Goal: Answer question/provide support: Answer question/provide support

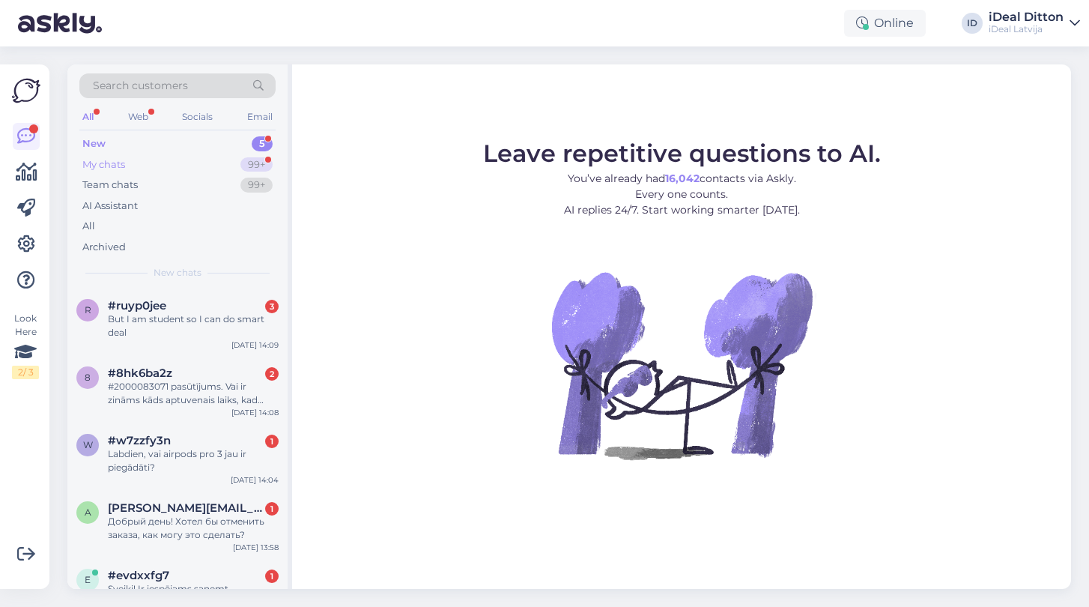
click at [115, 163] on div "My chats" at bounding box center [103, 164] width 43 height 15
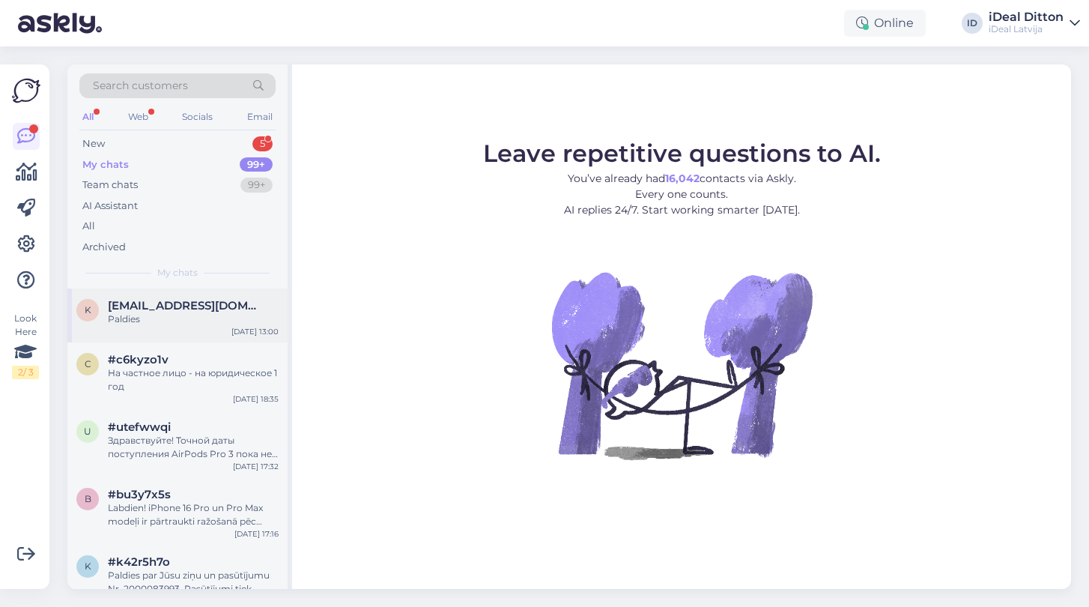
click at [171, 299] on span "[EMAIL_ADDRESS][DOMAIN_NAME]" at bounding box center [186, 305] width 156 height 13
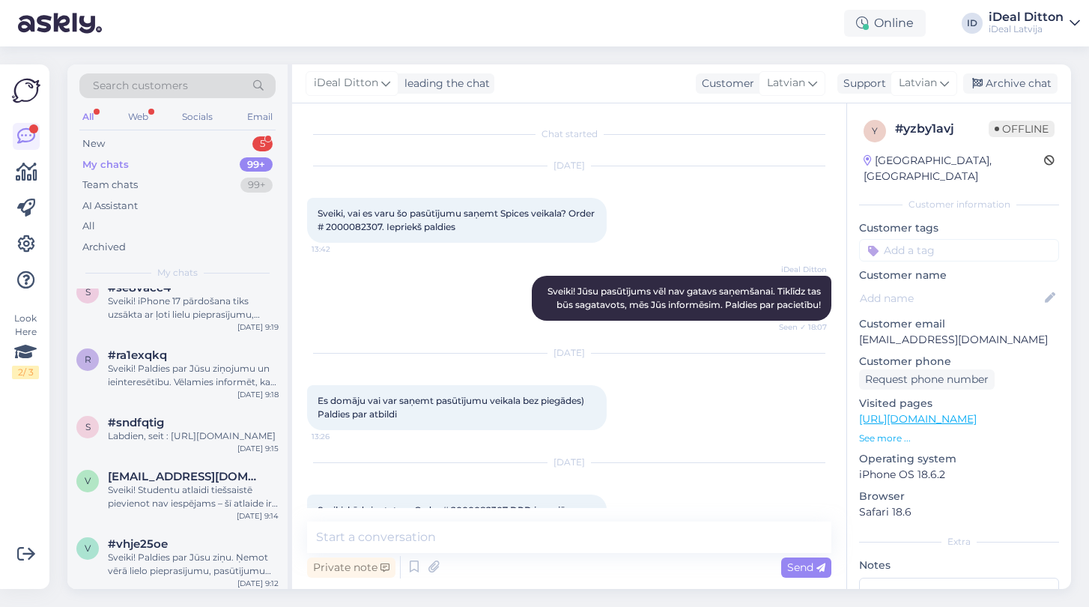
scroll to position [3228, 0]
click at [123, 508] on div "Sveiki! Studentu atlaidi tiešsaistē pievienot nav iespējams – šī atlaide ir pie…" at bounding box center [193, 494] width 171 height 27
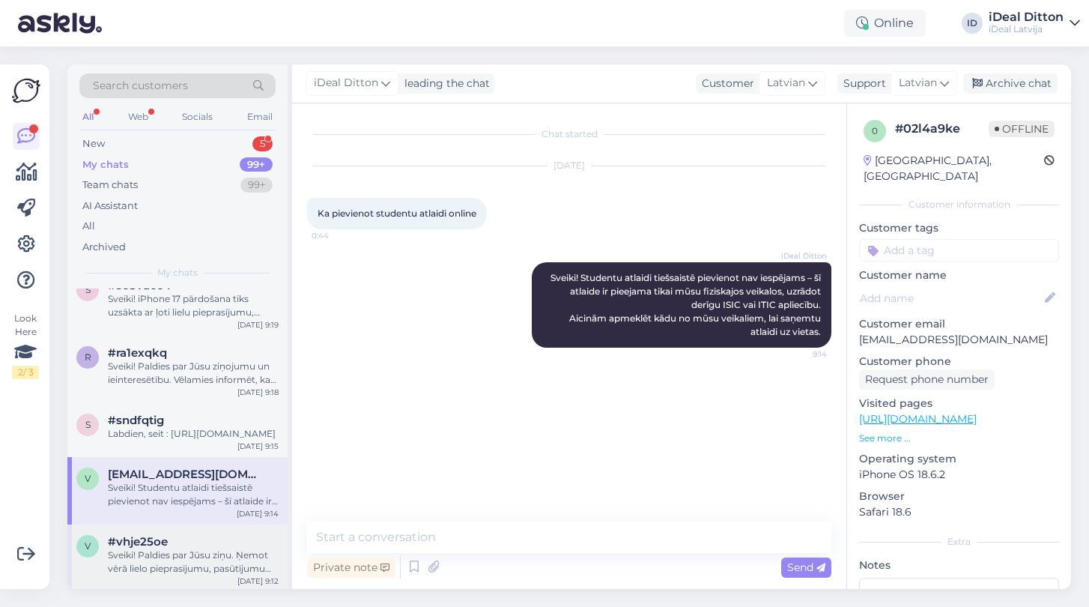
click at [164, 573] on div "Sveiki! Paldies par Jūsu ziņu. Ņemot vērā lielo pieprasījumu, pasūtījumu izsnie…" at bounding box center [193, 561] width 171 height 27
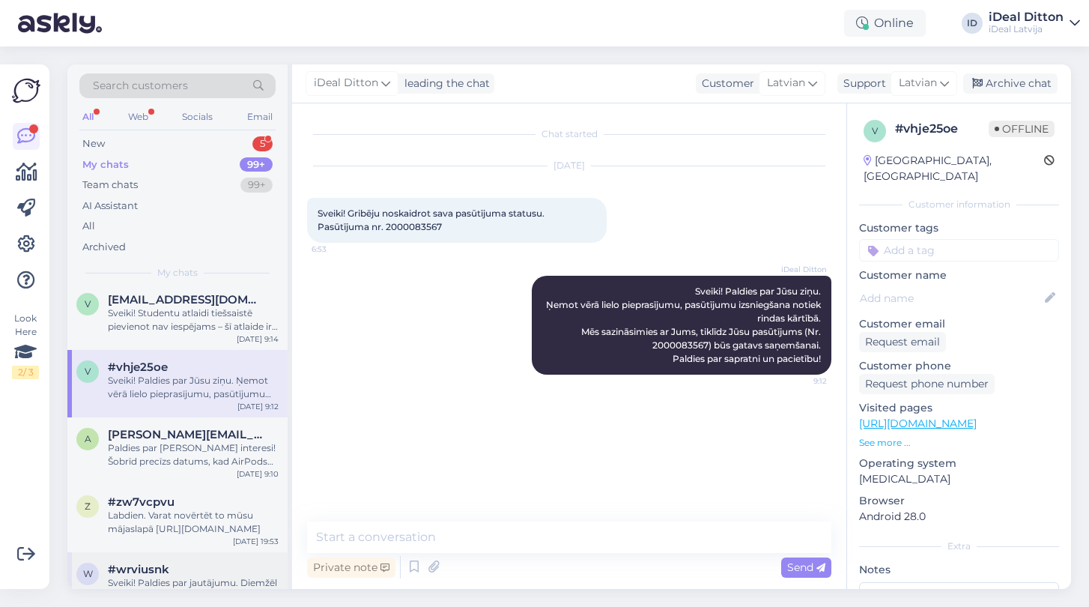
scroll to position [3409, 0]
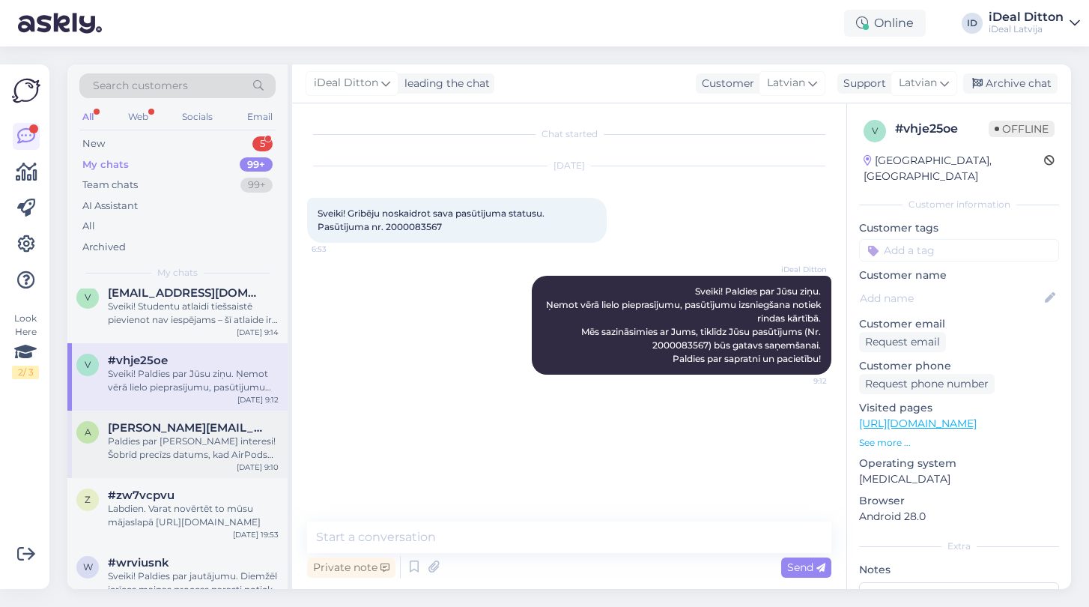
click at [178, 475] on div "a [PERSON_NAME][EMAIL_ADDRESS][PERSON_NAME][DOMAIN_NAME] Paldies par [PERSON_NA…" at bounding box center [177, 443] width 220 height 67
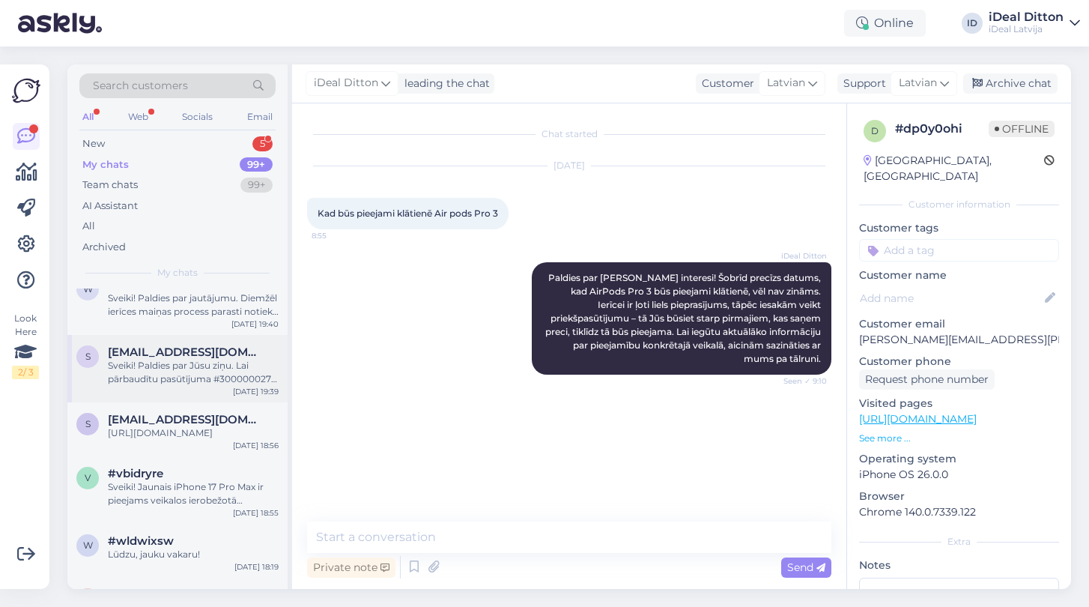
scroll to position [3693, 0]
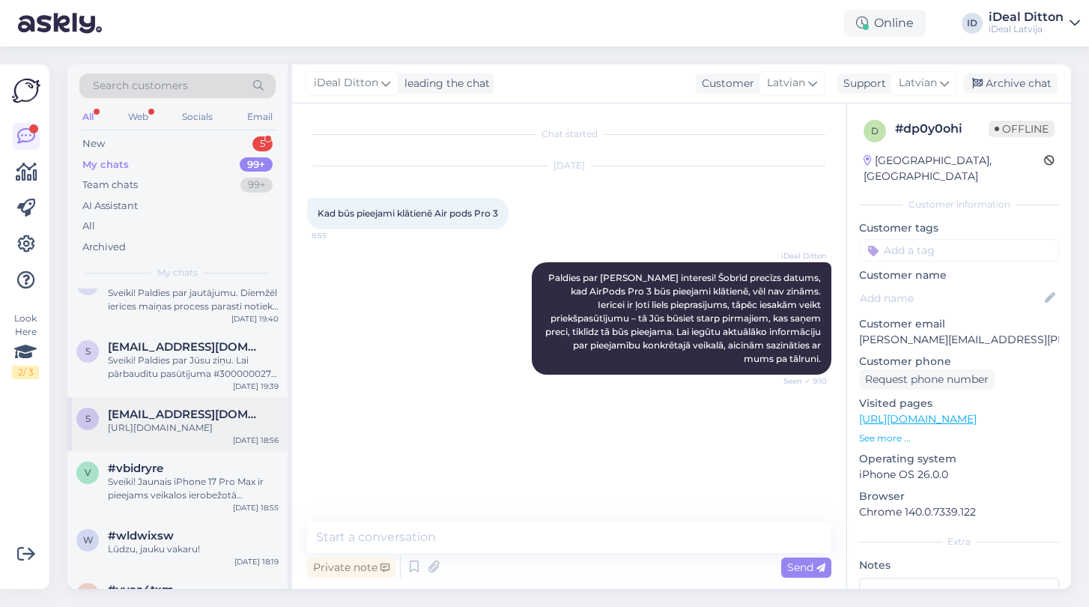
click at [174, 421] on span "[EMAIL_ADDRESS][DOMAIN_NAME]" at bounding box center [186, 413] width 156 height 13
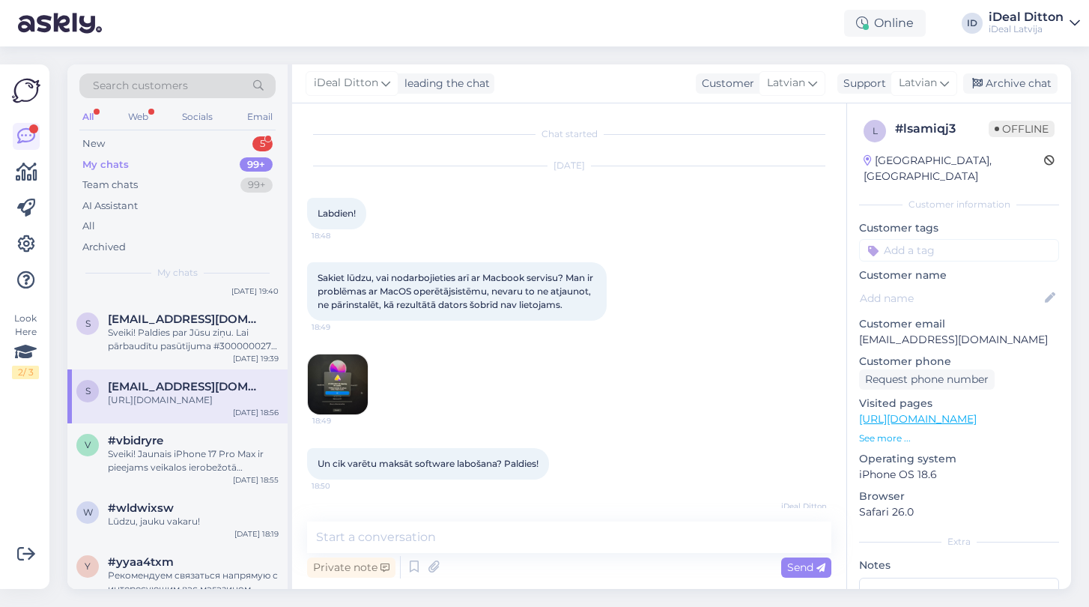
scroll to position [0, 0]
click at [205, 473] on div "Sveiki! Jaunais iPhone 17 Pro Max ir pieejams veikalos ierobežotā daudzumā, gal…" at bounding box center [193, 460] width 171 height 27
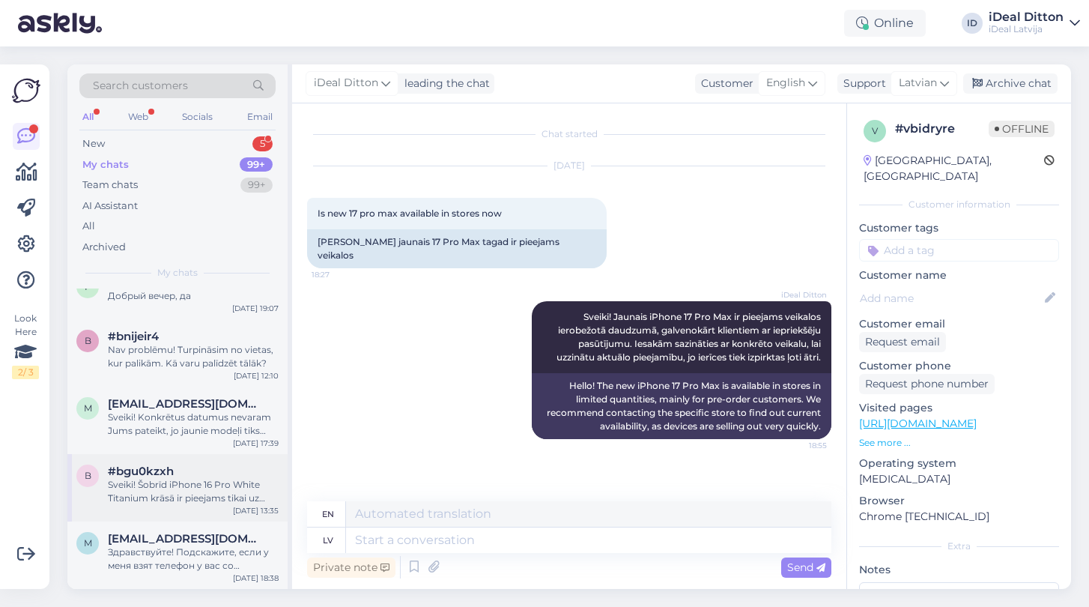
scroll to position [7731, 0]
click at [187, 481] on div "Sveiki! Šobrīd iPhone 16 Pro White Titanium krāsā ir pieejams tikai uz 128GB" at bounding box center [193, 491] width 171 height 27
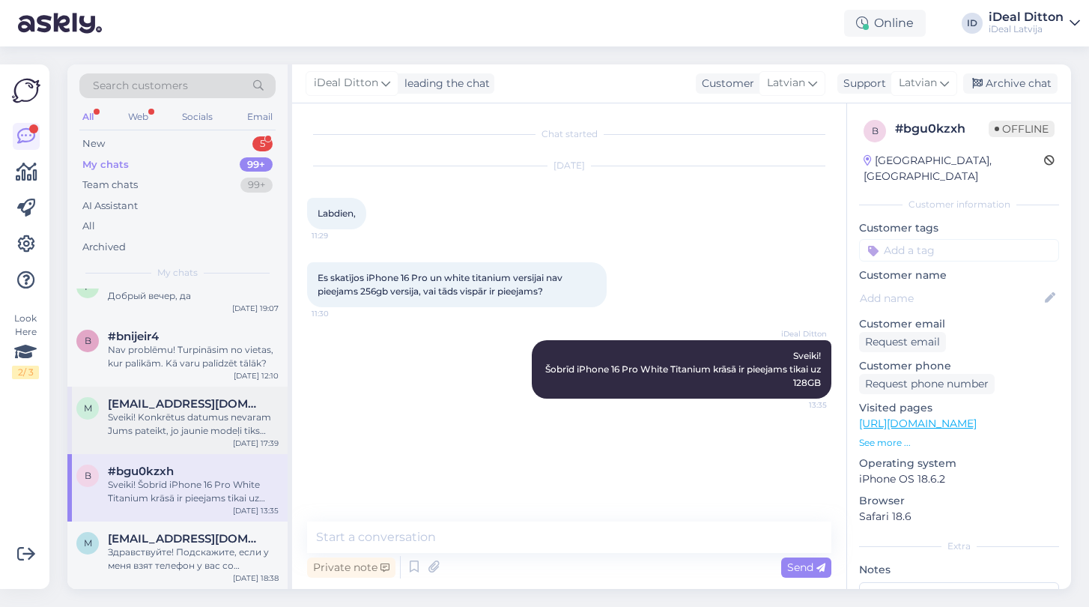
click at [185, 426] on div "Sveiki! Konkrētus datumus nevaram Jums pateikt, jo jaunie modeļi tiks piegādāti…" at bounding box center [193, 423] width 171 height 27
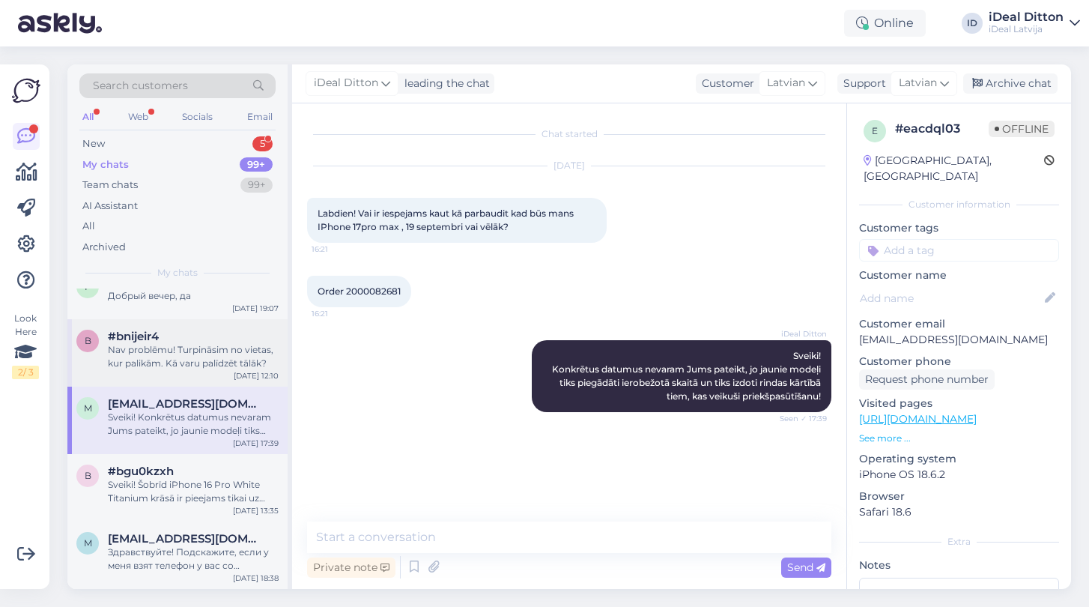
click at [181, 332] on div "#bnijeir4" at bounding box center [193, 335] width 171 height 13
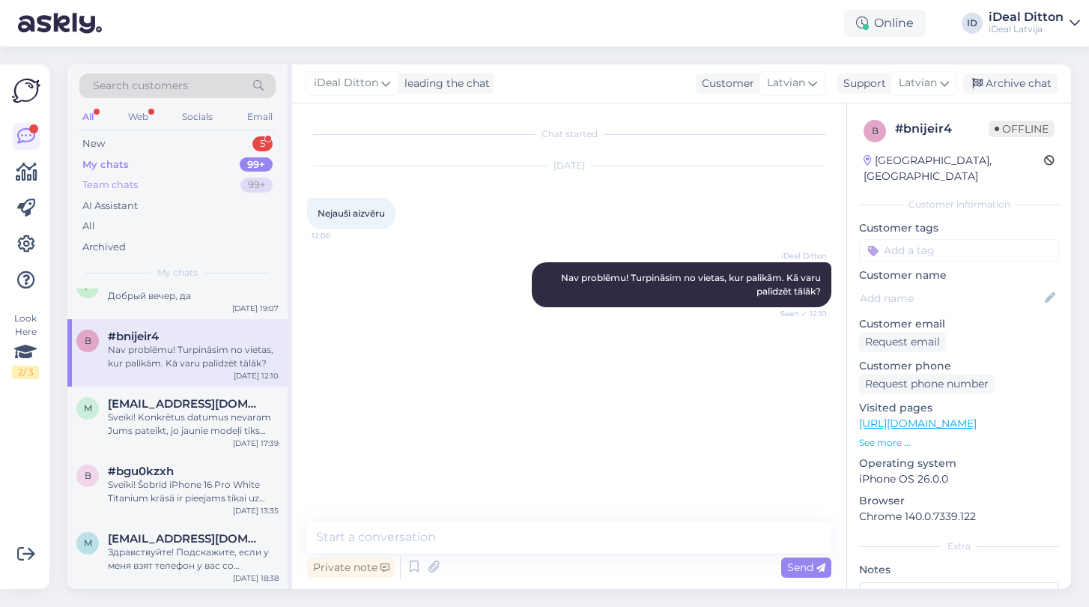
click at [112, 180] on div "Team chats" at bounding box center [109, 184] width 55 height 15
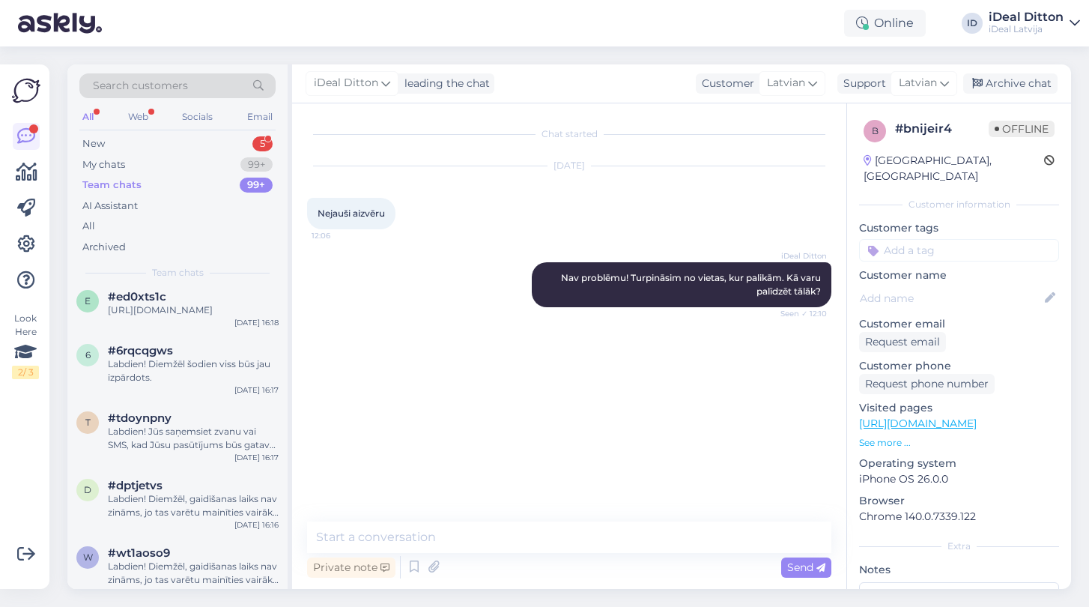
scroll to position [8485, 0]
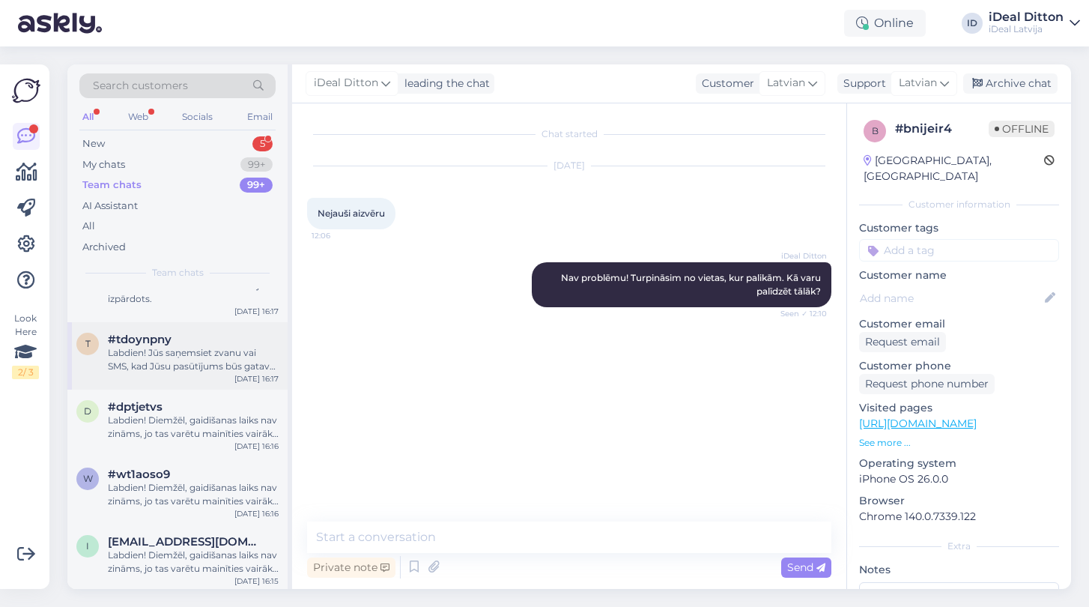
click at [183, 365] on div "Labdien! Jūs saņemsiet zvanu vai SMS, kad Jūsu pasūtījums būs gatavs saņemšanai" at bounding box center [193, 359] width 171 height 27
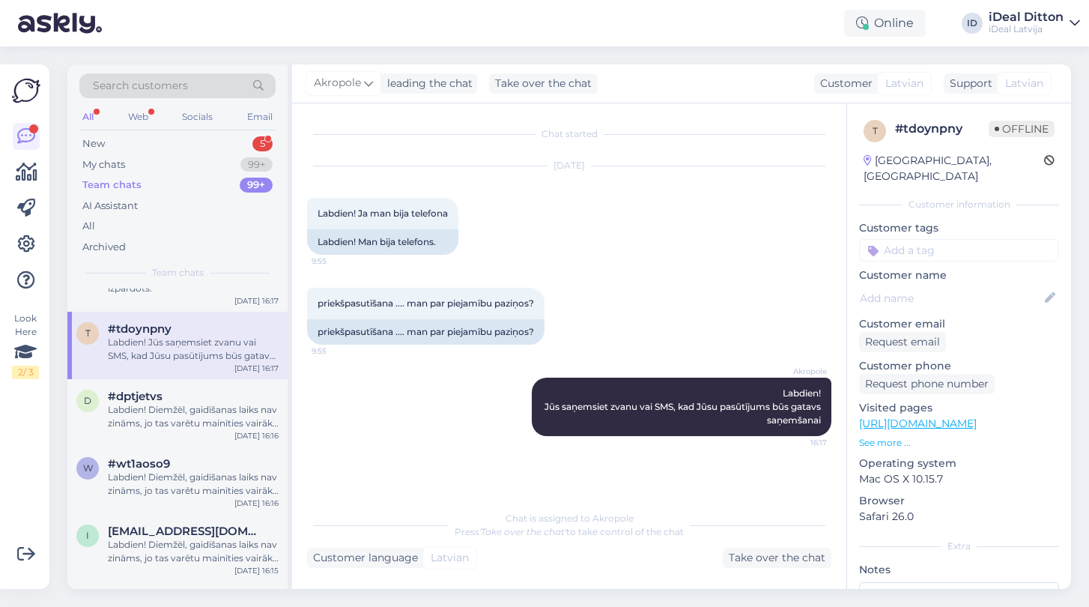
scroll to position [8496, 0]
click at [184, 394] on div "#dptjetvs" at bounding box center [193, 395] width 171 height 13
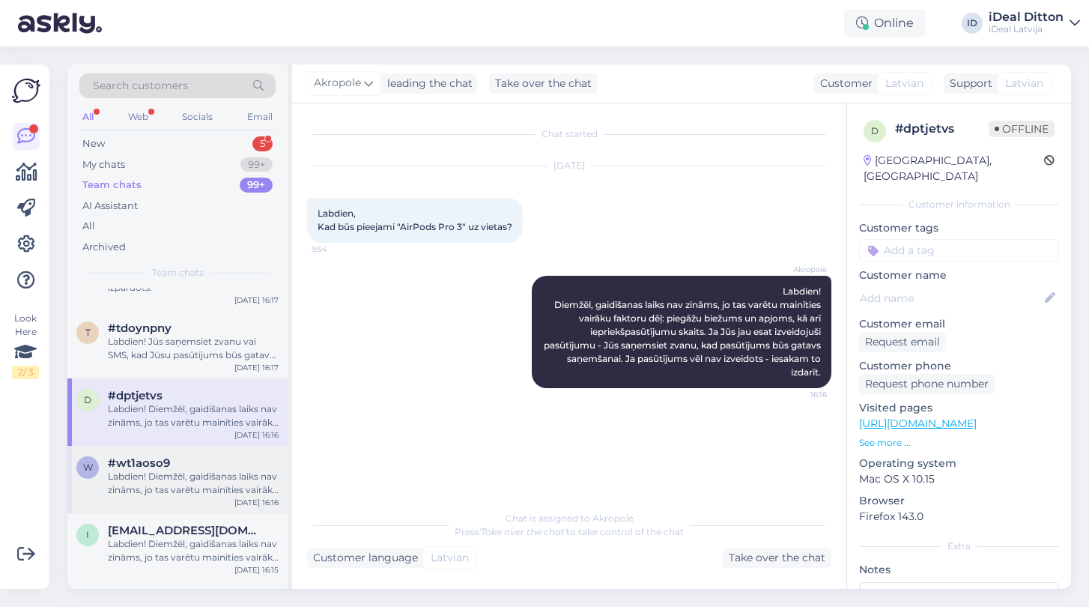
click at [175, 476] on div "Labdien! Diemžēl, gaidīšanas laiks nav zināms, jo tas varētu mainīties vairāku …" at bounding box center [193, 483] width 171 height 27
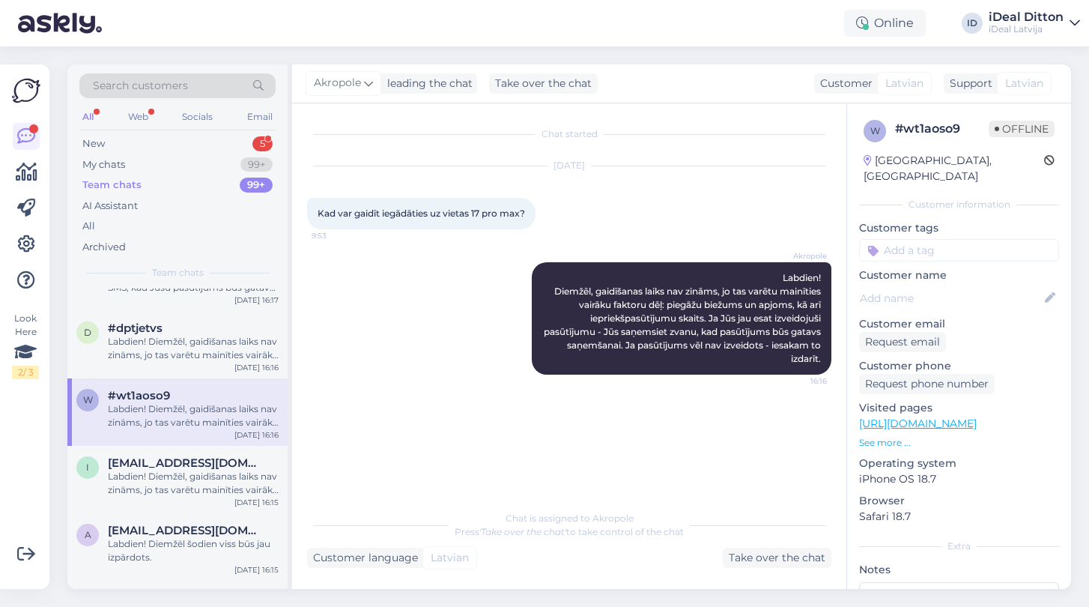
scroll to position [8569, 0]
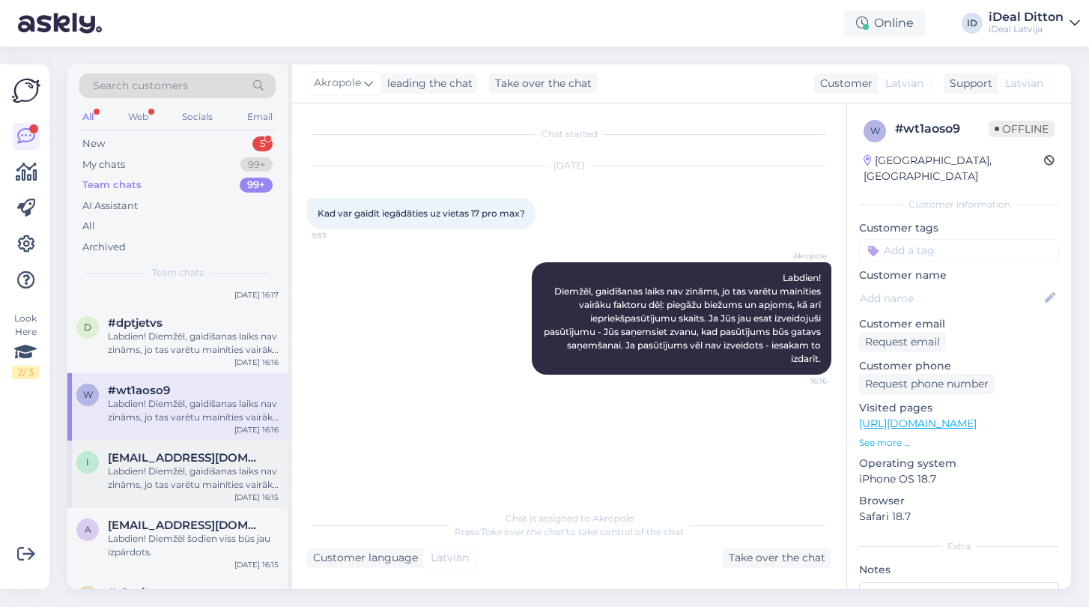
click at [175, 476] on div "Labdien! Diemžēl, gaidīšanas laiks nav zināms, jo tas varētu mainīties vairāku …" at bounding box center [193, 477] width 171 height 27
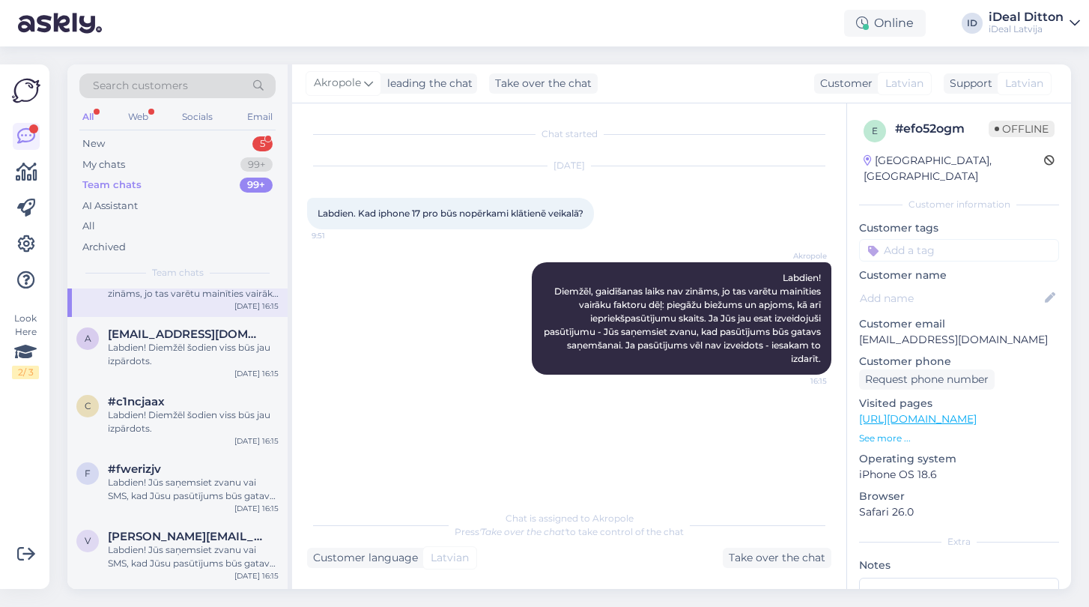
scroll to position [8777, 0]
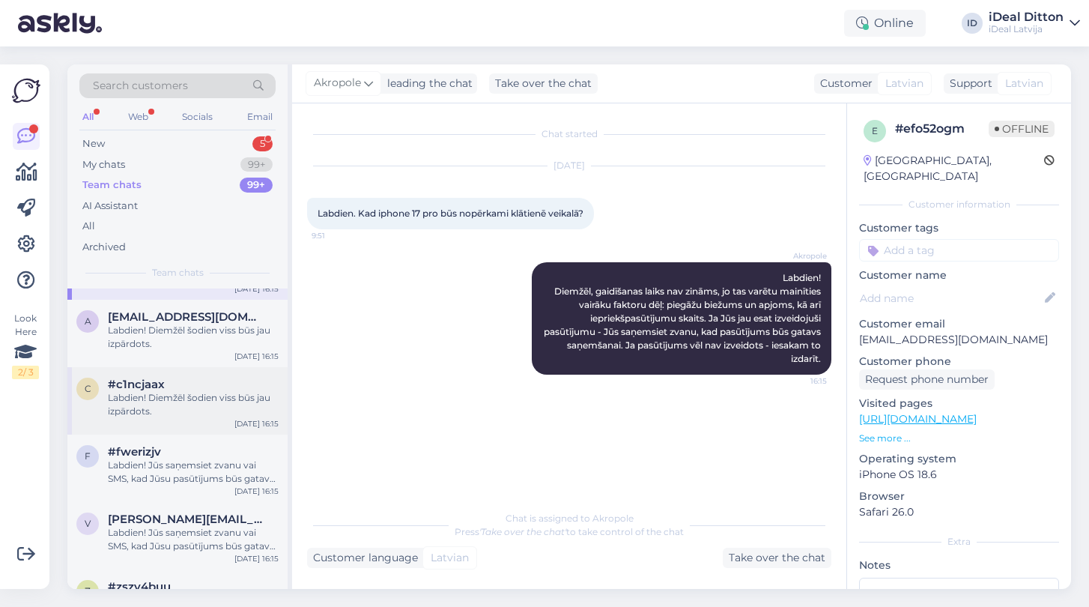
click at [177, 399] on div "Labdien! Diemžēl šodien viss būs jau izpārdots." at bounding box center [193, 404] width 171 height 27
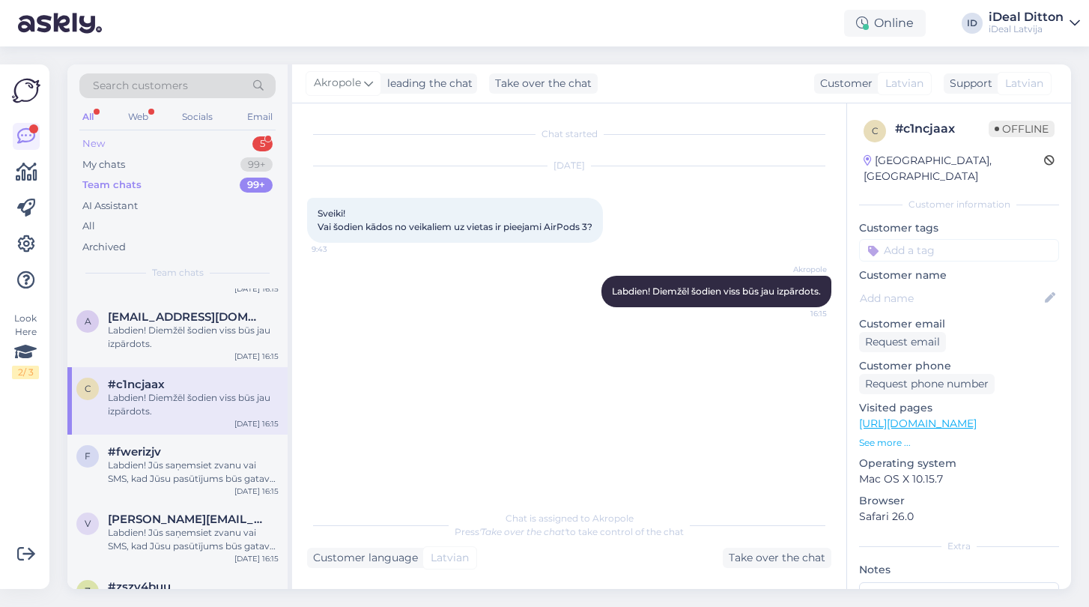
click at [103, 139] on div "New" at bounding box center [93, 143] width 22 height 15
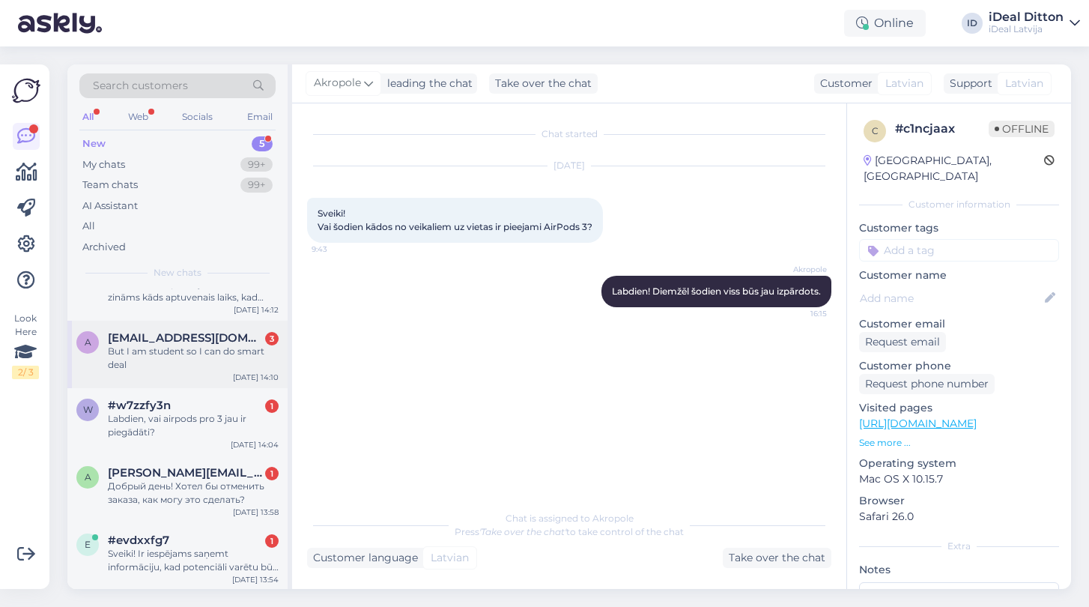
scroll to position [34, 0]
click at [184, 428] on div "Labdien, vai airpods pro 3 jau ir piegādāti?" at bounding box center [193, 426] width 171 height 27
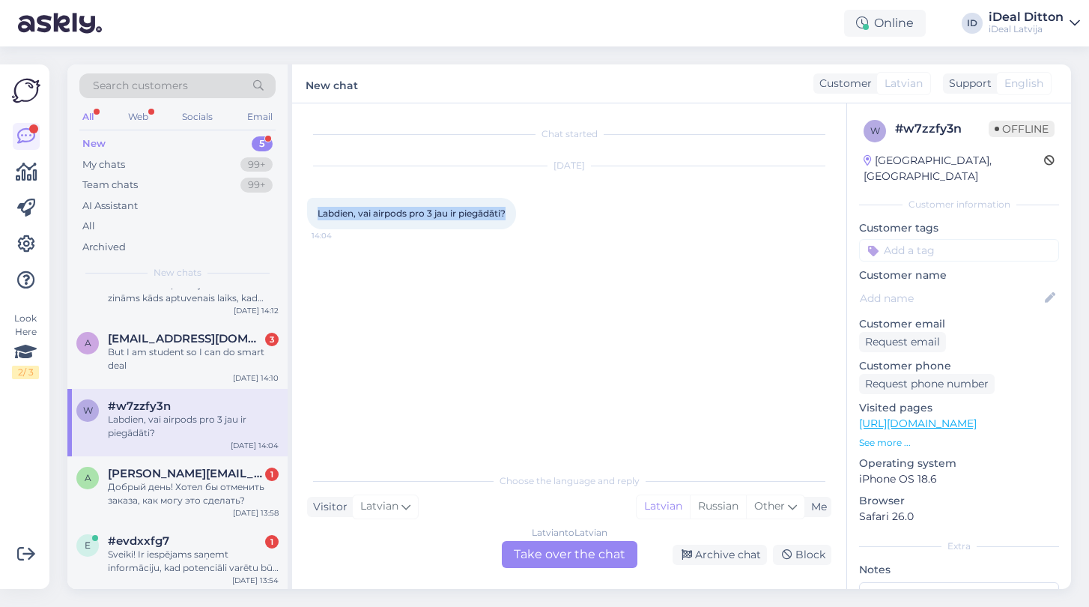
drag, startPoint x: 316, startPoint y: 213, endPoint x: 516, endPoint y: 216, distance: 200.0
click at [516, 216] on div "Labdien, vai airpods pro 3 jau ir piegādāti? 14:04" at bounding box center [411, 213] width 209 height 31
copy span "Labdien, vai airpods pro 3 jau ir piegādāti?"
click at [555, 556] on div "Latvian to Latvian Take over the chat" at bounding box center [570, 554] width 136 height 27
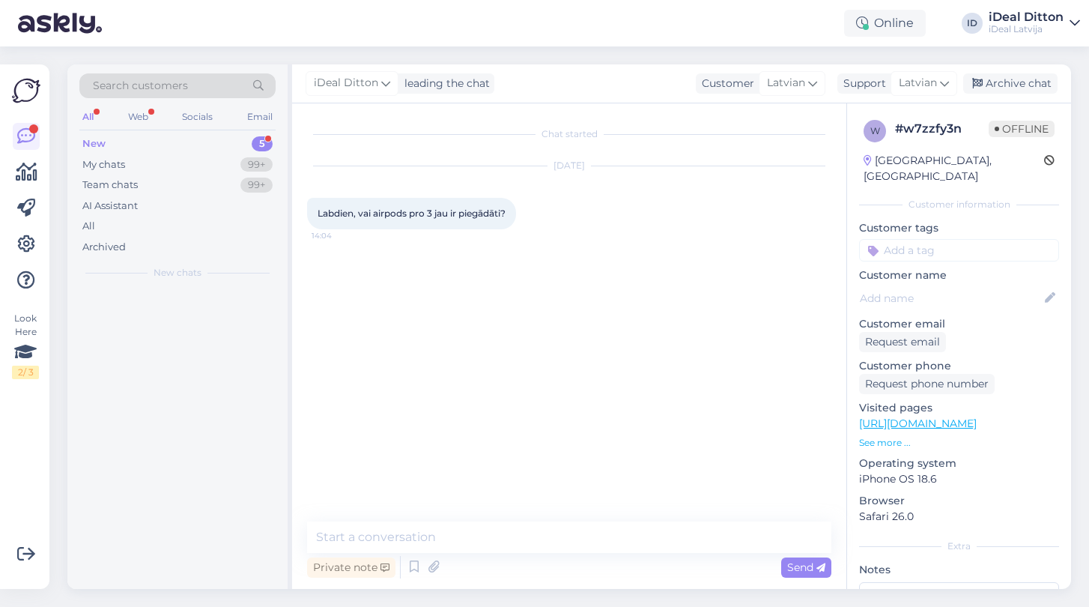
scroll to position [0, 0]
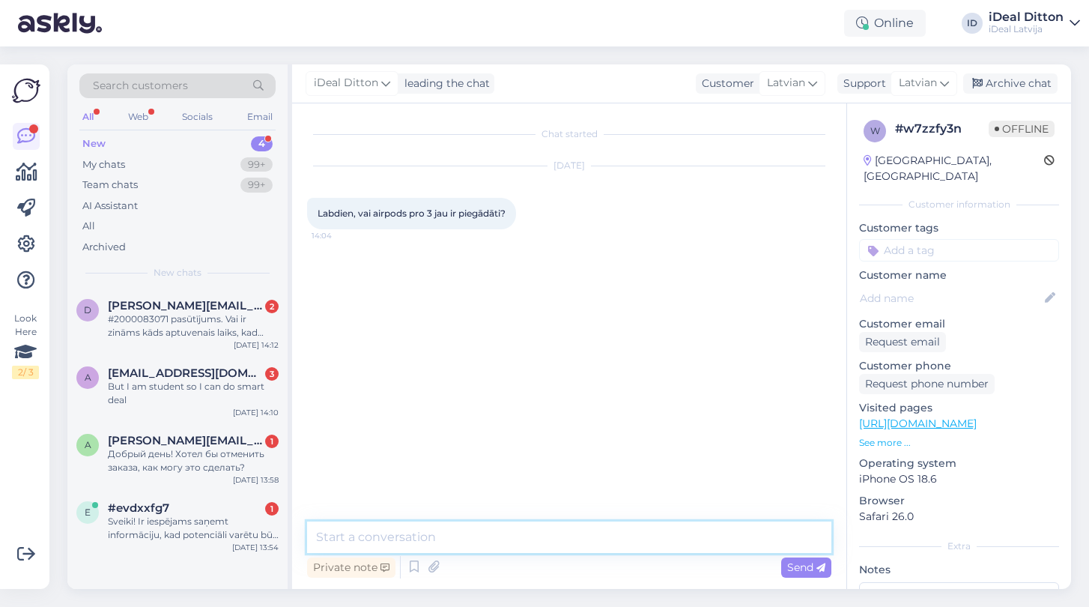
click at [467, 535] on textarea at bounding box center [569, 536] width 524 height 31
paste textarea "Labdien! Diemžēl precīzas informācijas par konkrētām piegādēm man nav, taču kli…"
type textarea "Labdien! Diemžēl precīzas informācijas par konkrētām piegādēm man nav, taču kli…"
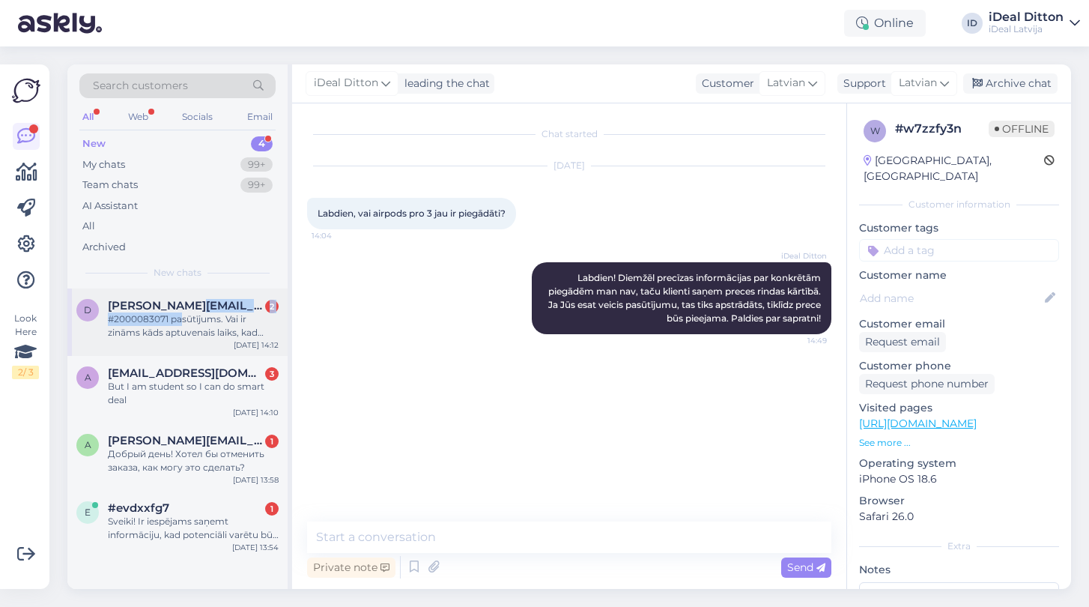
click at [183, 310] on div "[PERSON_NAME][EMAIL_ADDRESS][DOMAIN_NAME] 2 #2000083071 pasūtījums. Vai ir zinā…" at bounding box center [193, 319] width 171 height 40
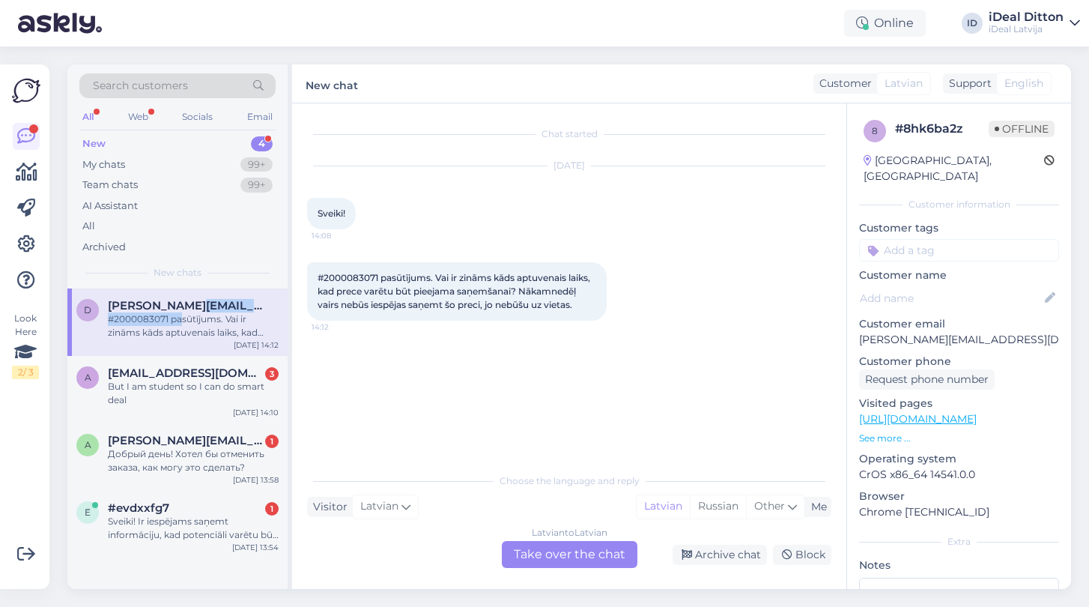
drag, startPoint x: 317, startPoint y: 208, endPoint x: 623, endPoint y: 300, distance: 319.6
click at [623, 300] on div "Chat started [DATE] Sveiki! 14:08 #2000083071 pasūtījums. Vai ir zināms kāds ap…" at bounding box center [576, 284] width 538 height 333
copy div "Sveiki! 14:08 #2000083071 pasūtījums. Vai ir zināms kāds aptuvenais laiks, kad …"
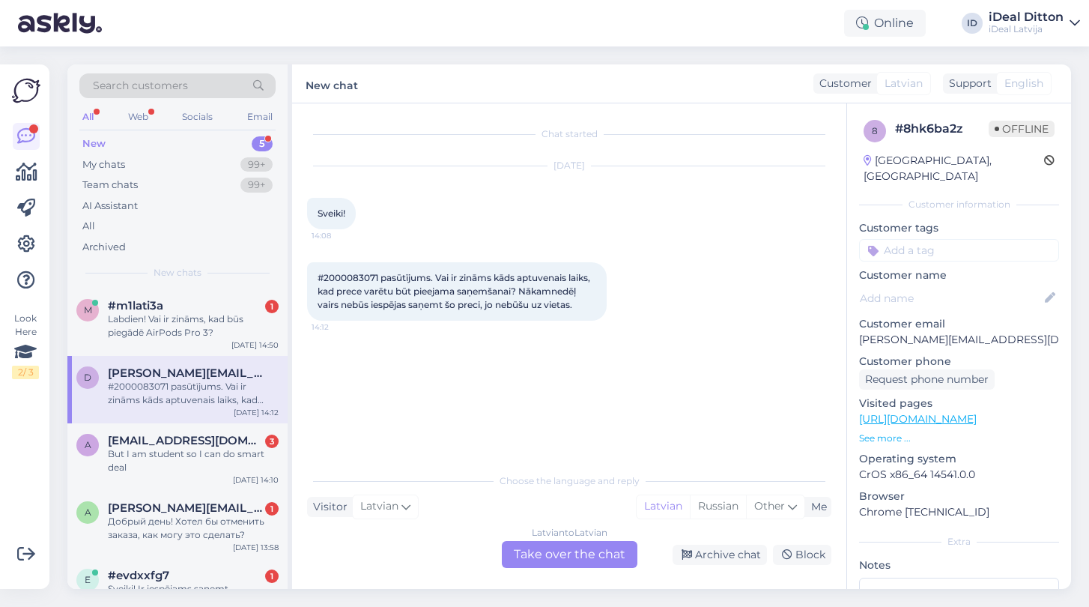
click at [606, 559] on div "Latvian to Latvian Take over the chat" at bounding box center [570, 554] width 136 height 27
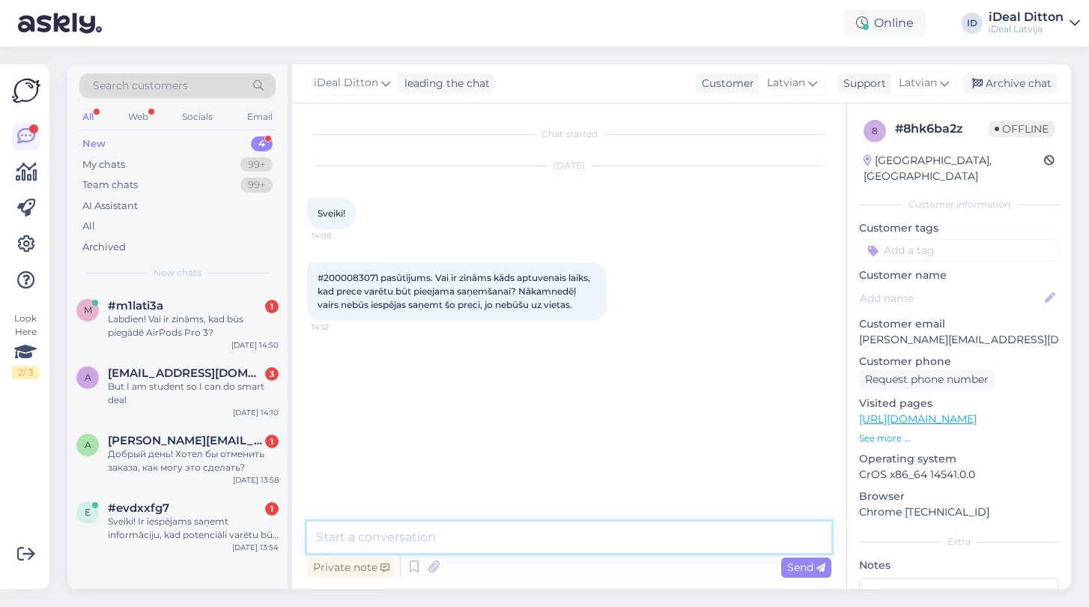
click at [535, 541] on textarea at bounding box center [569, 536] width 524 height 31
paste textarea "Sveiki! Paldies par ziņu. Diemžēl šobrīd man nav precīzas informācijas par pieg…"
type textarea "Sveiki! Paldies par ziņu. Diemžēl šobrīd man nav precīzas informācijas par pieg…"
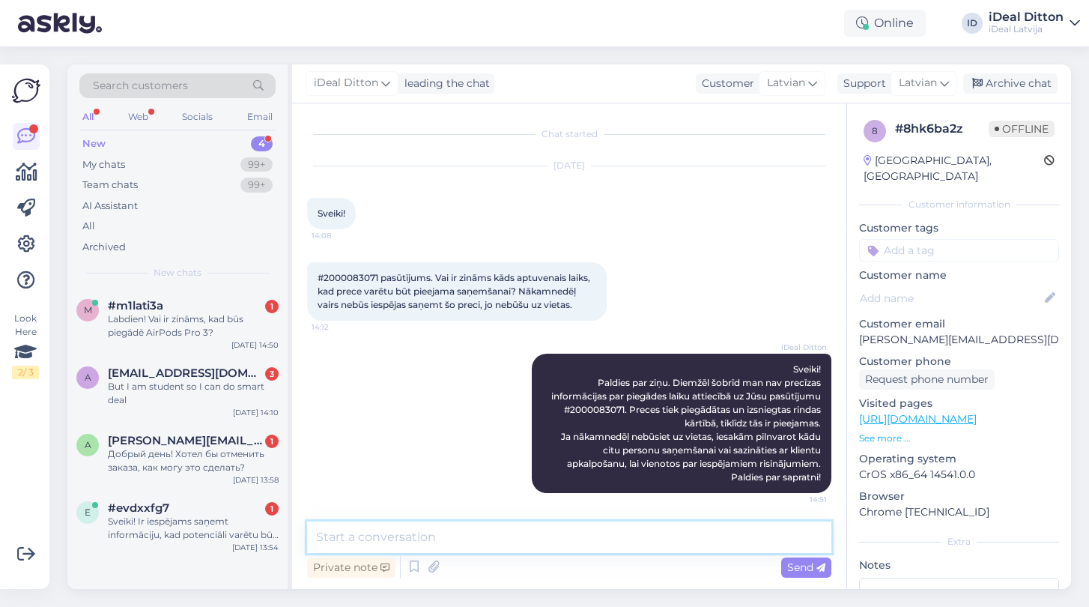
scroll to position [1, 0]
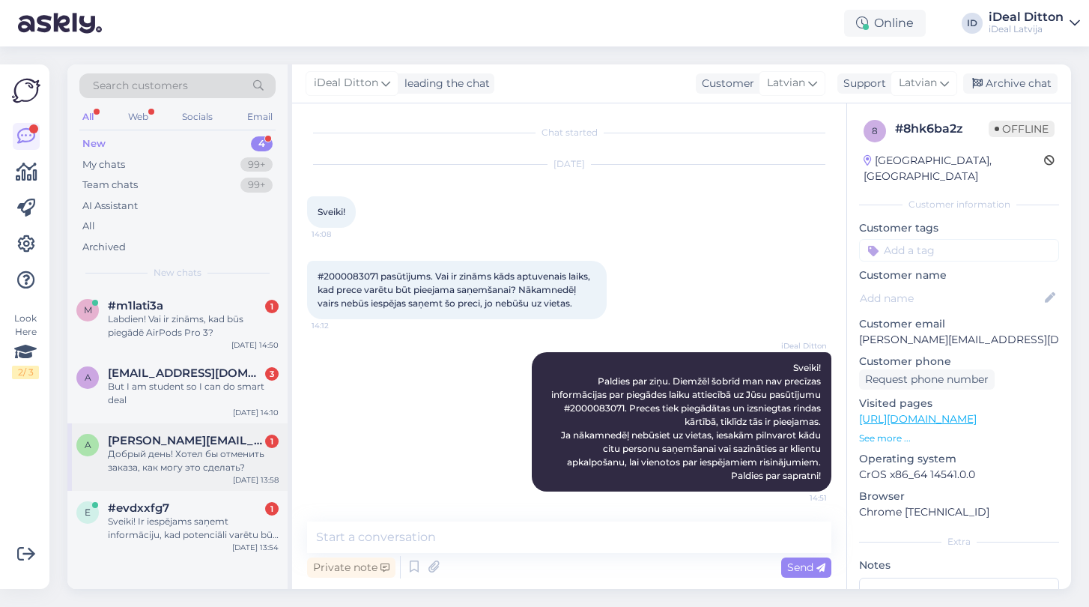
click at [183, 472] on div "a [PERSON_NAME][EMAIL_ADDRESS][DOMAIN_NAME] 1 Добрый день! Хотел бы отменить за…" at bounding box center [177, 456] width 220 height 67
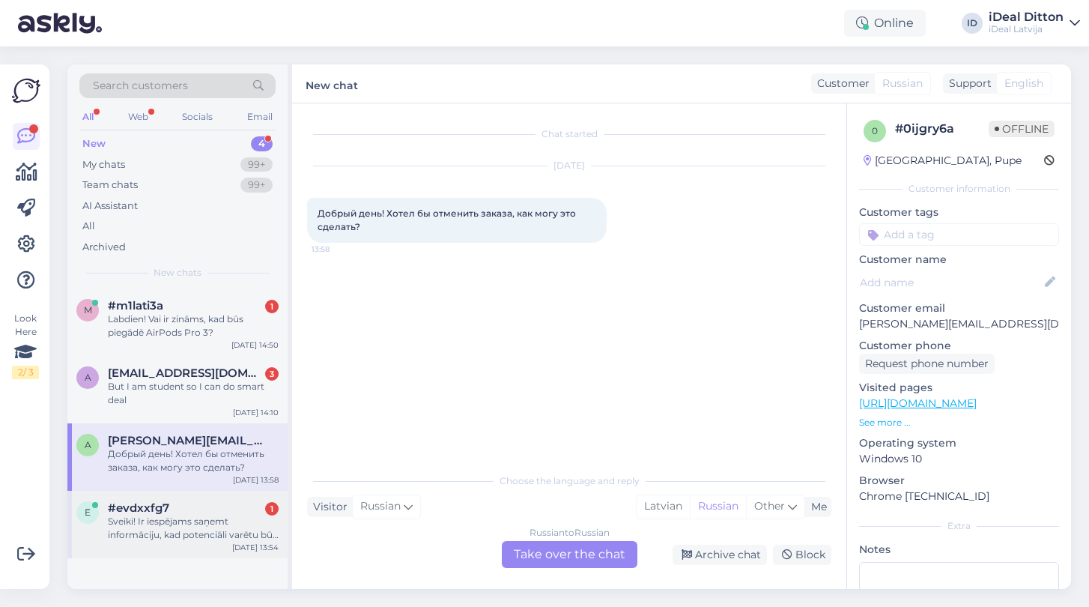
click at [189, 508] on div "#evdxxfg7 1" at bounding box center [193, 507] width 171 height 13
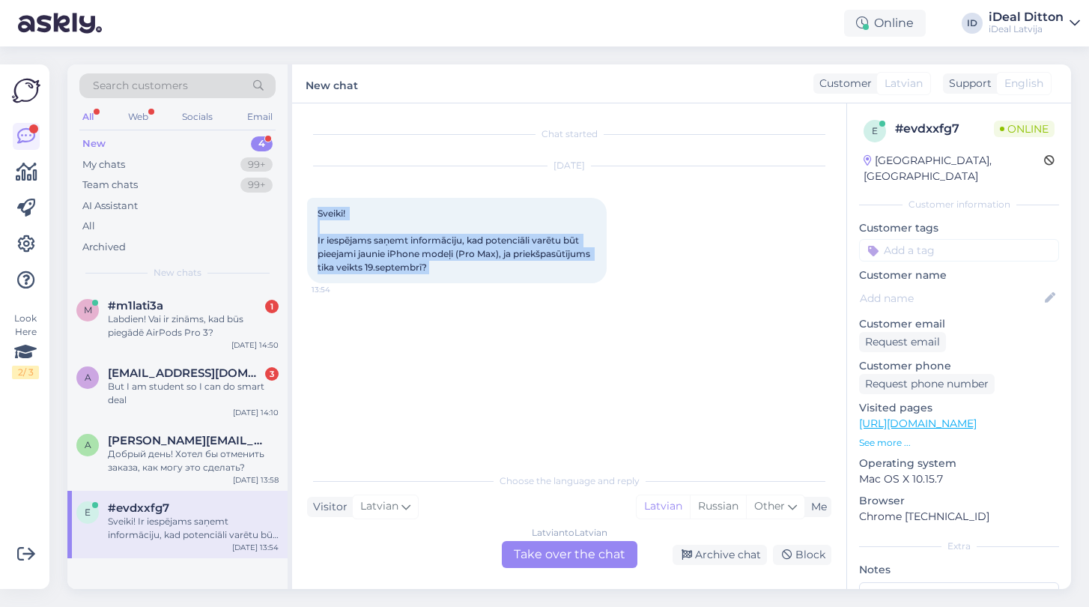
drag, startPoint x: 317, startPoint y: 213, endPoint x: 439, endPoint y: 300, distance: 149.8
click at [439, 300] on div "Chat started [DATE] Sveiki! Ir iespējams saņemt informāciju, kad potenciāli var…" at bounding box center [576, 284] width 538 height 333
copy div "Sveiki! Ir iespējams saņemt informāciju, kad potenciāli varētu būt pieejami jau…"
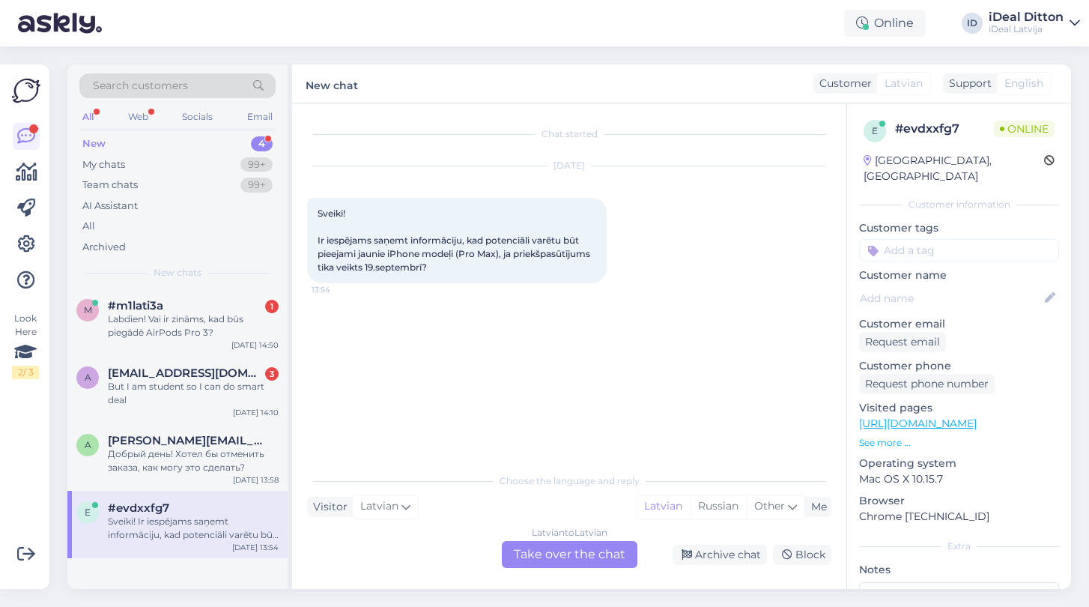
click at [544, 556] on div "Latvian to Latvian Take over the chat" at bounding box center [570, 554] width 136 height 27
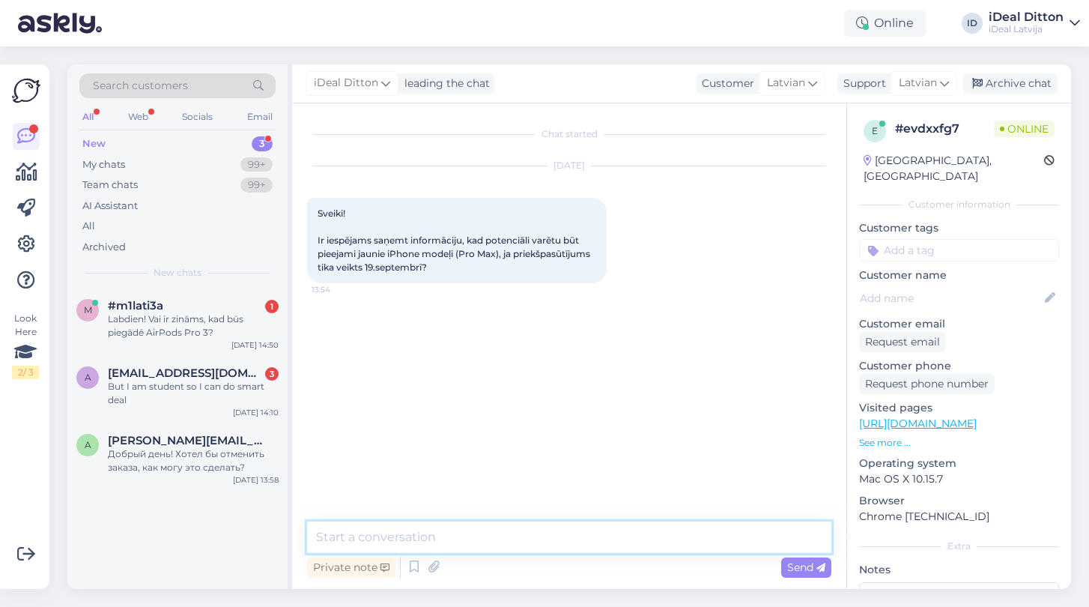
click at [423, 541] on textarea at bounding box center [569, 536] width 524 height 31
paste textarea "Sveiki! Paldies par Jūsu jautājumu. Ja priekšpasūtījums tika veikts [DATE], pas…"
type textarea "Sveiki! Paldies par Jūsu jautājumu. Ja priekšpasūtījums tika veikts [DATE], pas…"
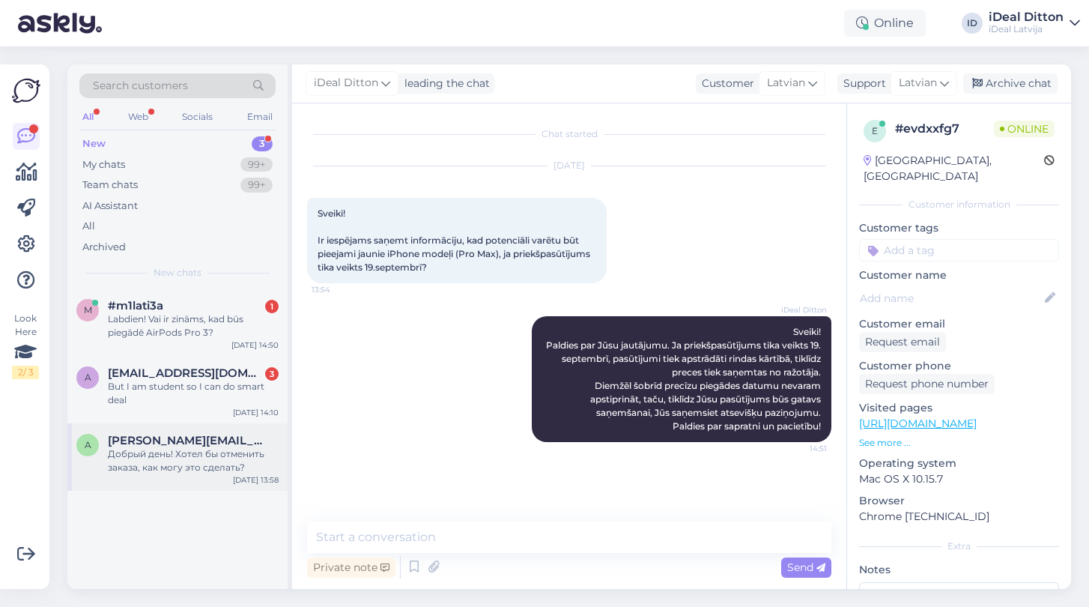
click at [206, 437] on span "[PERSON_NAME][EMAIL_ADDRESS][DOMAIN_NAME]" at bounding box center [186, 440] width 156 height 13
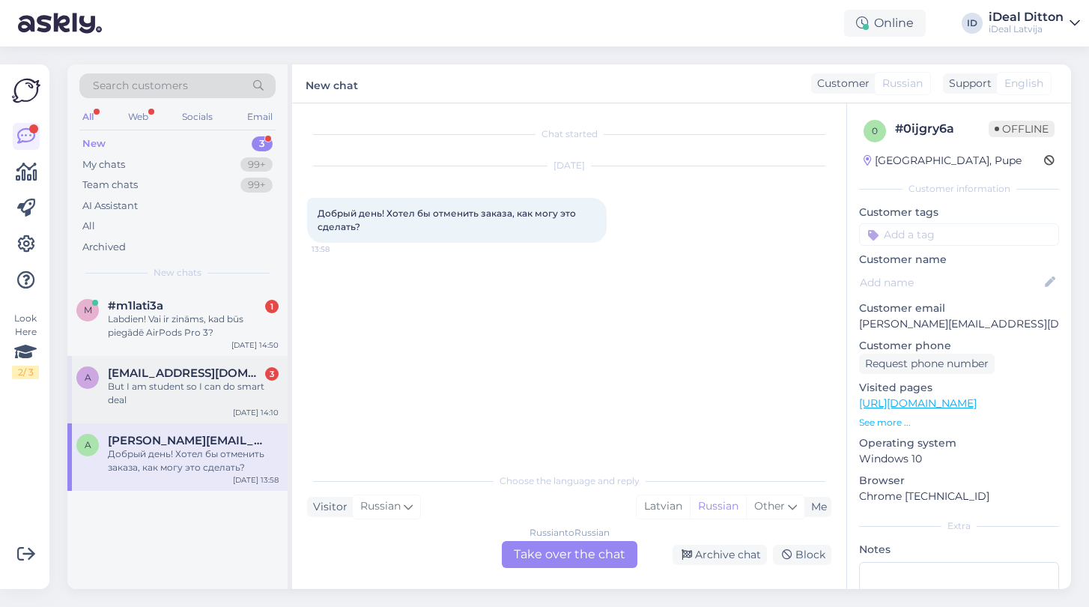
click at [192, 383] on div "But I am student so I can do smart deal" at bounding box center [193, 393] width 171 height 27
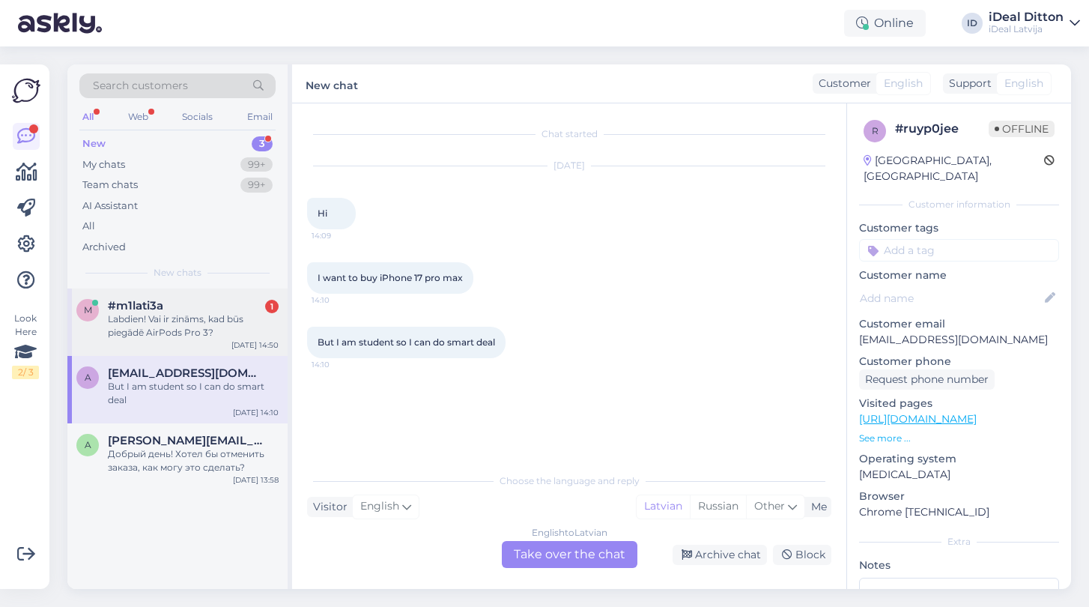
click at [169, 317] on div "Labdien! Vai ir zināms, kad būs piegādē AirPods Pro 3?" at bounding box center [193, 325] width 171 height 27
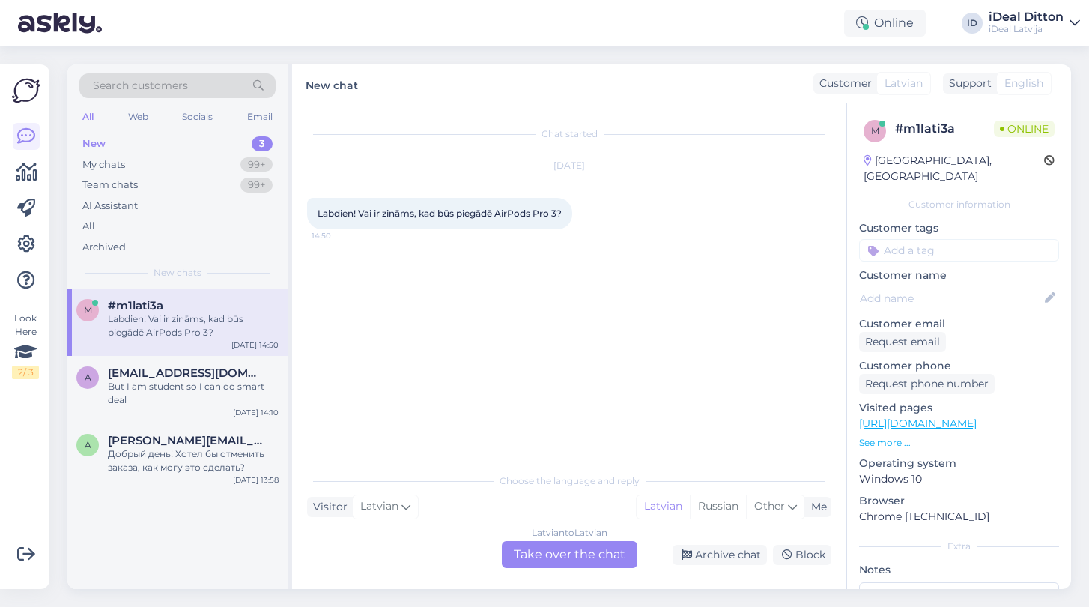
drag, startPoint x: 314, startPoint y: 215, endPoint x: 627, endPoint y: 219, distance: 313.0
click at [627, 219] on div "[DATE] Labdien! Vai ir zināms, kad būs piegādē AirPods Pro 3? 14:50" at bounding box center [569, 198] width 524 height 96
drag, startPoint x: 619, startPoint y: 217, endPoint x: 320, endPoint y: 207, distance: 299.7
click at [320, 207] on div "[DATE] Labdien! Vai ir zināms, kad būs piegādē AirPods Pro 3? 14:50" at bounding box center [569, 198] width 524 height 96
copy span "Labdien! Vai ir zināms, kad būs piegādē AirPods Pro 3?"
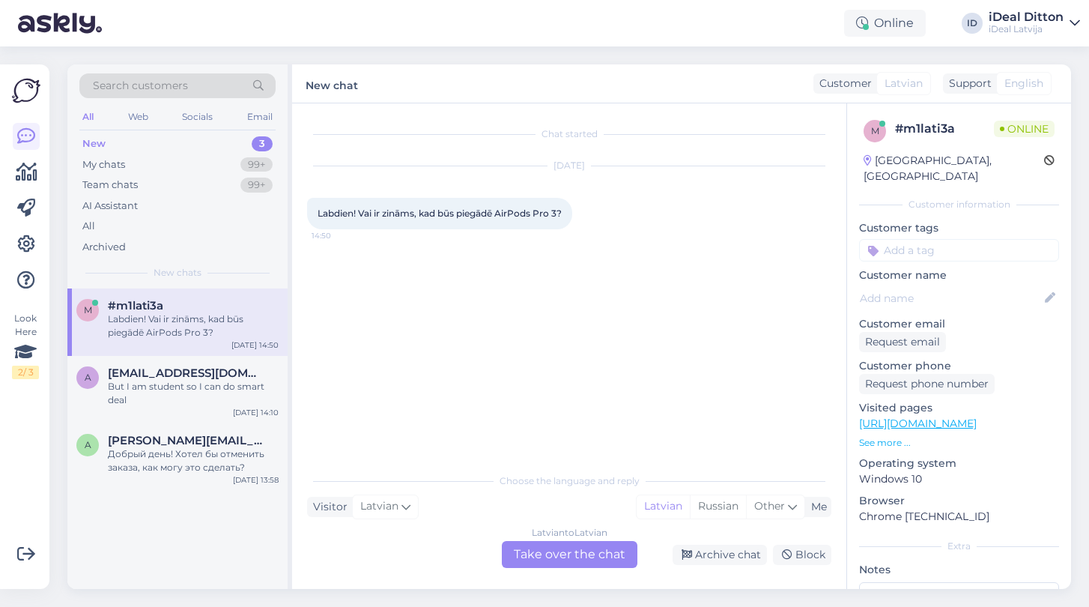
click at [535, 554] on div "Latvian to Latvian Take over the chat" at bounding box center [570, 554] width 136 height 27
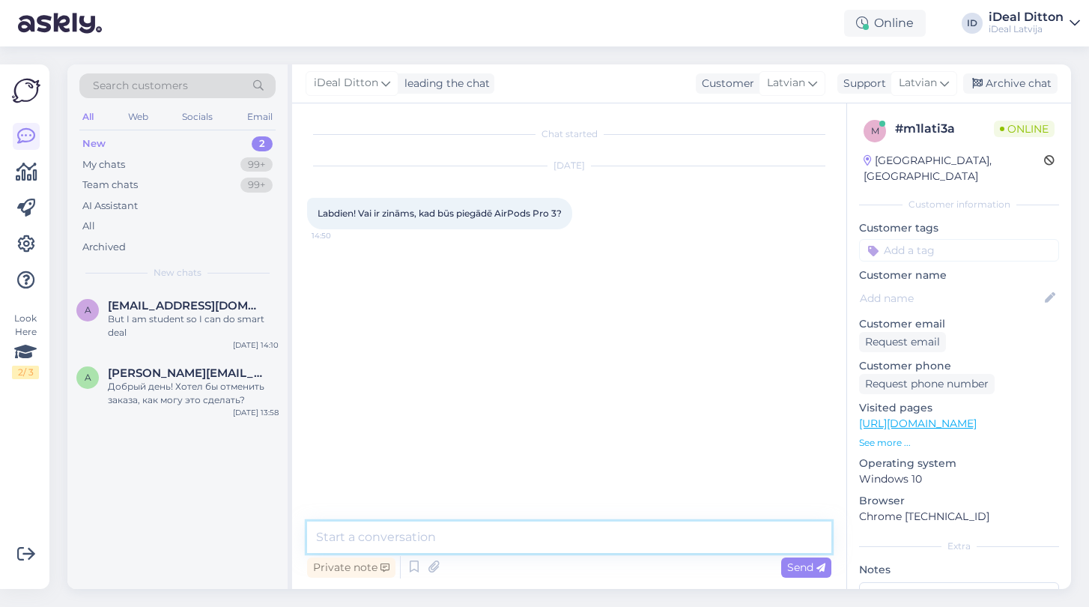
click at [458, 538] on textarea at bounding box center [569, 536] width 524 height 31
paste textarea "Labdien! Paldies par Jūsu jautājumu. Šobrīd diemžēl vēl nav precīzas informācij…"
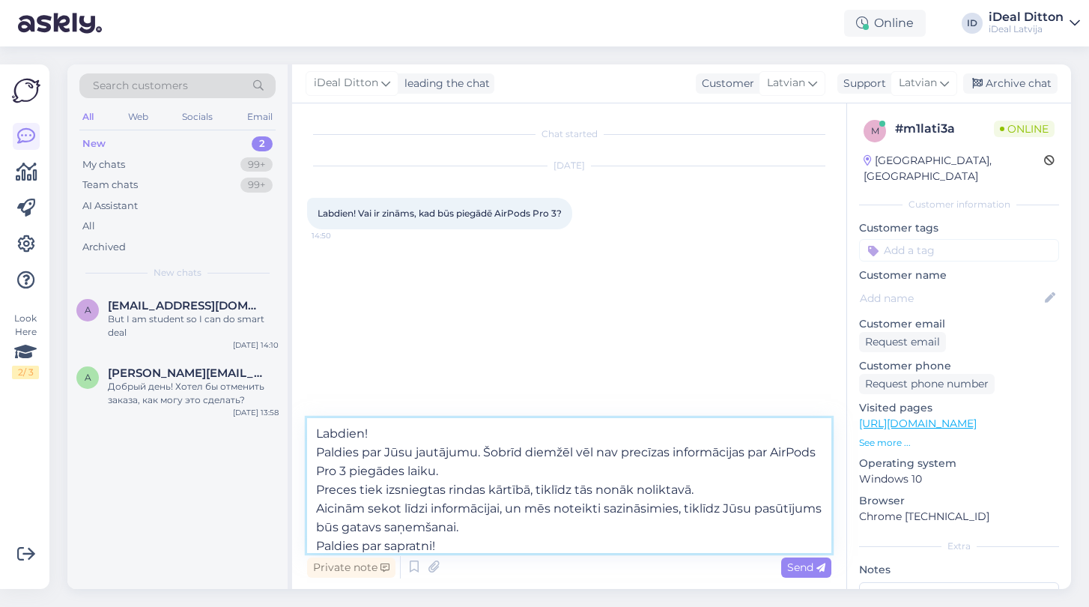
click at [318, 490] on textarea "Labdien! Paldies par Jūsu jautājumu. Šobrīd diemžēl vēl nav precīzas informācij…" at bounding box center [569, 485] width 524 height 135
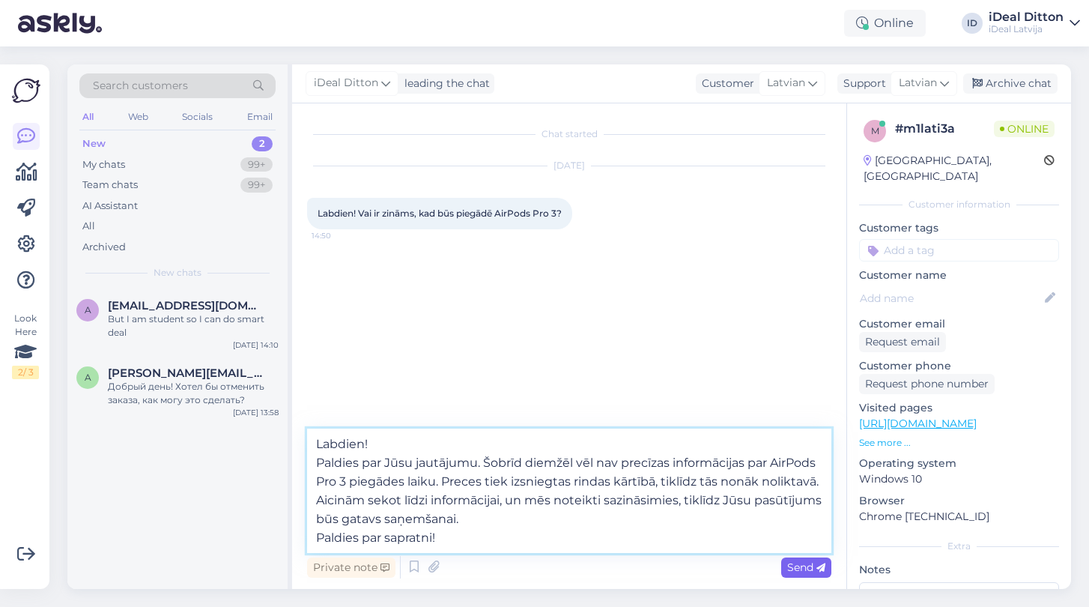
type textarea "Labdien! Paldies par Jūsu jautājumu. Šobrīd diemžēl vēl nav precīzas informācij…"
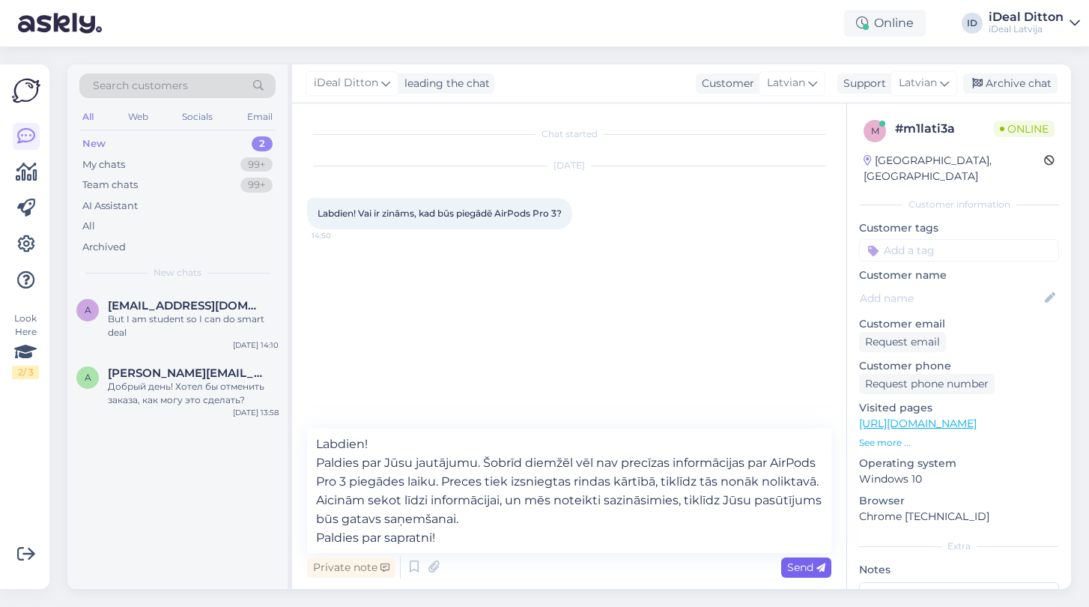
click at [795, 571] on span "Send" at bounding box center [806, 566] width 38 height 13
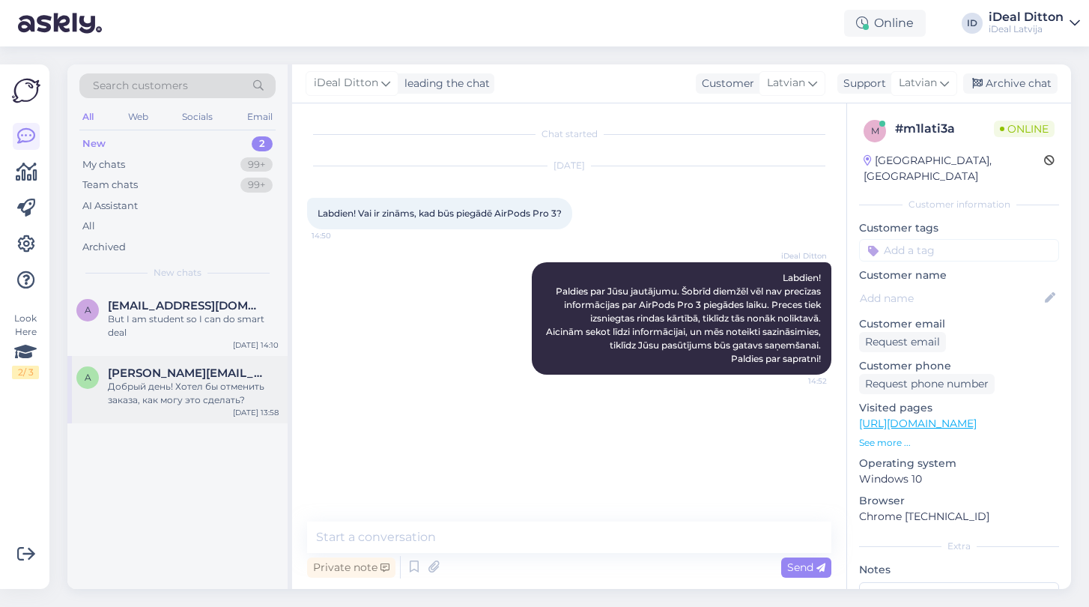
click at [182, 390] on div "Добрый день! Хотел бы отменить заказа, как могу это сделать?" at bounding box center [193, 393] width 171 height 27
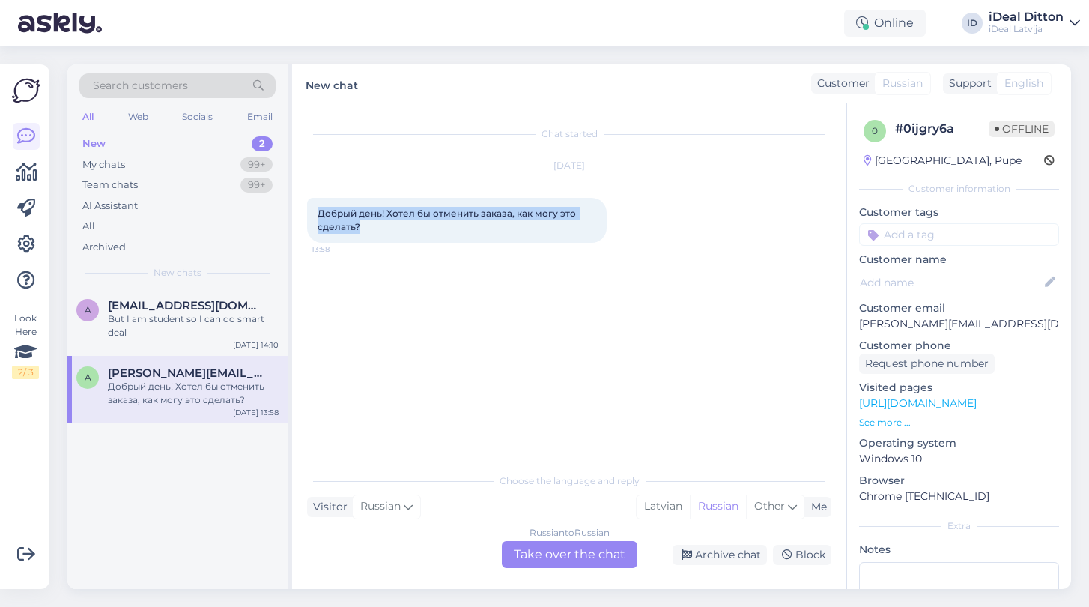
drag, startPoint x: 361, startPoint y: 223, endPoint x: 294, endPoint y: 204, distance: 69.4
click at [294, 204] on div "Chat started [DATE] Добрый день! Хотел бы отменить заказа, как могу это сделать…" at bounding box center [569, 345] width 554 height 485
copy span "Добрый день! Хотел бы отменить заказа, как могу это сделать?"
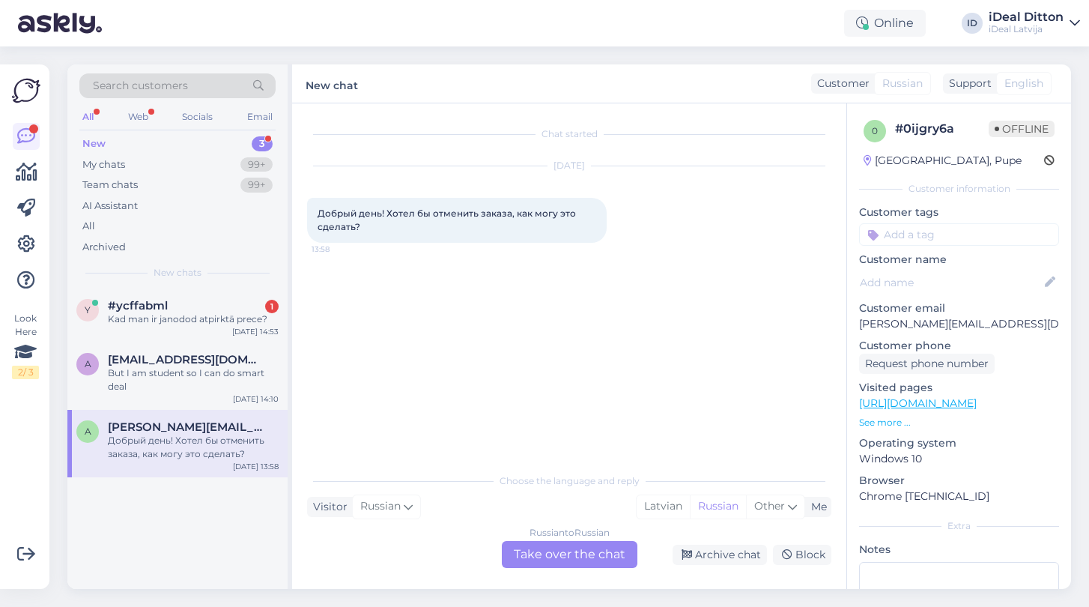
click at [584, 561] on div "Russian to Russian Take over the chat" at bounding box center [570, 554] width 136 height 27
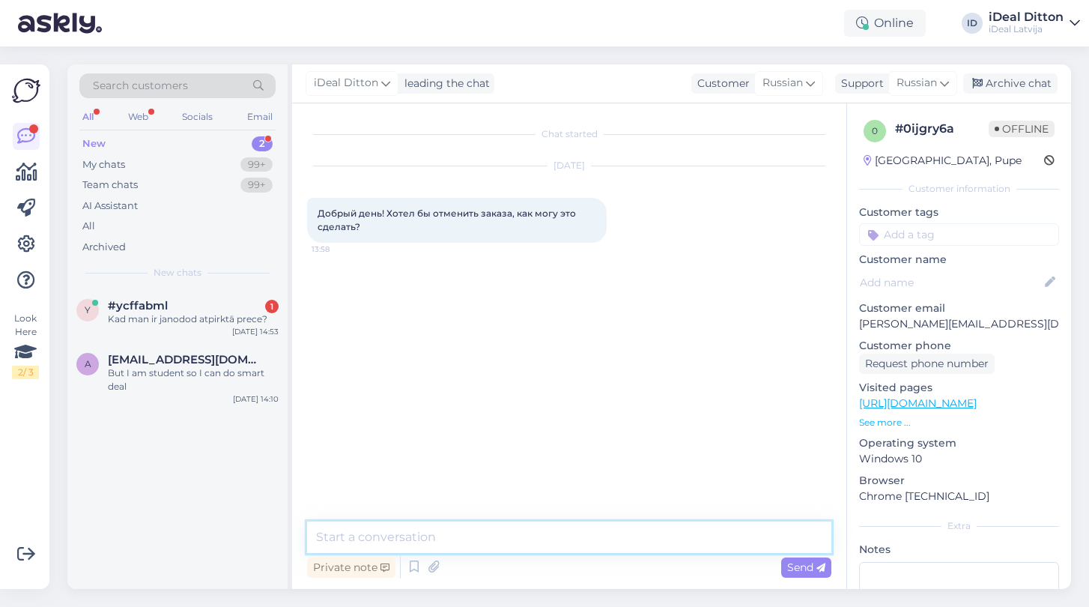
click at [490, 541] on textarea at bounding box center [569, 536] width 524 height 31
paste textarea "Добрый день! Пожалуйста, укажите номер Вашего заказа, чтобы мы могли оформить о…"
type textarea "Добрый день! Пожалуйста, укажите номер Вашего заказа, чтобы мы могли оформить о…"
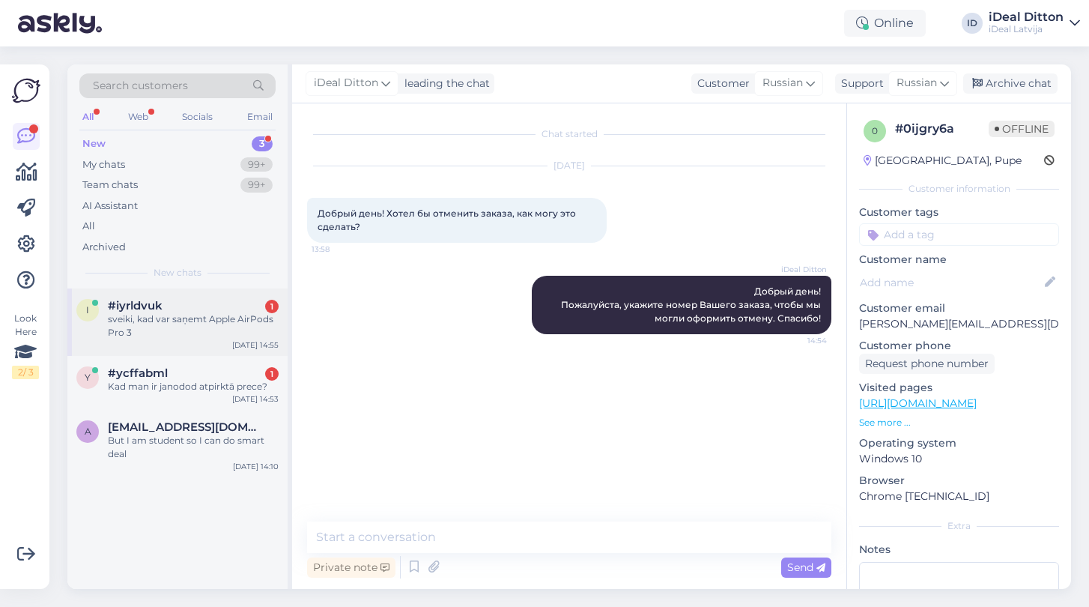
click at [198, 306] on div "#iyrldvuk 1" at bounding box center [193, 305] width 171 height 13
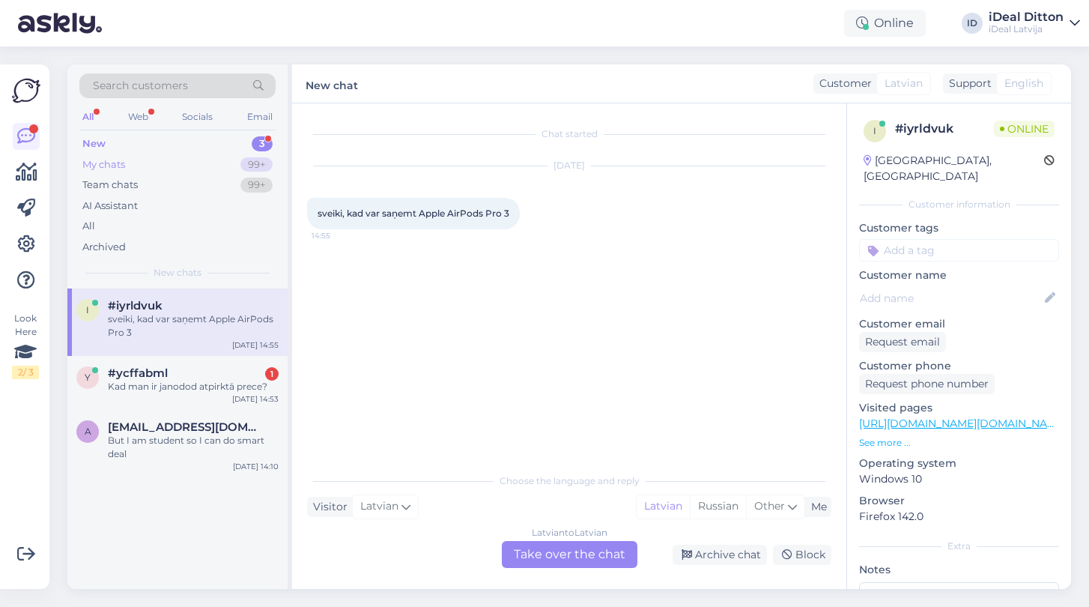
click at [117, 159] on div "My chats" at bounding box center [103, 164] width 43 height 15
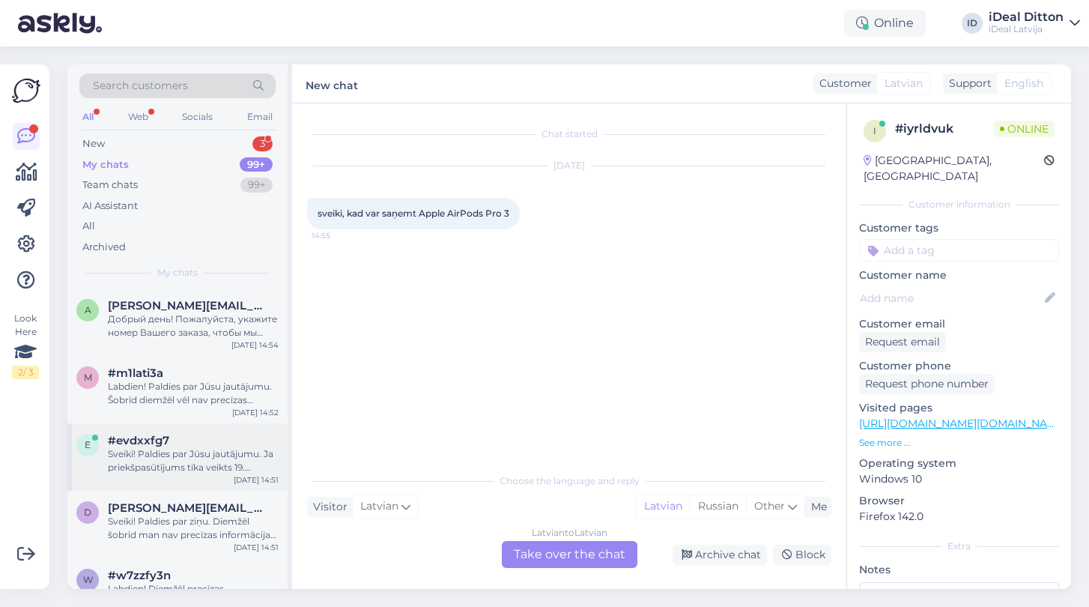
click at [187, 459] on div "Sveiki! Paldies par Jūsu jautājumu. Ja priekšpasūtījums tika veikts 19. septemb…" at bounding box center [193, 460] width 171 height 27
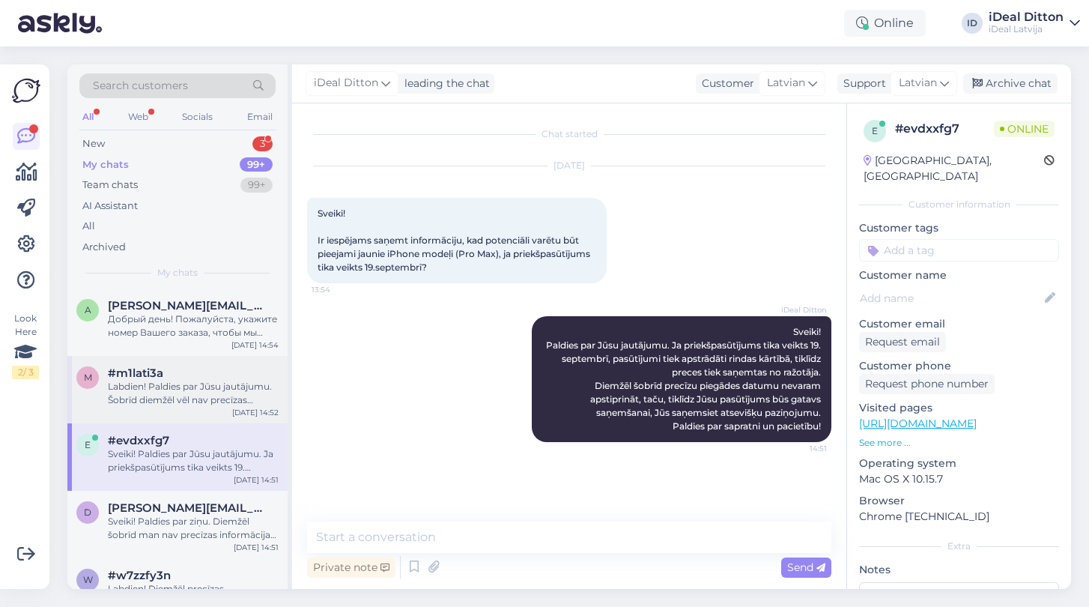
click at [207, 408] on div "m #m1lati3a Labdien! Paldies par Jūsu jautājumu. Šobrīd diemžēl vēl nav precīza…" at bounding box center [177, 389] width 220 height 67
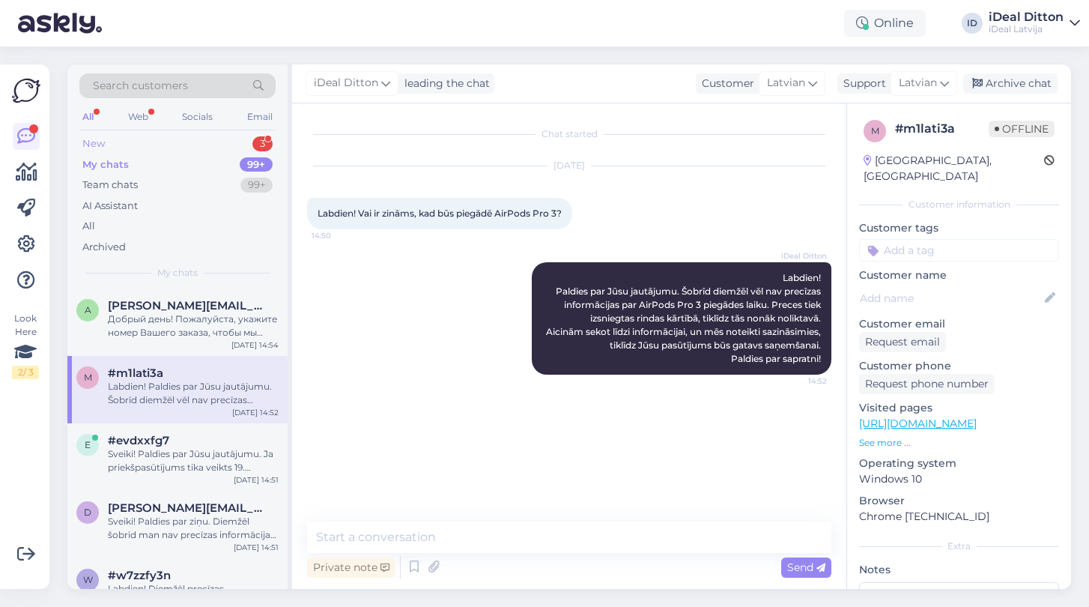
click at [102, 139] on div "New" at bounding box center [93, 143] width 22 height 15
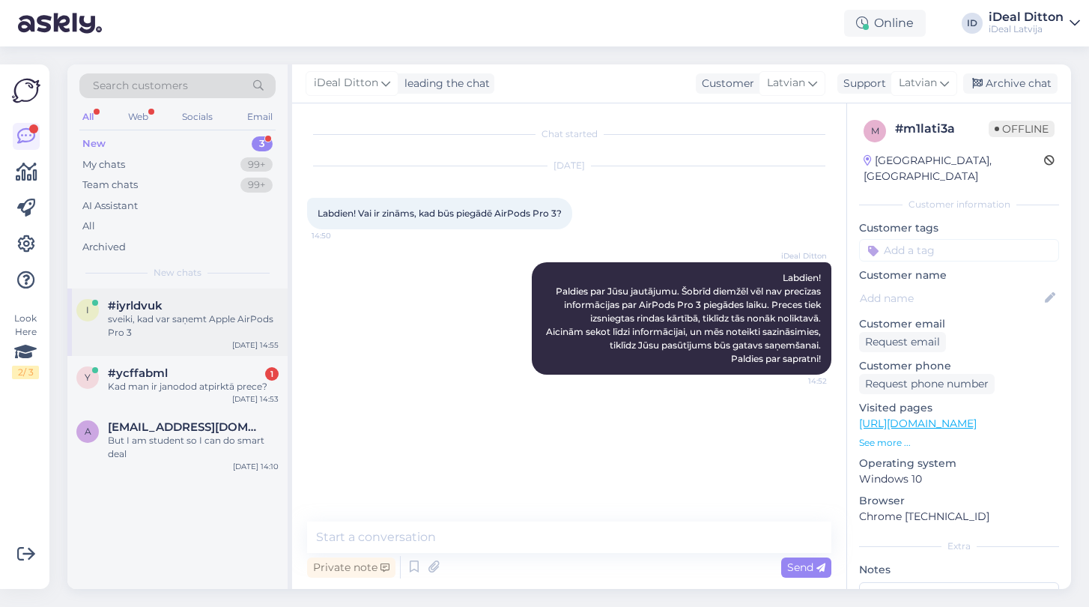
click at [198, 306] on div "#iyrldvuk" at bounding box center [193, 305] width 171 height 13
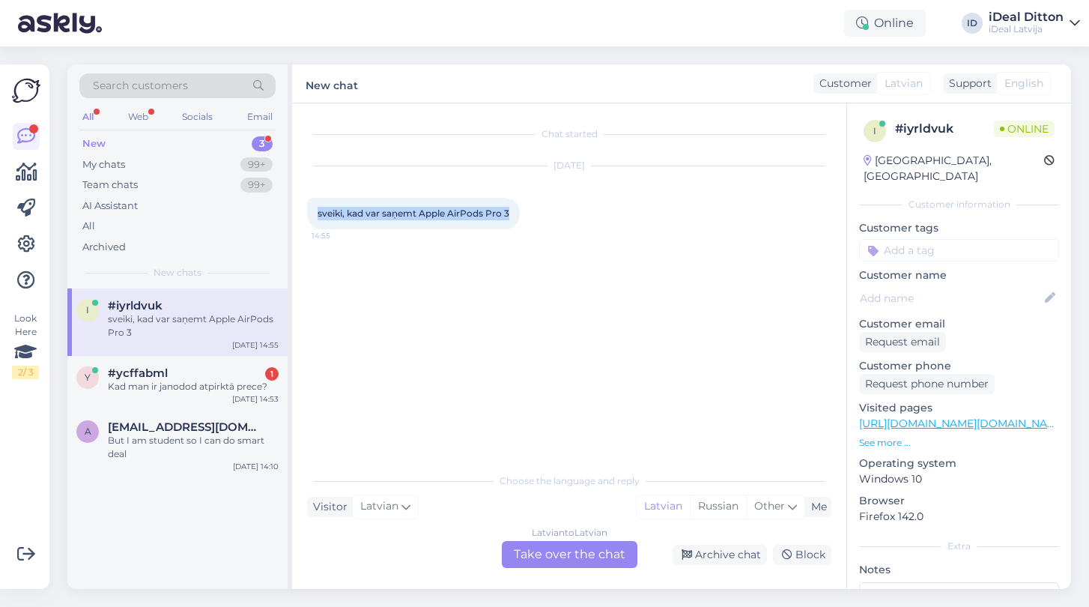
drag, startPoint x: 511, startPoint y: 216, endPoint x: 306, endPoint y: 210, distance: 206.0
click at [306, 210] on div "Chat started [DATE] sveiki, kad var saņemt Apple AirPods Pro 3 14:55 Choose the…" at bounding box center [569, 345] width 554 height 485
copy span "sveiki, kad var saņemt Apple AirPods Pro 3"
click at [172, 389] on div "Kad man ir janodod atpirktā prece?" at bounding box center [193, 386] width 171 height 13
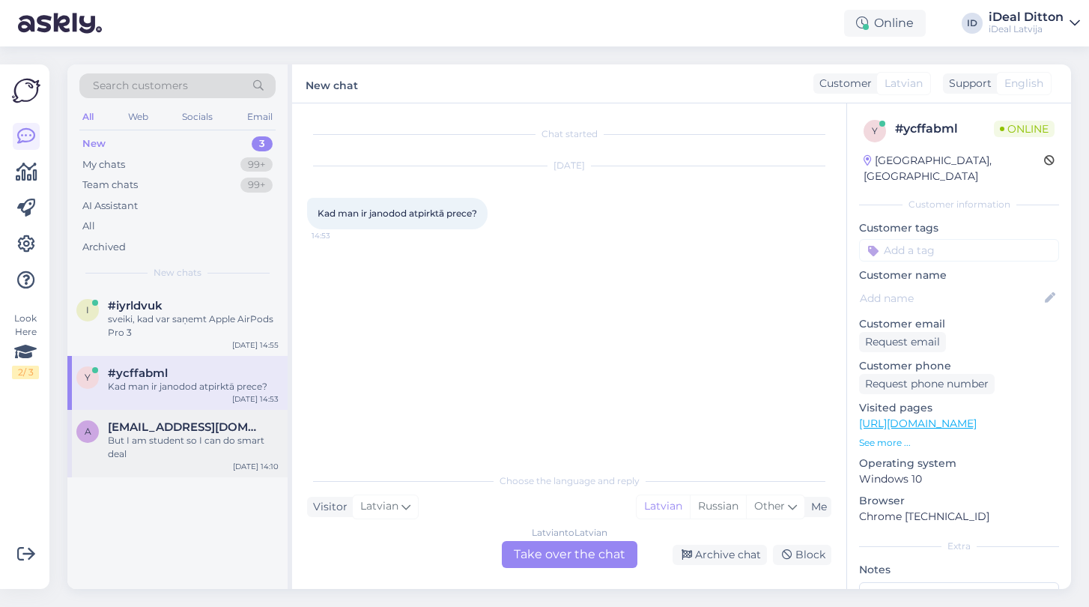
click at [154, 447] on div "But I am student so I can do smart deal" at bounding box center [193, 447] width 171 height 27
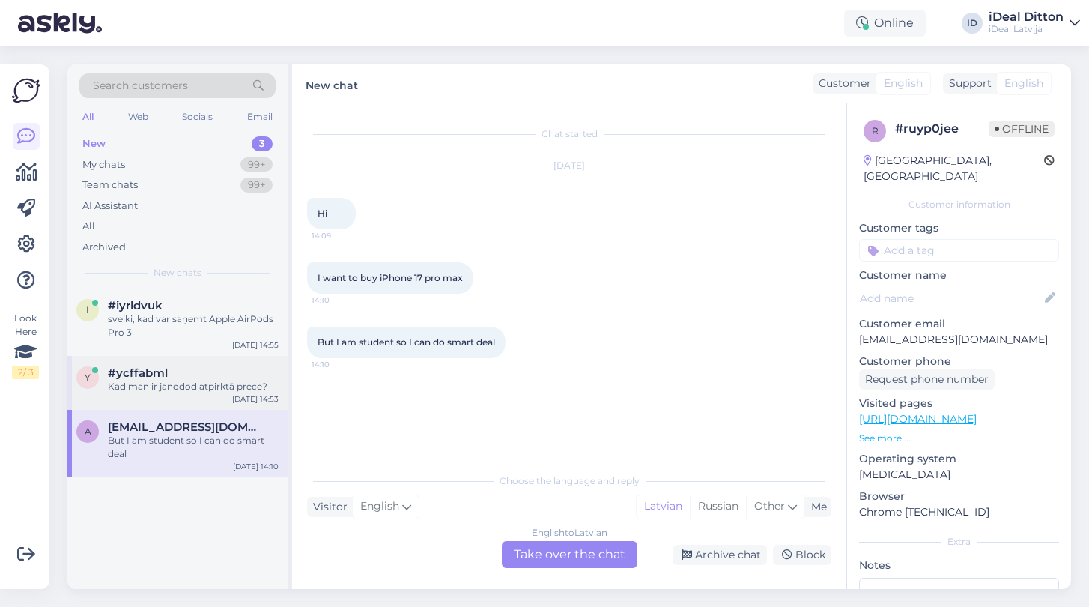
click at [148, 395] on div "y #ycffabml Kad man ir janodod atpirktā prece? [DATE] 14:53" at bounding box center [177, 383] width 220 height 54
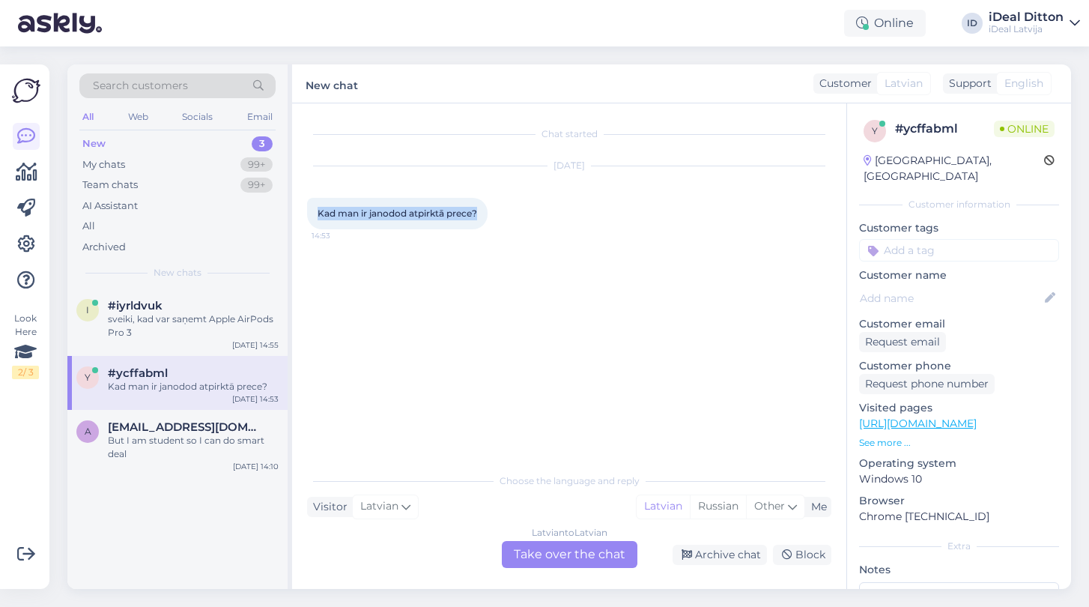
drag, startPoint x: 479, startPoint y: 216, endPoint x: 308, endPoint y: 216, distance: 171.5
click at [308, 216] on div "Kad man ir janodod atpirktā prece? 14:53" at bounding box center [397, 213] width 180 height 31
copy span "Kad man ir janodod atpirktā prece?"
click at [577, 544] on div "Latvian to Latvian Take over the chat" at bounding box center [570, 554] width 136 height 27
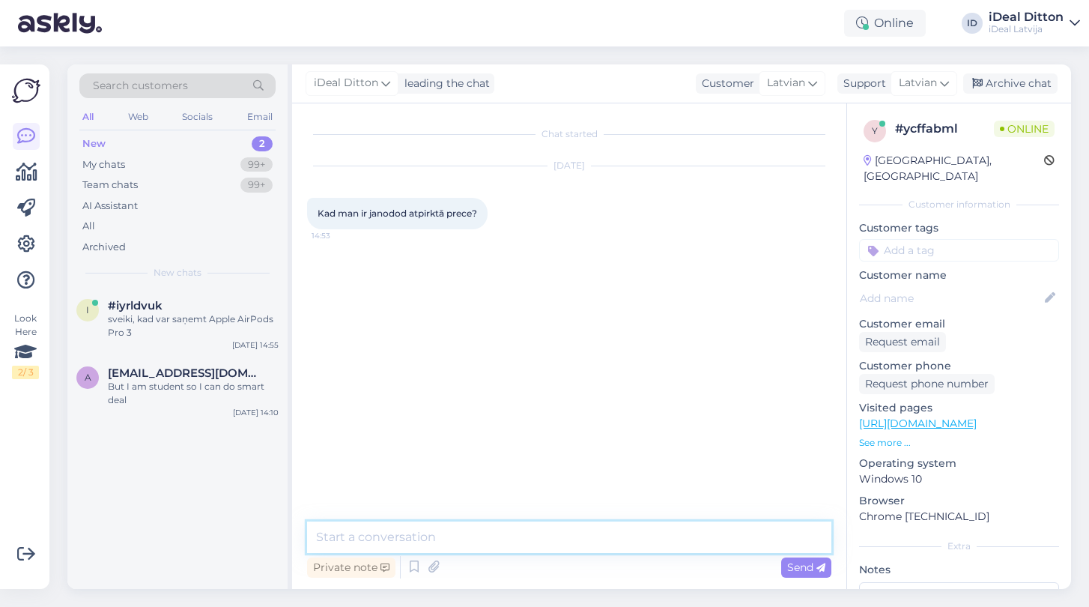
click at [499, 538] on textarea at bounding box center [569, 536] width 524 height 31
paste textarea "Sveiki! Vai varat, lūdzu, precizēt situāciju? Vai prece tika iegādāta internetā…"
type textarea "Sveiki! Vai varat, lūdzu, precizēt situāciju? Vai prece tika iegādāta internetā…"
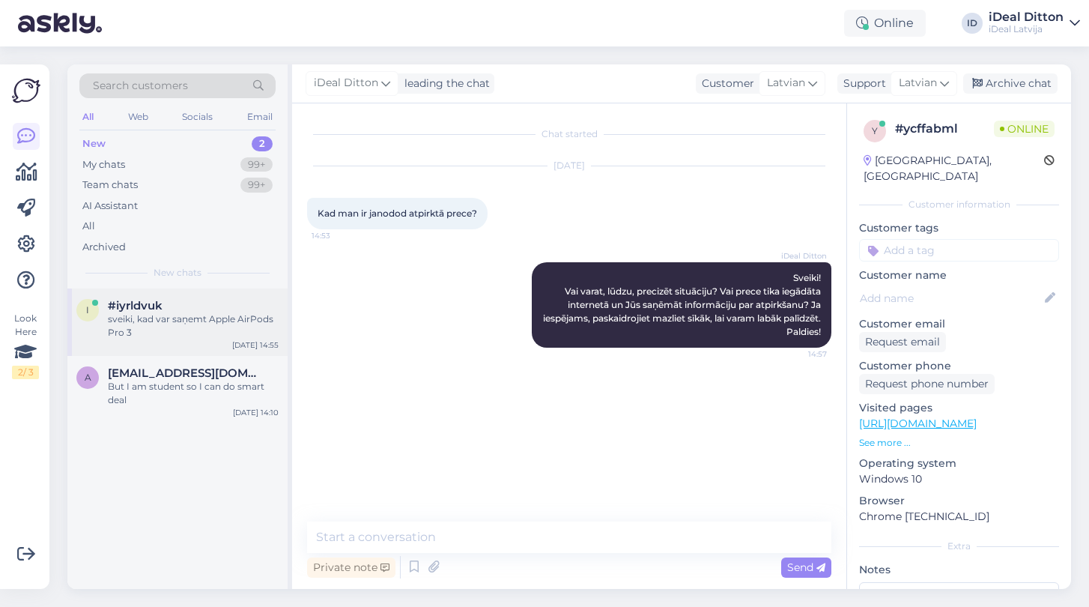
click at [153, 330] on div "sveiki, kad var saņemt Apple AirPods Pro 3" at bounding box center [193, 325] width 171 height 27
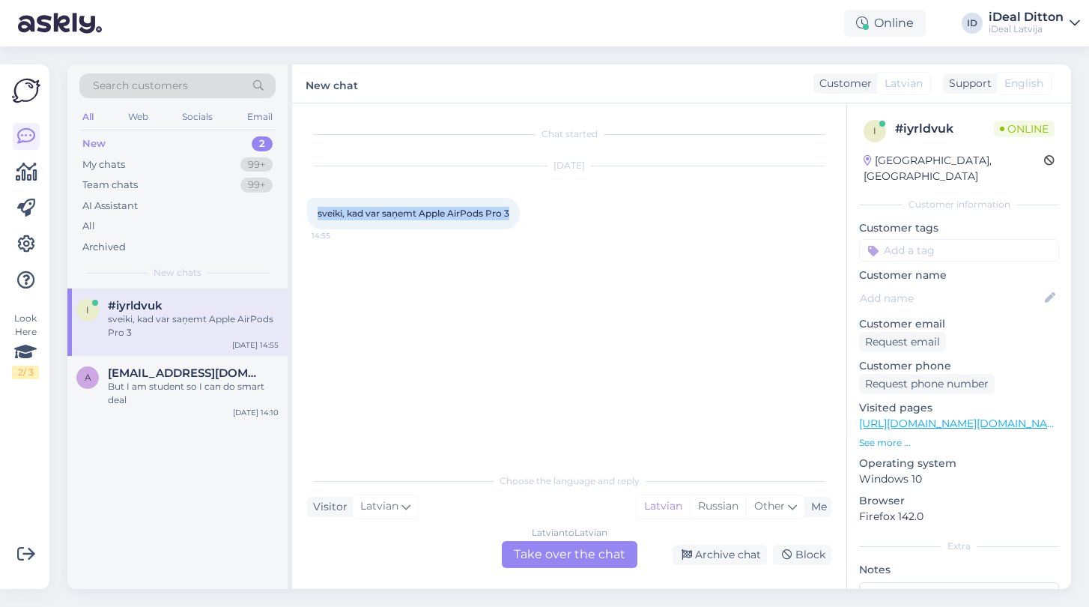
drag, startPoint x: 512, startPoint y: 216, endPoint x: 319, endPoint y: 199, distance: 194.0
click at [319, 199] on div "sveiki, kad var saņemt Apple AirPods Pro 3 14:55" at bounding box center [413, 213] width 213 height 31
copy span "sveiki, kad var saņemt Apple AirPods Pro 3"
click at [574, 544] on div "Latvian to Latvian Take over the chat" at bounding box center [570, 554] width 136 height 27
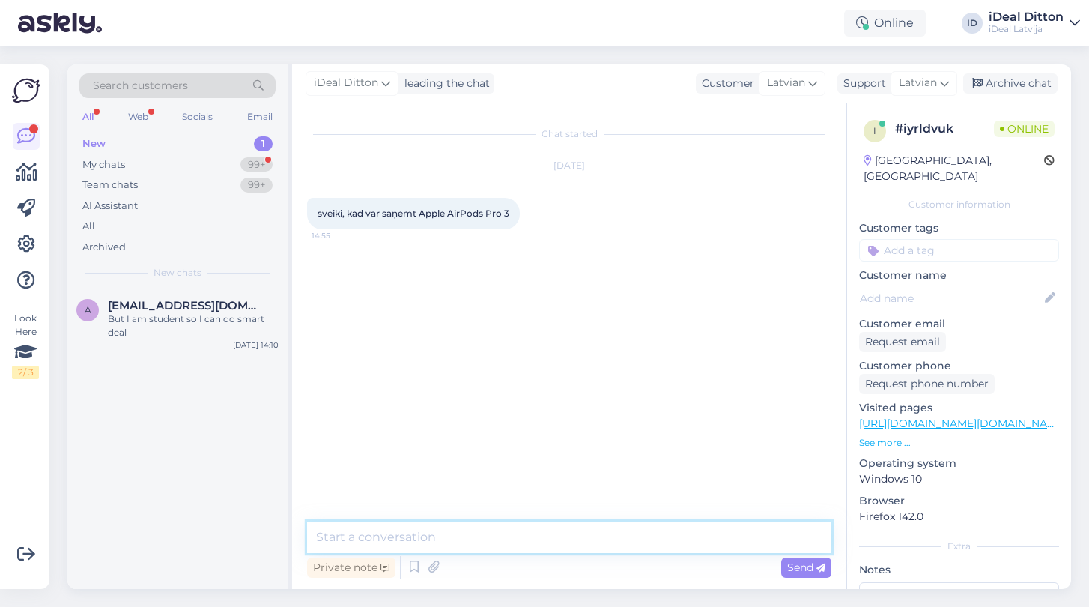
click at [494, 538] on textarea at bounding box center [569, 536] width 524 height 31
paste textarea "Sveiki! Paldies par Jūsu jautājumu. Šobrīd precīzu datumu nevaram pateikt – pri…"
type textarea "Sveiki! Paldies par Jūsu jautājumu. Šobrīd precīzu datumu nevaram pateikt – pri…"
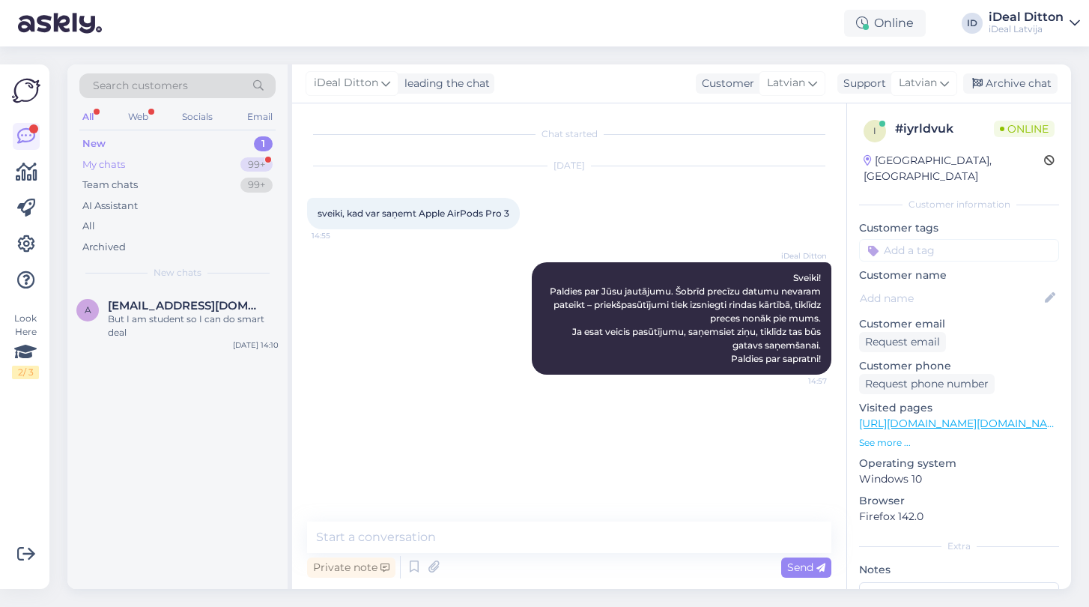
click at [109, 161] on div "My chats" at bounding box center [103, 164] width 43 height 15
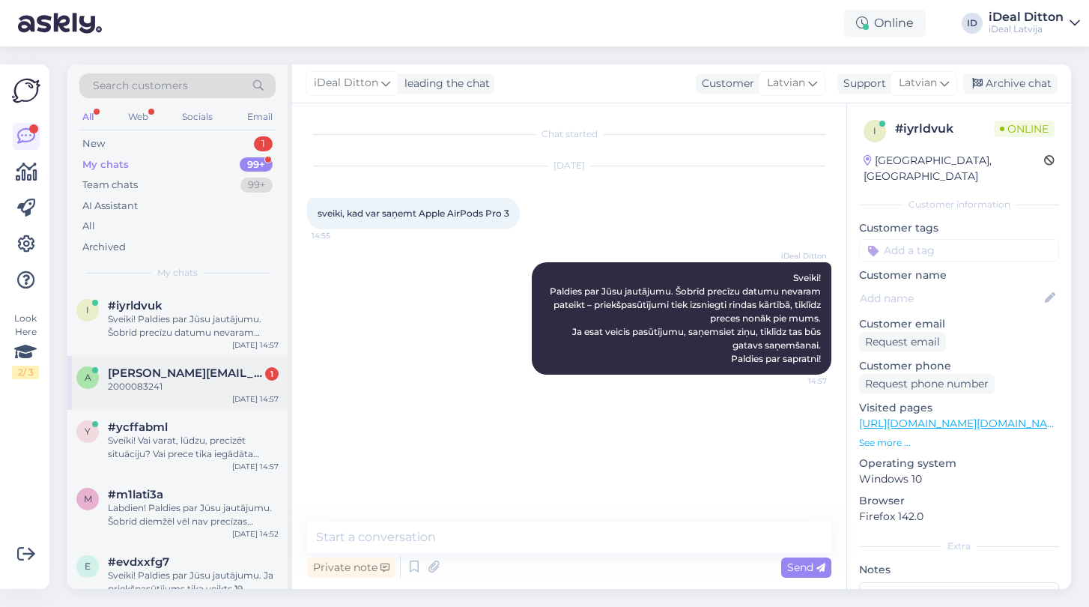
click at [155, 377] on span "[PERSON_NAME][EMAIL_ADDRESS][DOMAIN_NAME]" at bounding box center [186, 372] width 156 height 13
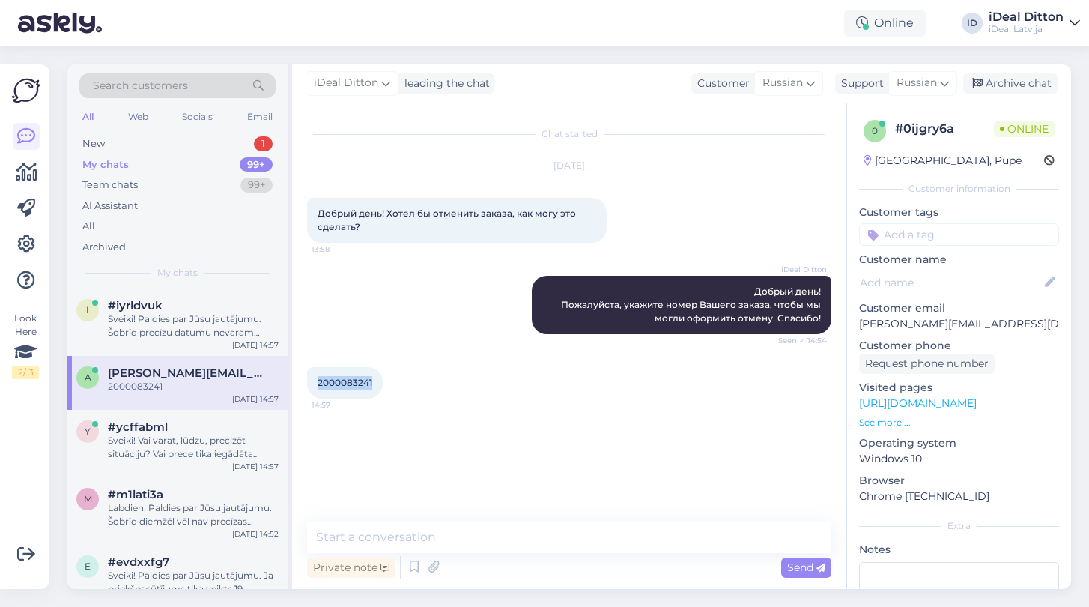
drag, startPoint x: 374, startPoint y: 382, endPoint x: 309, endPoint y: 377, distance: 65.4
click at [309, 377] on div "2000083241 14:57" at bounding box center [345, 382] width 76 height 31
copy span "2000083241"
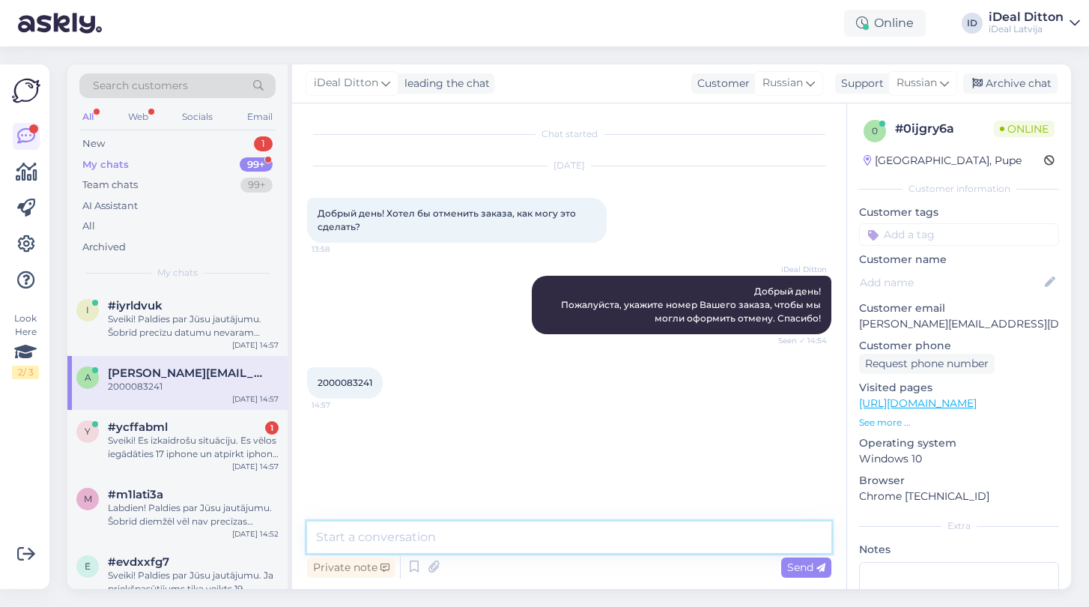
click at [507, 528] on textarea at bounding box center [569, 536] width 524 height 31
type textarea "Заказ отменили."
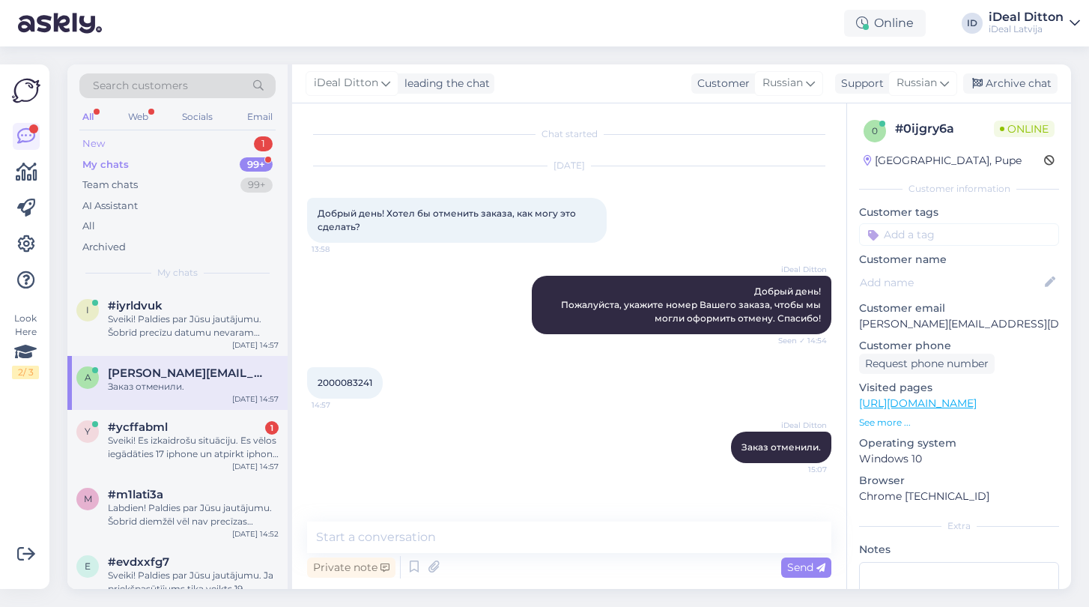
click at [88, 145] on div "New" at bounding box center [93, 143] width 22 height 15
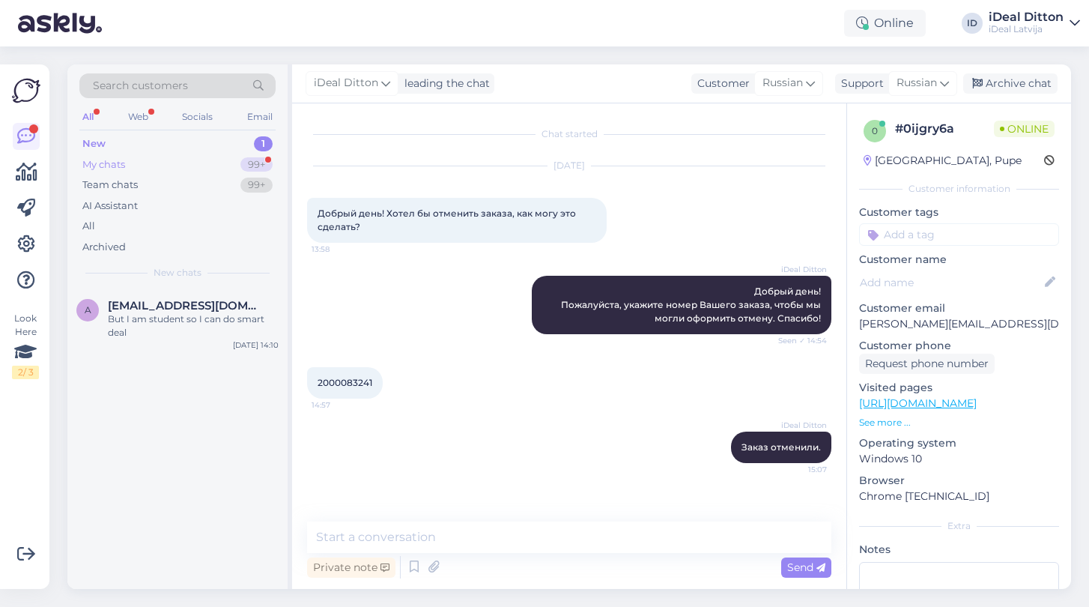
click at [122, 163] on div "My chats" at bounding box center [103, 164] width 43 height 15
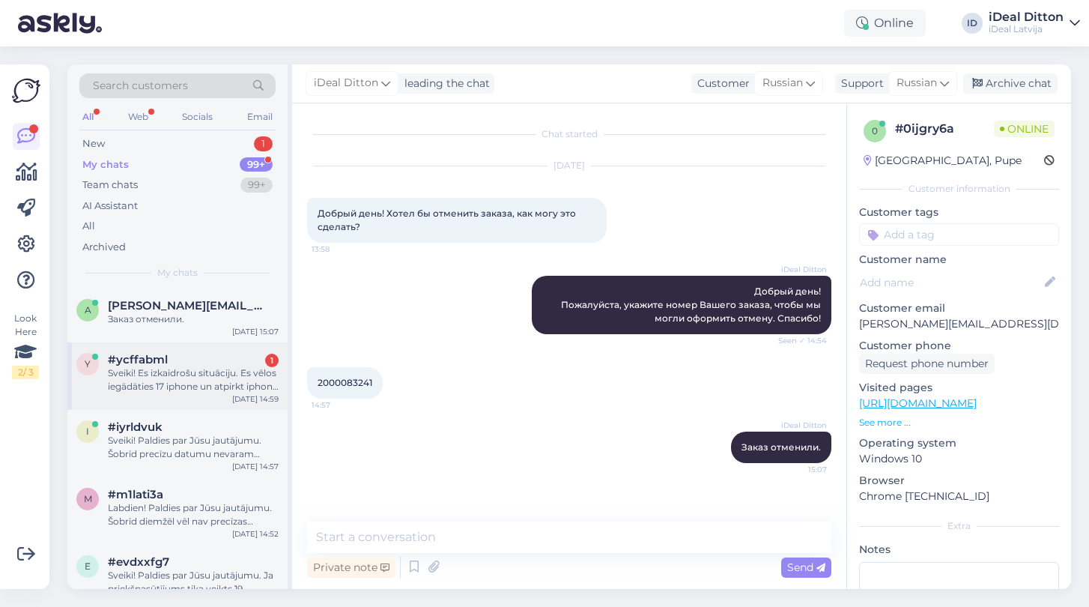
click at [204, 370] on div "Sveiki! Es izkaidrošu situāciju. Es vēlos iegādāties 17 iphone un atpirkt iphon…" at bounding box center [193, 379] width 171 height 27
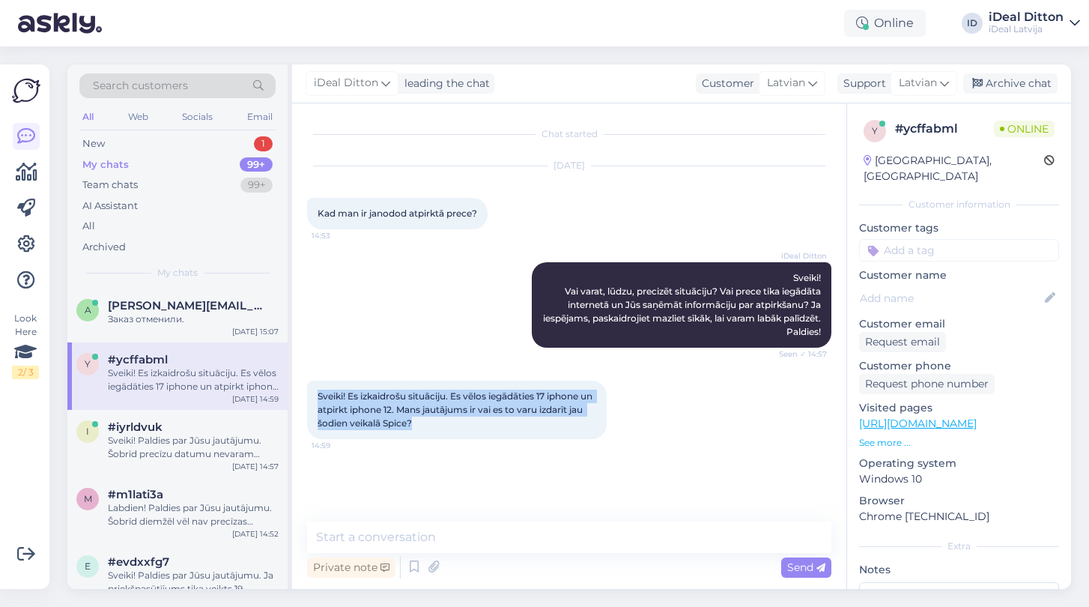
drag, startPoint x: 434, startPoint y: 435, endPoint x: 293, endPoint y: 402, distance: 145.3
click at [293, 402] on div "Chat started [DATE] Kad man ir janodod atpirktā prece? 14:53 iDeal Ditton Sveik…" at bounding box center [569, 345] width 554 height 485
copy span "Sveiki! Es izkaidrošu situāciju. Es vēlos iegādāties 17 iphone un atpirkt iphon…"
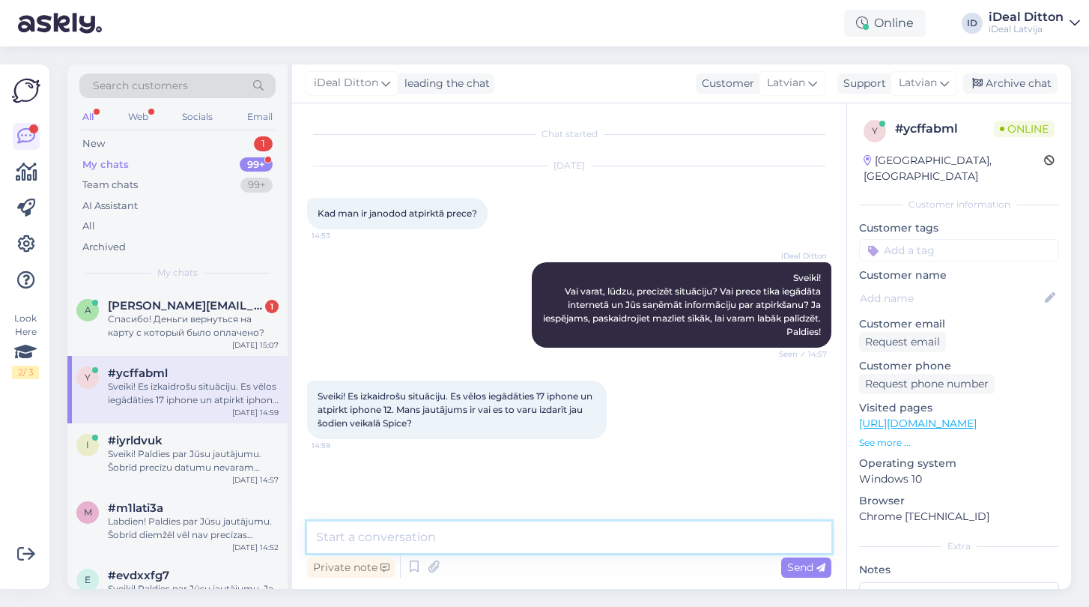
click at [345, 544] on textarea at bounding box center [569, 536] width 524 height 31
paste textarea "Sveiki! Jā, Jūs varat to izdarīt veikalā [PERSON_NAME], taču šobrīd iPhone 17 n…"
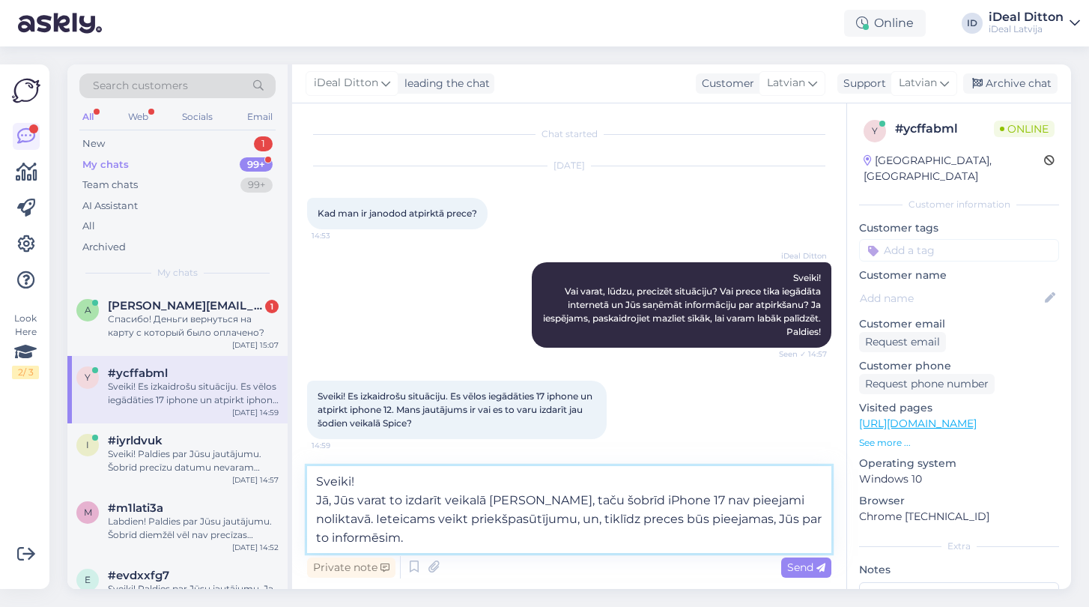
drag, startPoint x: 318, startPoint y: 496, endPoint x: 305, endPoint y: 477, distance: 23.1
click at [305, 477] on div "Chat started [DATE] Kad man ir janodod atpirktā prece? 14:53 iDeal Ditton Sveik…" at bounding box center [569, 345] width 554 height 485
type textarea "Jā, Jūs varat to izdarīt veikalā Spice, taču šobrīd iPhone 17 nav pieejami noli…"
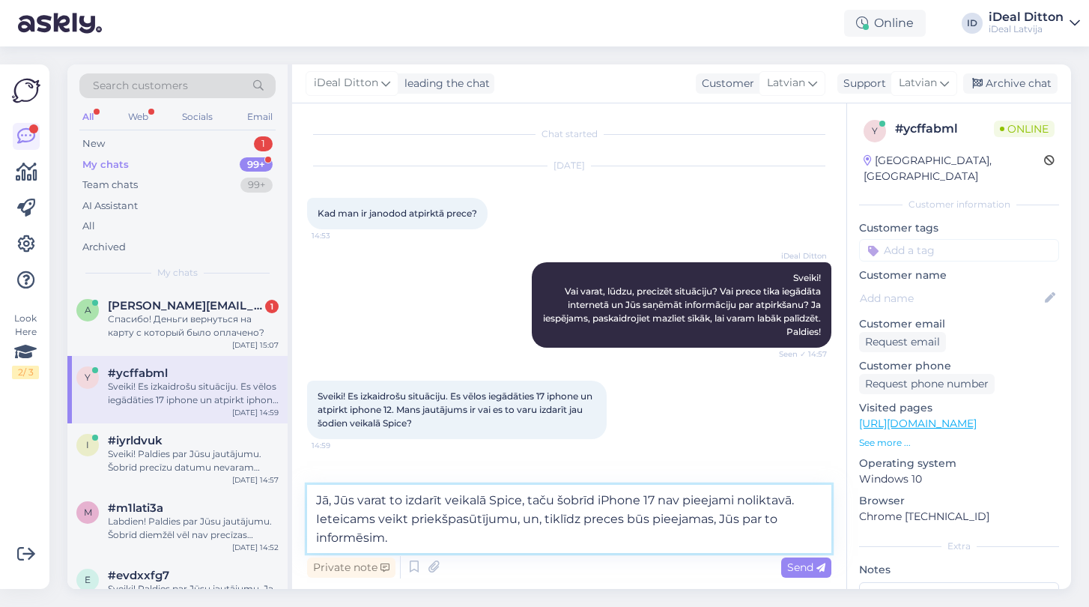
click at [409, 536] on textarea "Jā, Jūs varat to izdarīt veikalā Spice, taču šobrīd iPhone 17 nav pieejami noli…" at bounding box center [569, 518] width 524 height 68
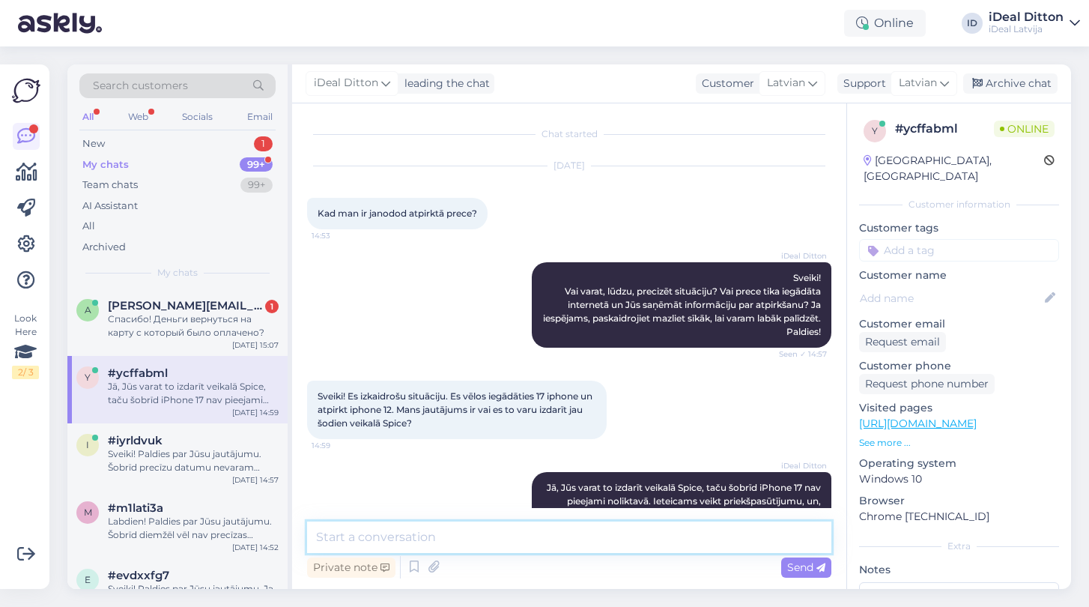
scroll to position [52, 0]
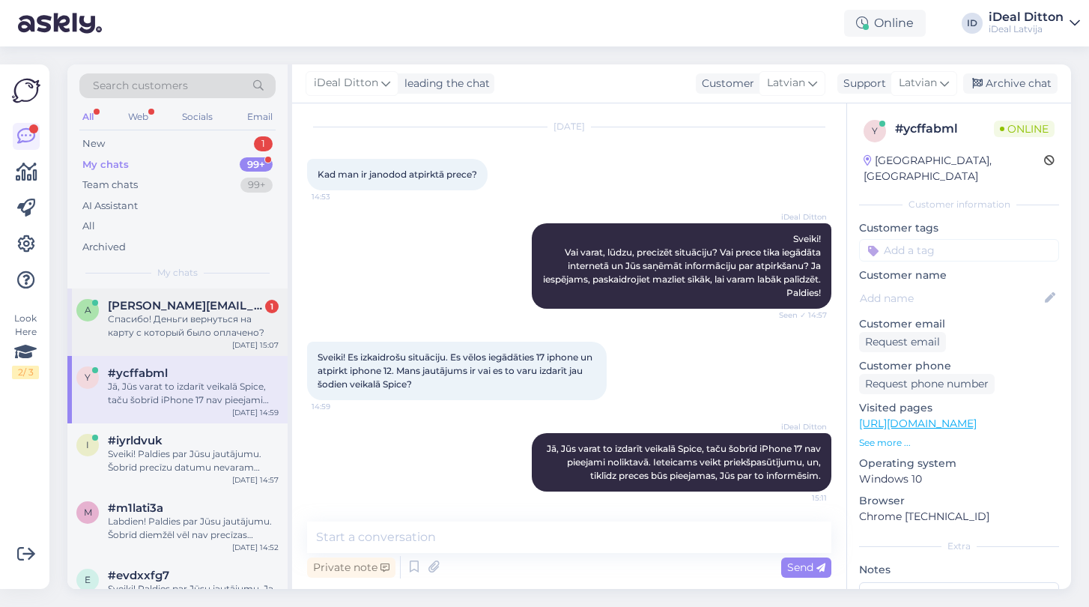
click at [177, 333] on div "Спасибо! Деньги вернуться на карту с который было оплачено?" at bounding box center [193, 325] width 171 height 27
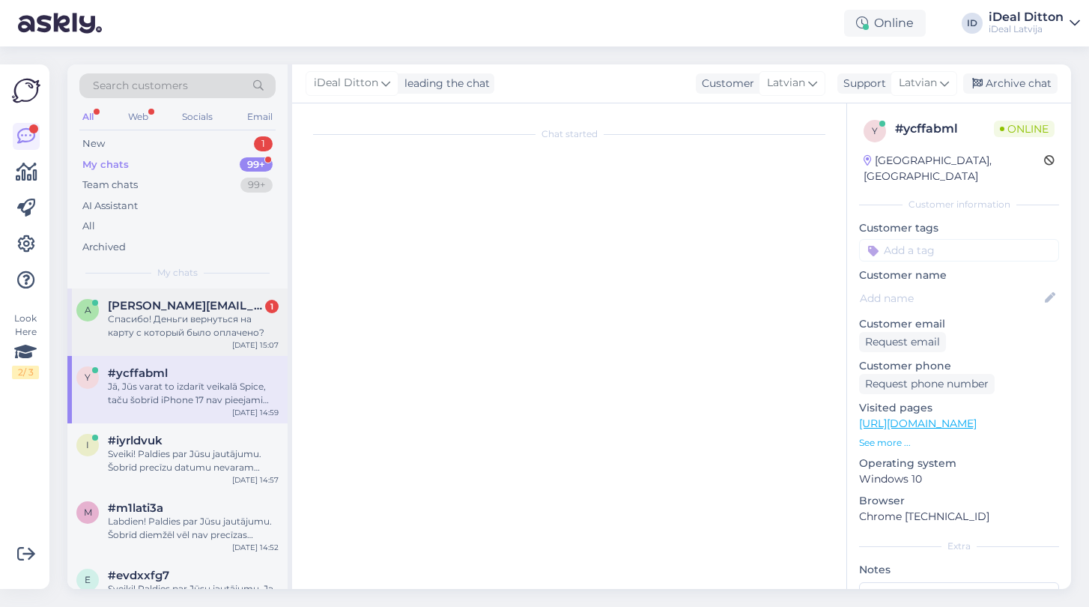
scroll to position [49, 0]
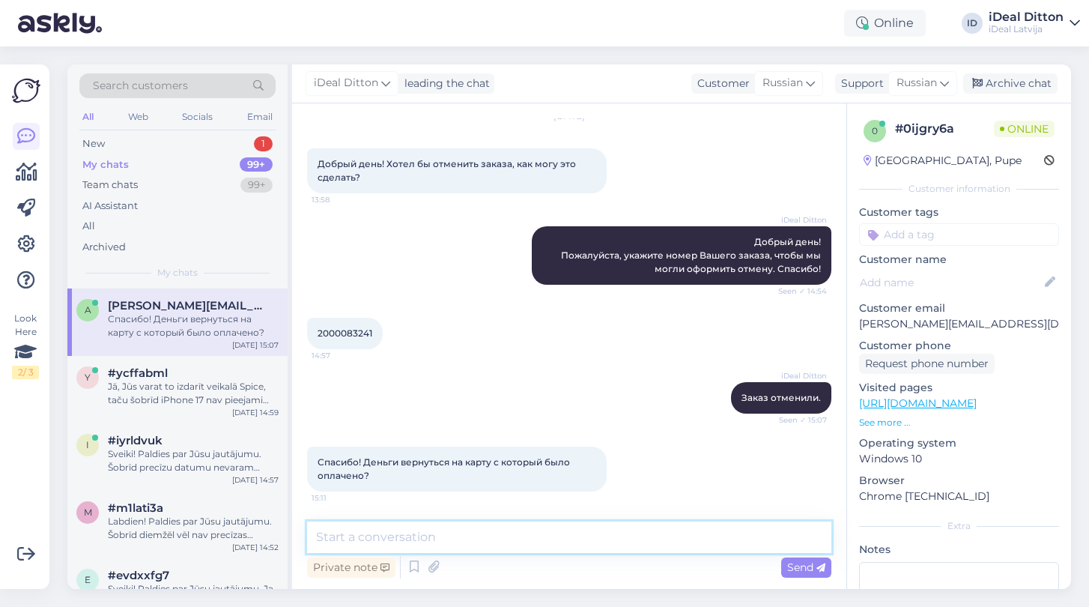
click at [389, 536] on textarea at bounding box center [569, 536] width 524 height 31
type textarea "Да, конечно."
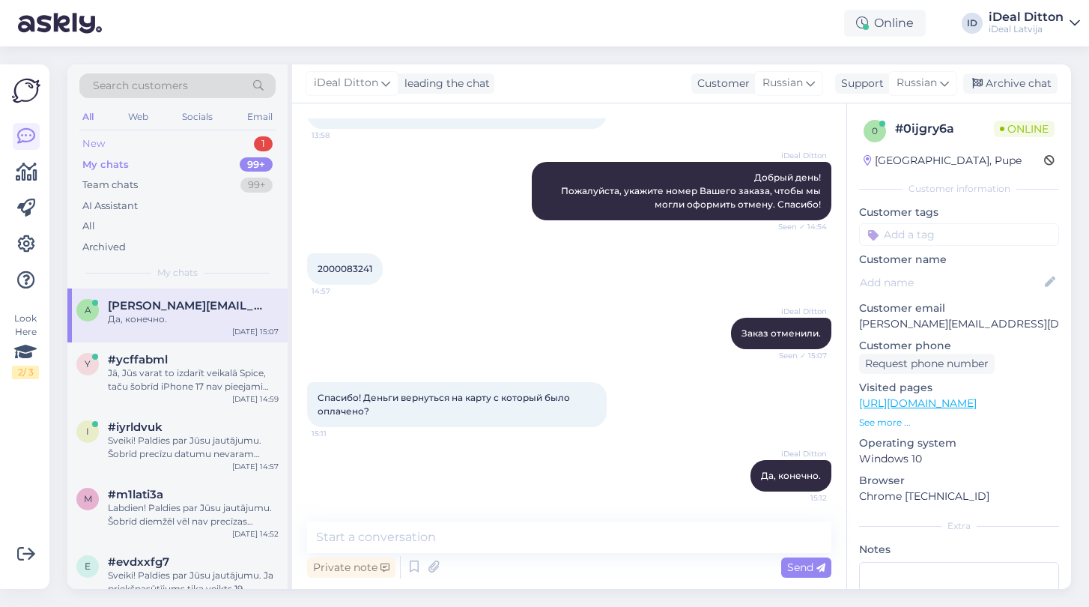
click at [105, 147] on div "New 1" at bounding box center [177, 143] width 196 height 21
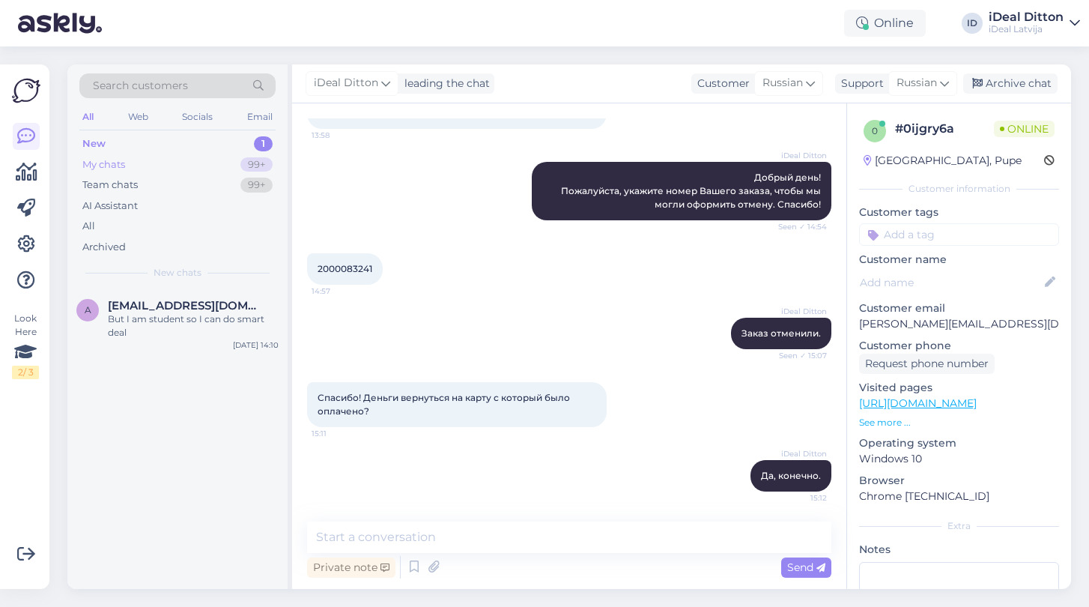
click at [114, 163] on div "My chats" at bounding box center [103, 164] width 43 height 15
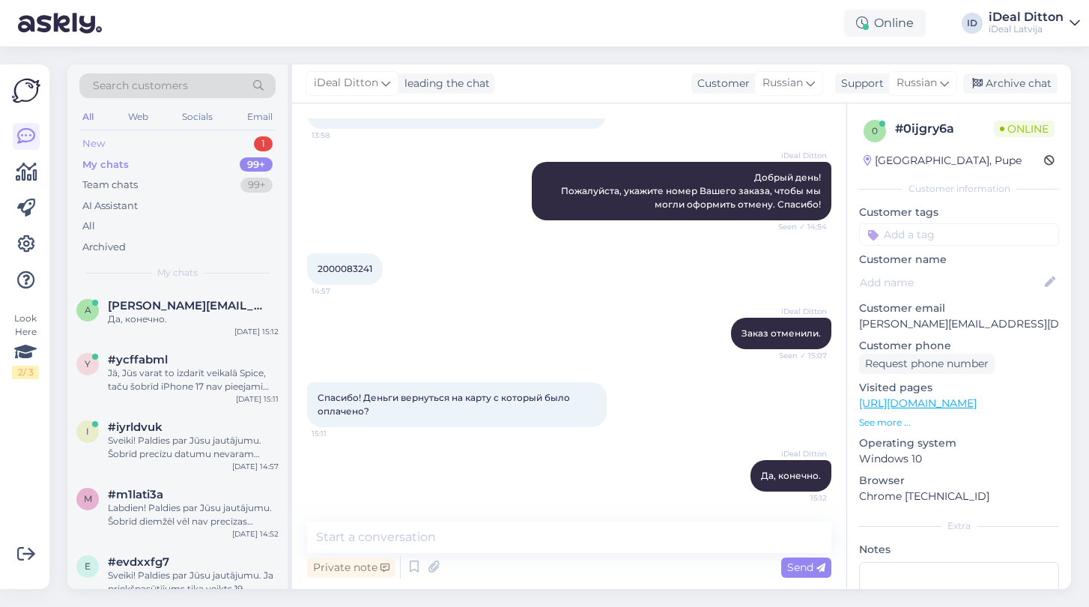
click at [99, 141] on div "New" at bounding box center [93, 143] width 22 height 15
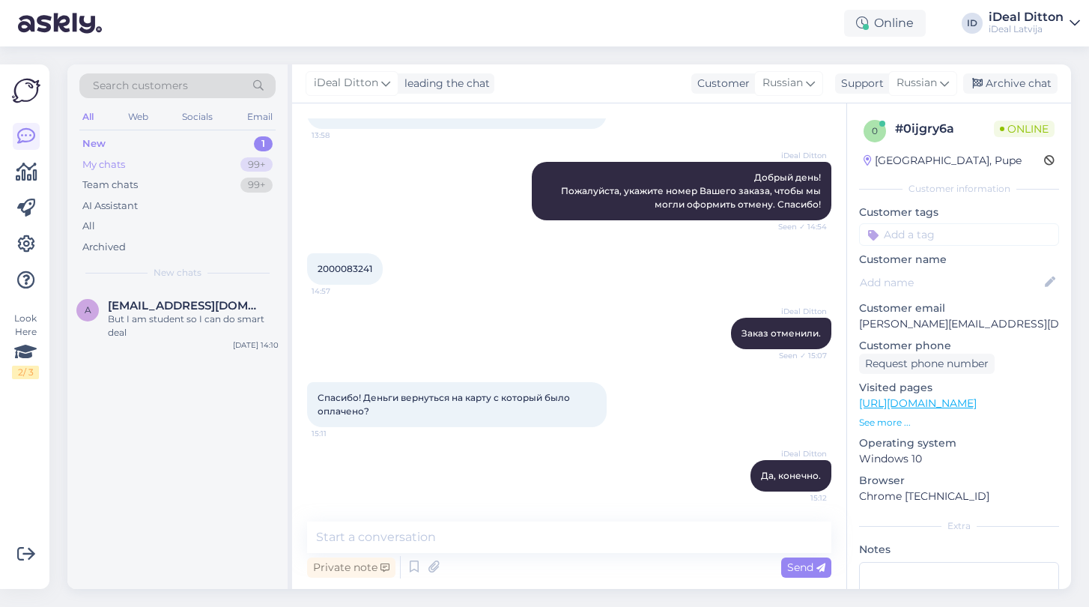
click at [97, 167] on div "My chats" at bounding box center [103, 164] width 43 height 15
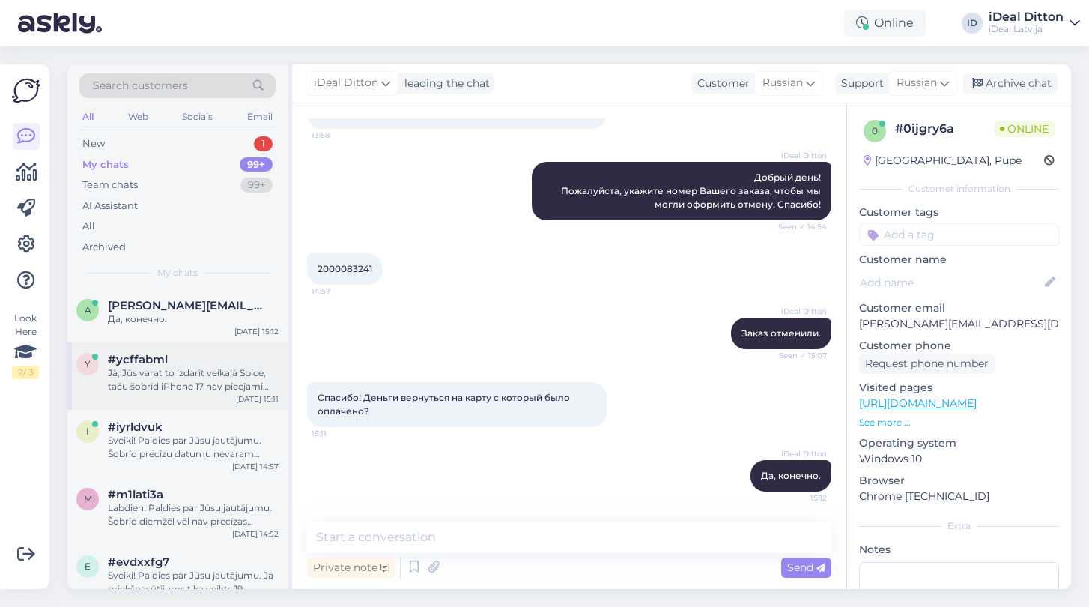
click at [151, 389] on div "Jā, Jūs varat to izdarīt veikalā Spice, taču šobrīd iPhone 17 nav pieejami noli…" at bounding box center [193, 379] width 171 height 27
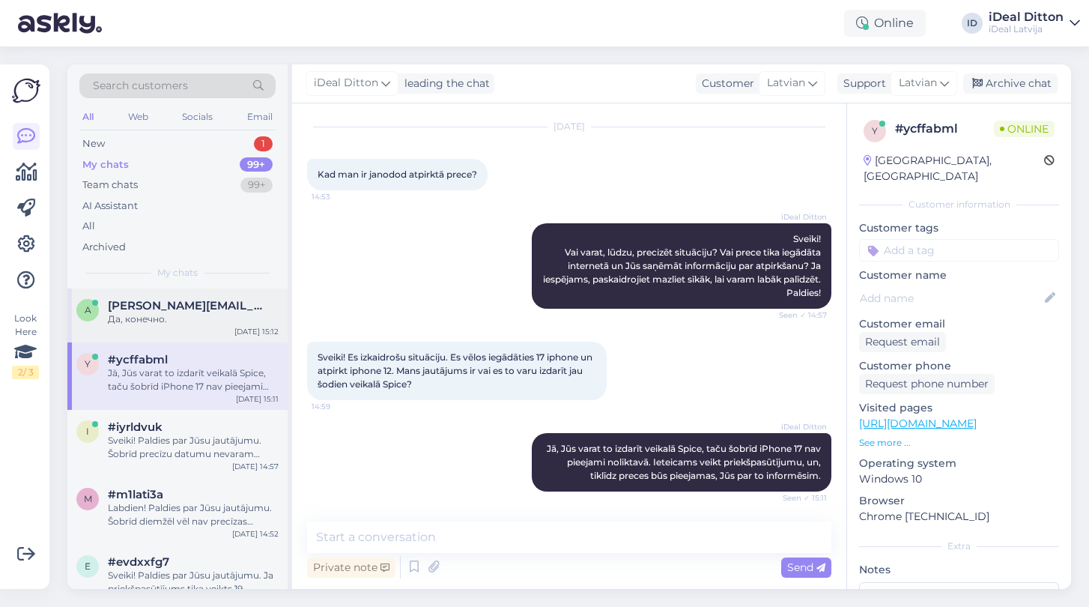
click at [147, 312] on div "Да, конечно." at bounding box center [193, 318] width 171 height 13
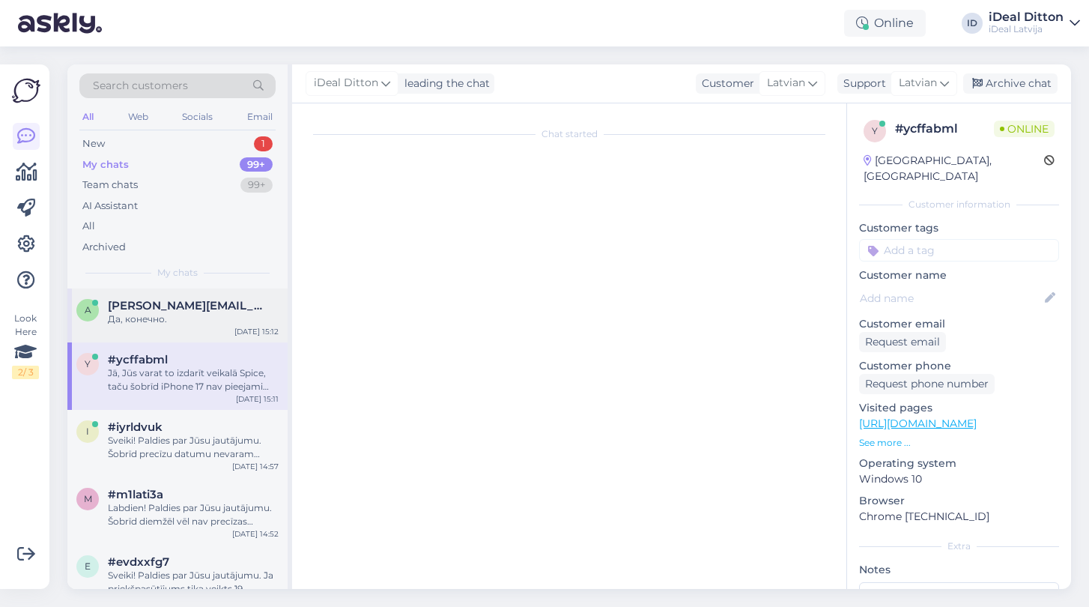
scroll to position [114, 0]
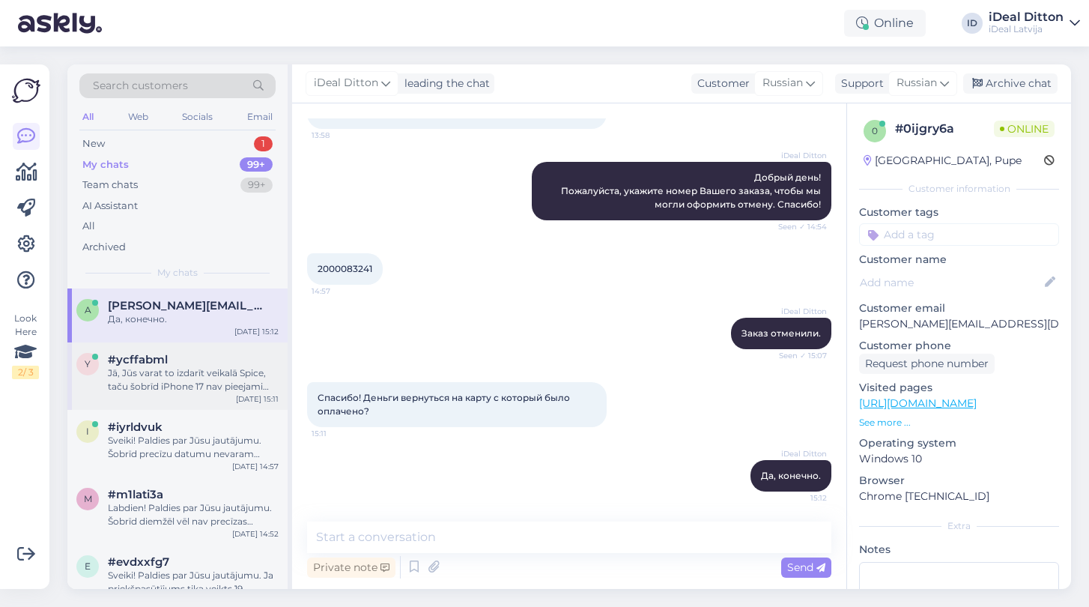
click at [130, 376] on div "Jā, Jūs varat to izdarīt veikalā Spice, taču šobrīd iPhone 17 nav pieejami noli…" at bounding box center [193, 379] width 171 height 27
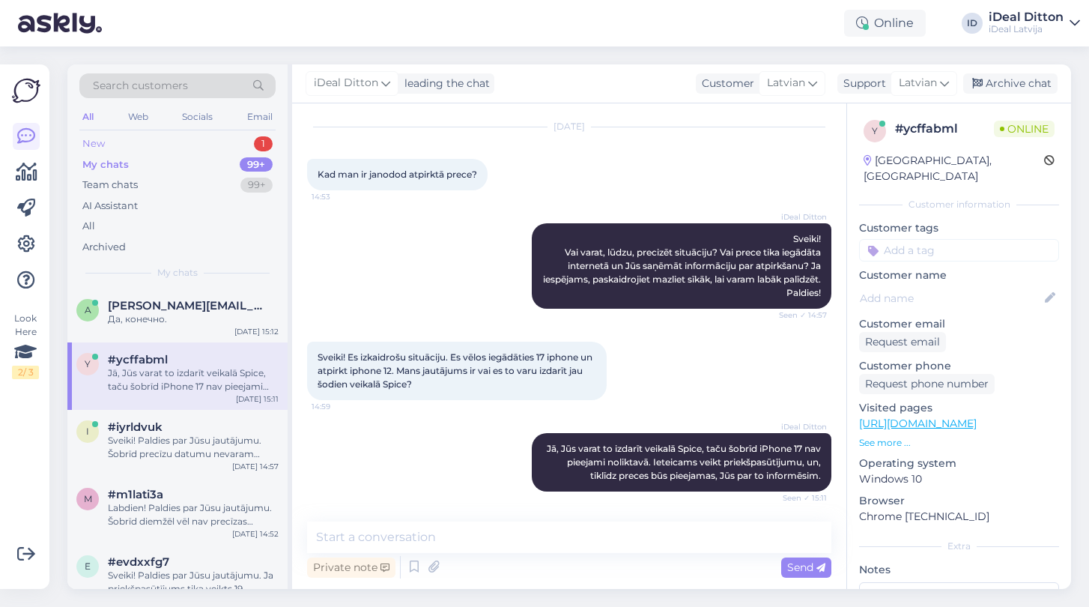
click at [107, 133] on div "New 1" at bounding box center [177, 143] width 196 height 21
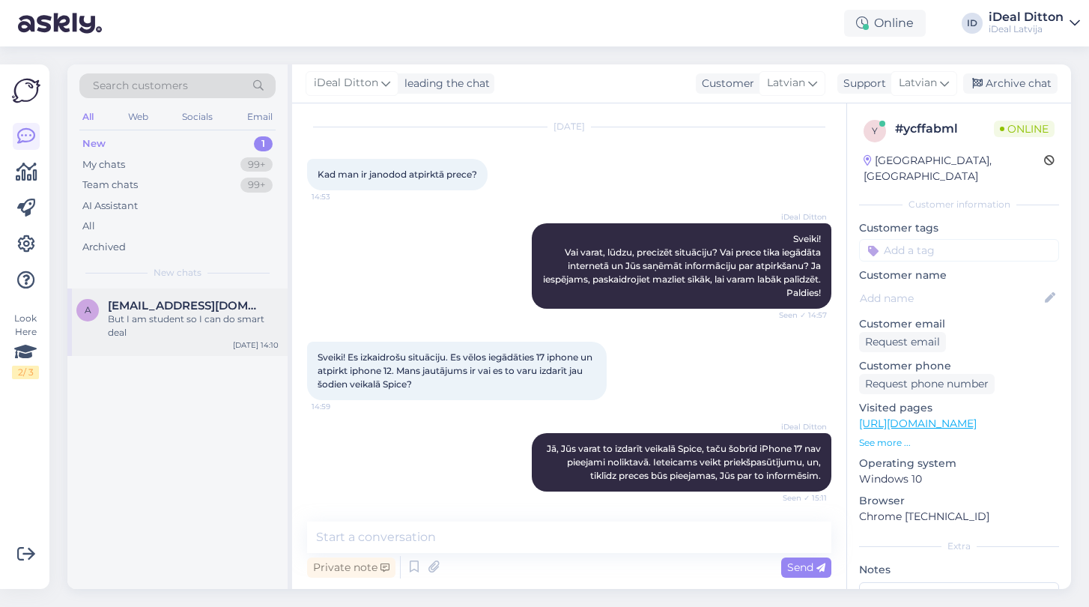
click at [160, 317] on div "But I am student so I can do smart deal" at bounding box center [193, 325] width 171 height 27
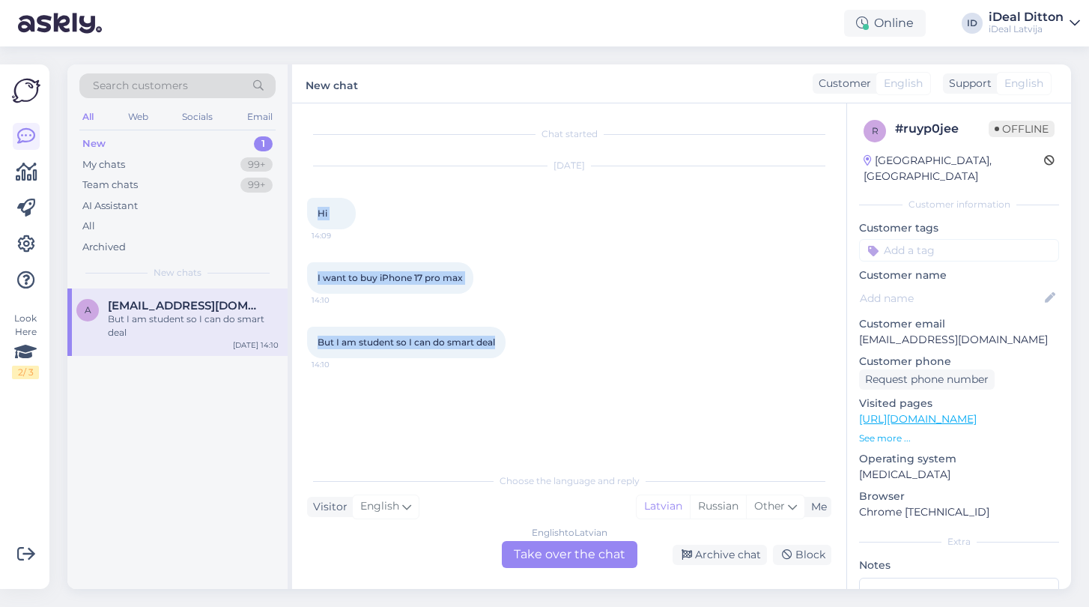
drag, startPoint x: 313, startPoint y: 210, endPoint x: 513, endPoint y: 369, distance: 255.3
click at [513, 369] on div "Chat started [DATE] Hi 14:09 I want to buy iPhone 17 pro max 14:10 But I am stu…" at bounding box center [576, 284] width 538 height 333
click at [550, 551] on div "English to Latvian Take over the chat" at bounding box center [570, 554] width 136 height 27
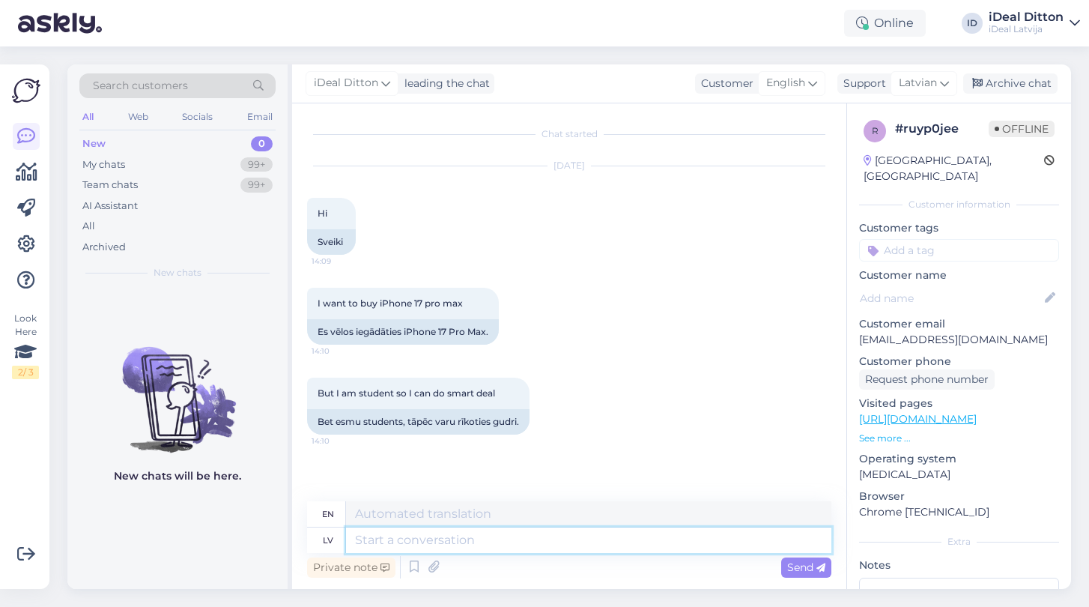
click at [368, 541] on textarea at bounding box center [588, 539] width 485 height 25
paste textarea "Sveiki! Paldies par interesi par iPhone 17 Pro Max. Šobrīd šie telefoni ir piee…"
type textarea "Sveiki! Paldies par interesi par iPhone 17 Pro Max. Šobrīd šie telefoni ir piee…"
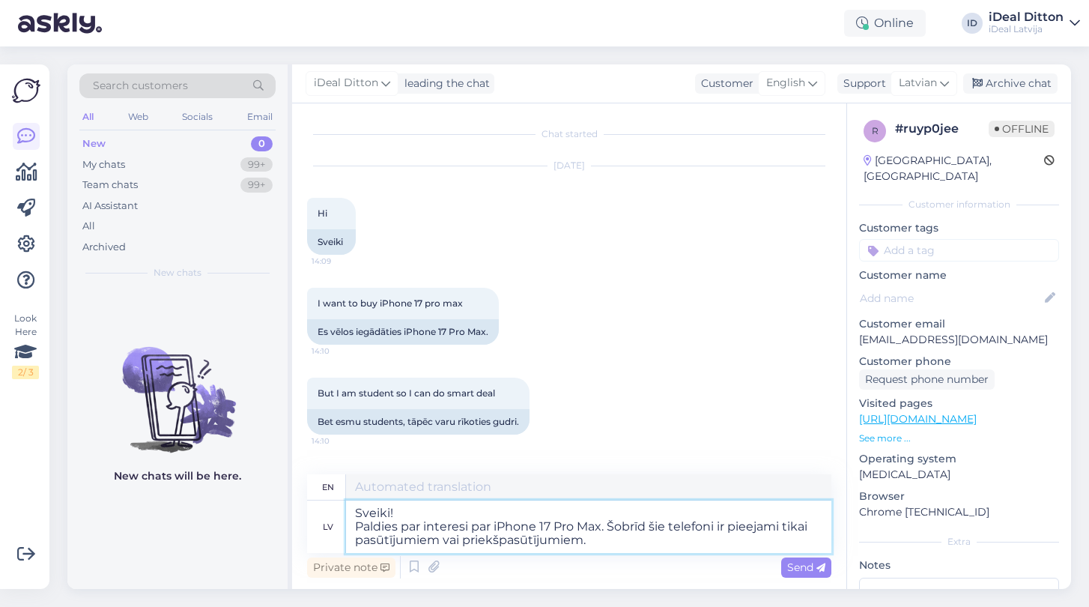
type textarea "Hello! Thank you for your interest in the iPhone 17 Pro Max. These phones are c…"
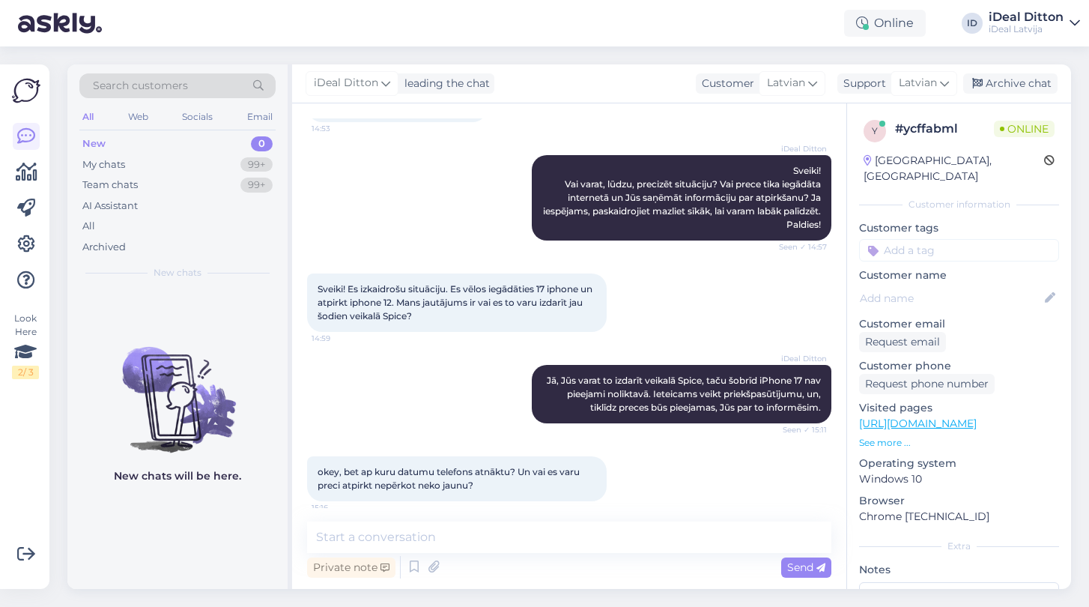
scroll to position [130, 0]
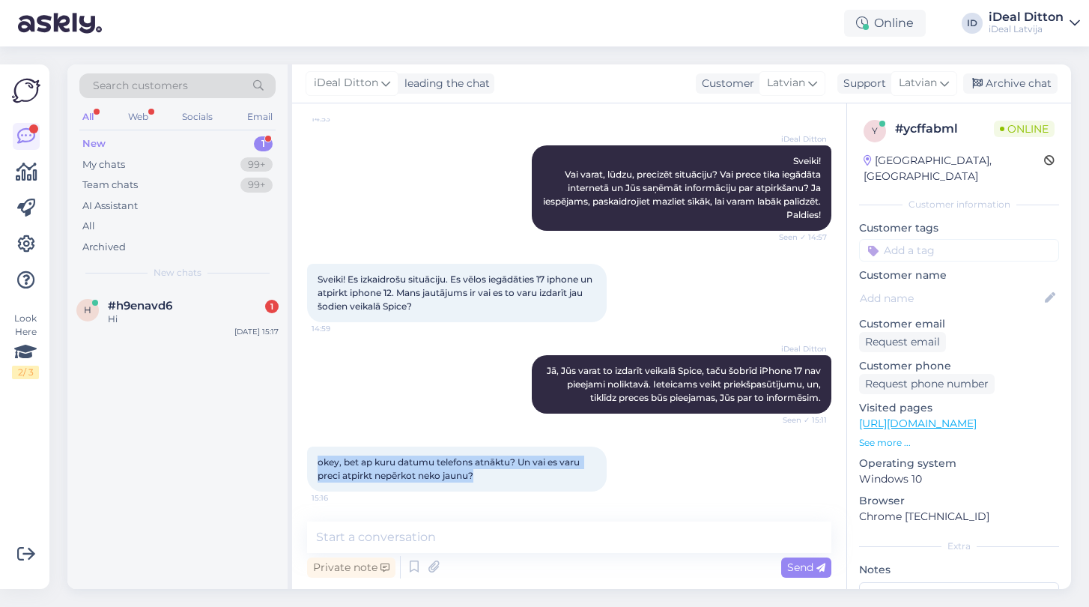
drag, startPoint x: 492, startPoint y: 474, endPoint x: 316, endPoint y: 461, distance: 176.4
click at [316, 461] on div "okey, bet ap kuru datumu telefons atnāktu? Un vai es varu preci atpirkt nepērko…" at bounding box center [457, 468] width 300 height 45
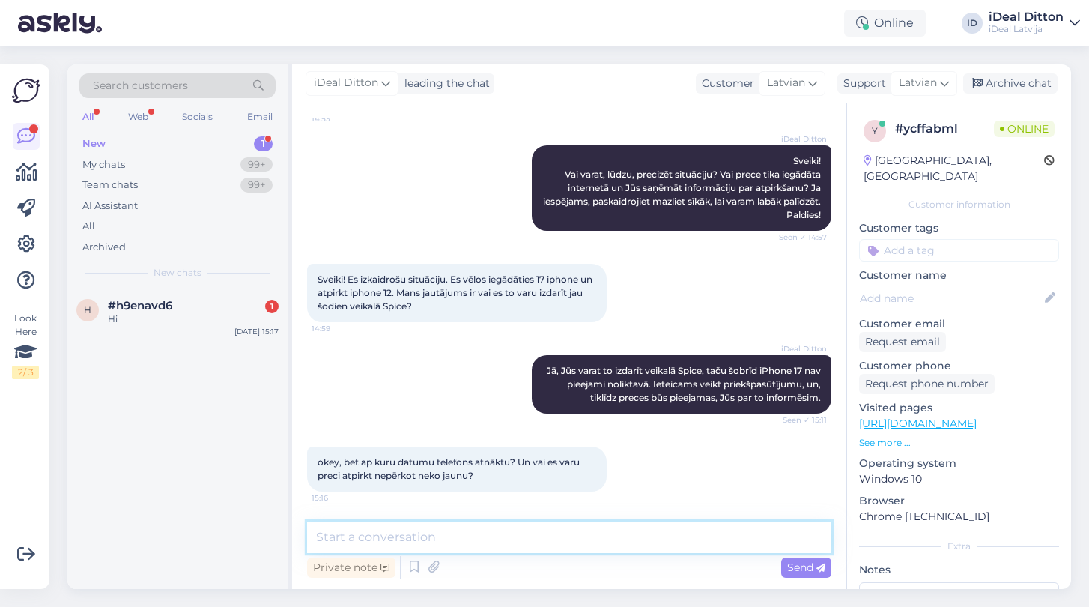
click at [420, 535] on textarea at bounding box center [569, 536] width 524 height 31
paste textarea "Diemžēl mums pagaidām nav informācijas par precīzu telefonu piegādes datumu. Jā…"
type textarea "Diemžēl mums pagaidām nav informācijas par precīzu telefonu piegādes datumu. Jā…"
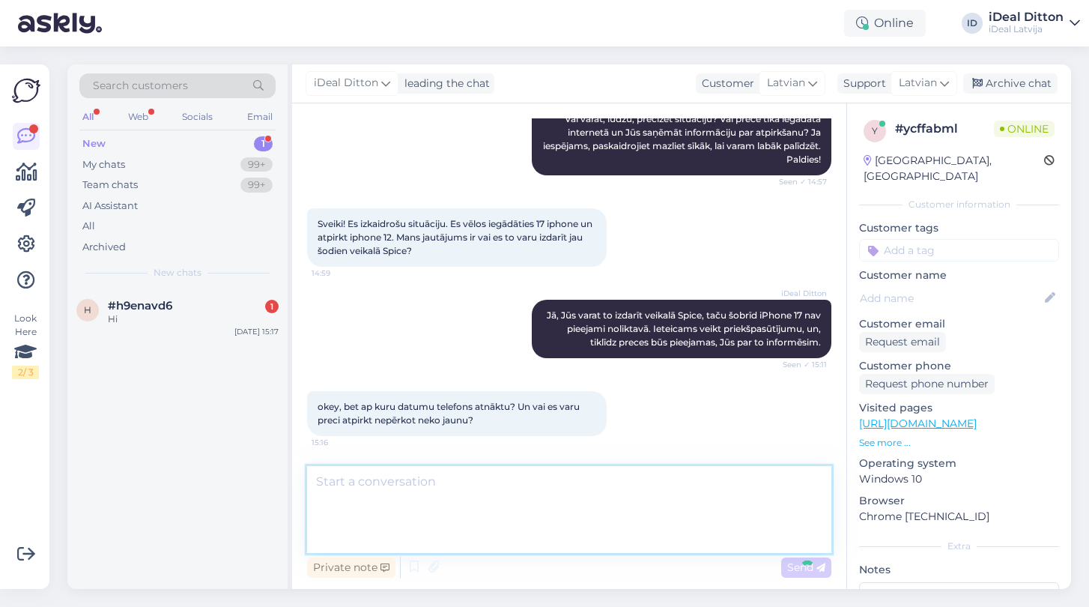
scroll to position [262, 0]
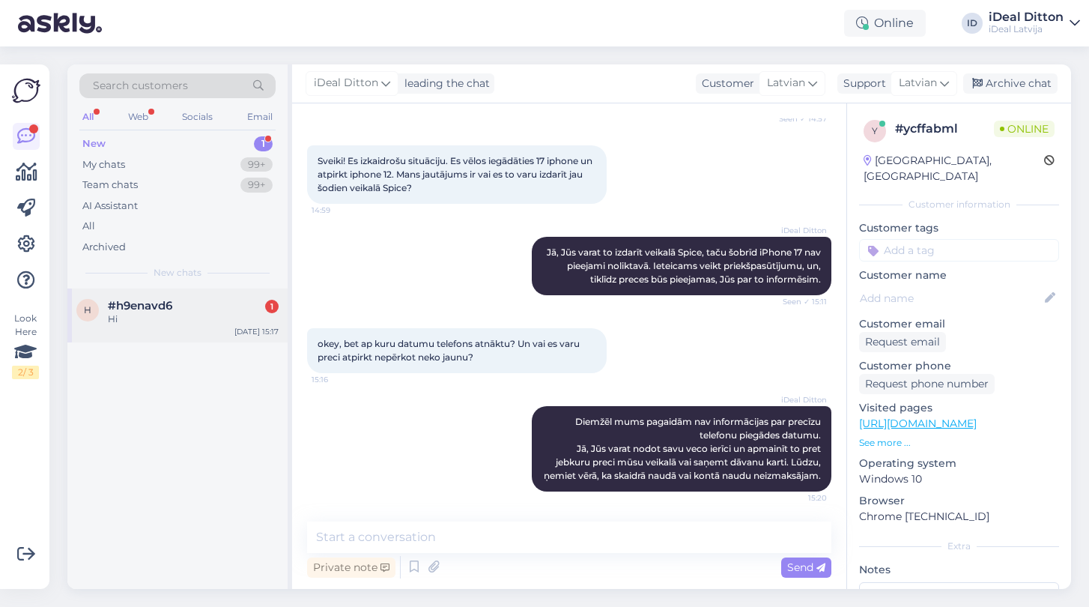
click at [177, 312] on div "Hi" at bounding box center [193, 318] width 171 height 13
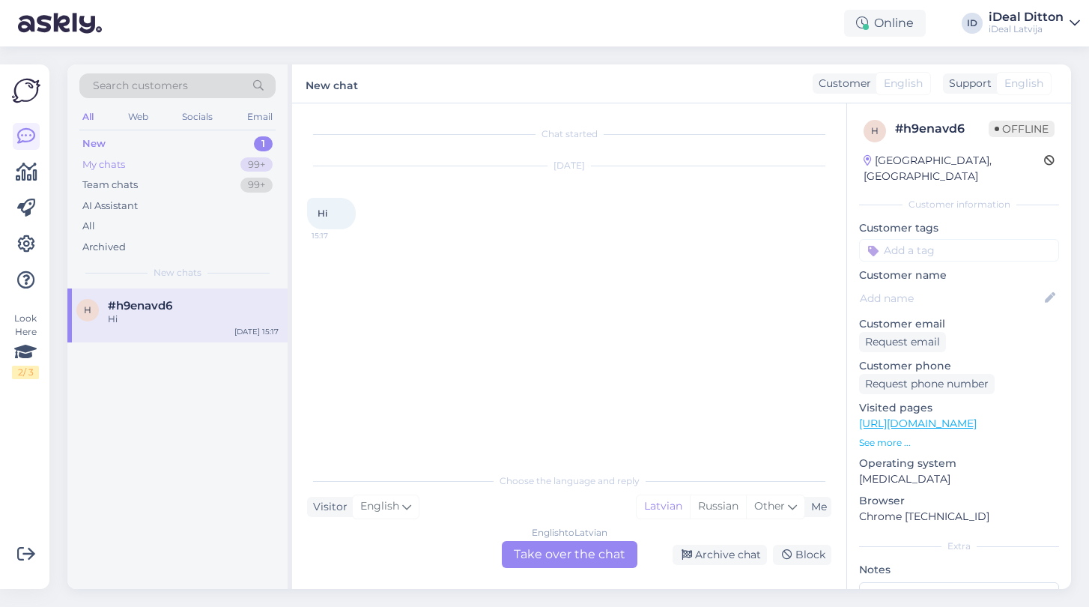
click at [110, 163] on div "My chats" at bounding box center [103, 164] width 43 height 15
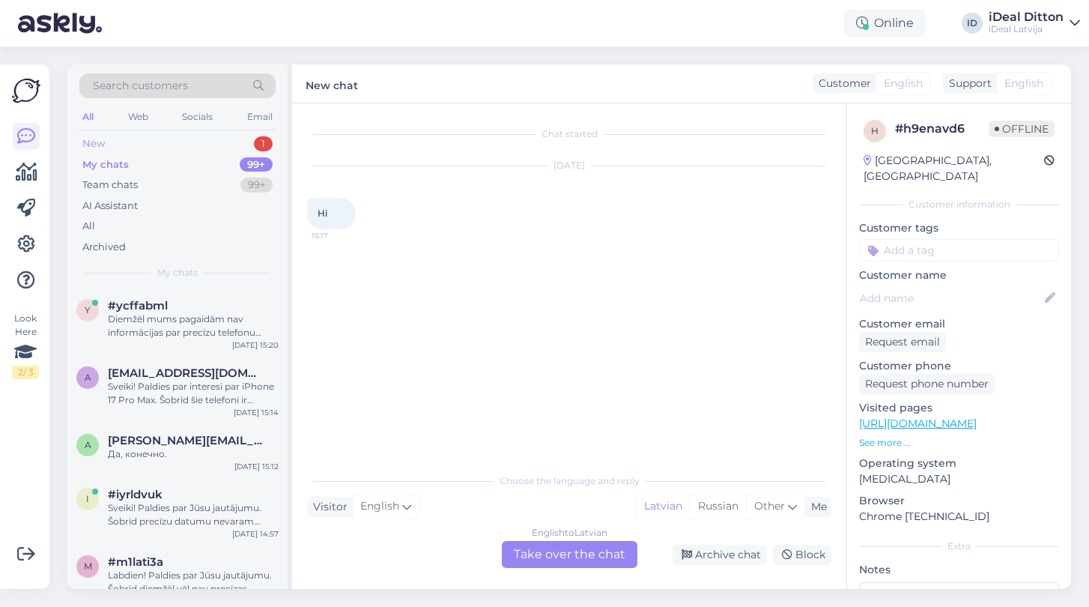
click at [104, 139] on div "New" at bounding box center [93, 143] width 22 height 15
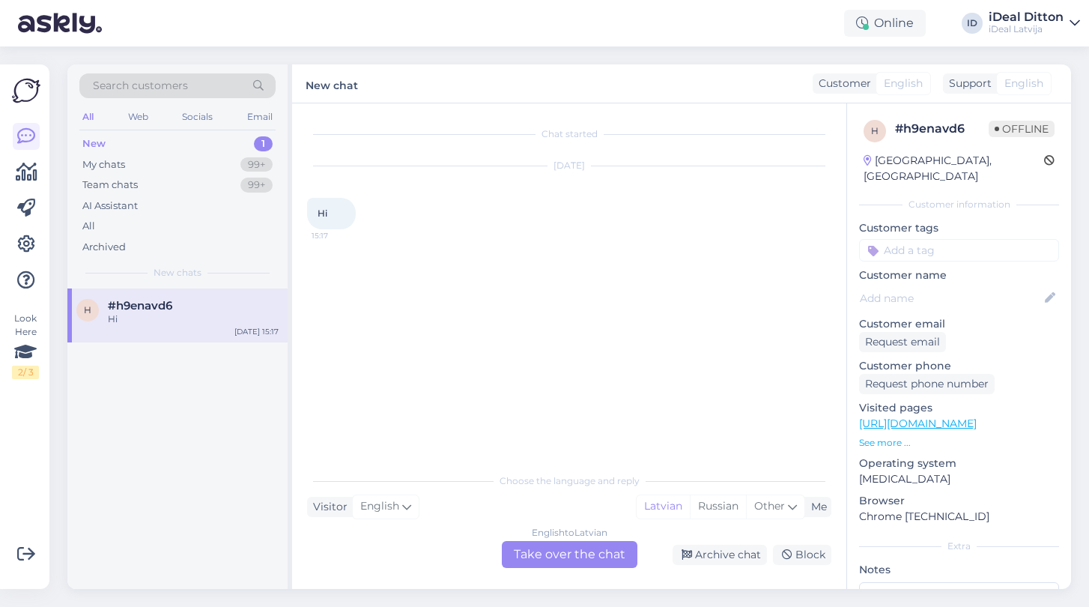
click at [606, 561] on div "English to Latvian Take over the chat" at bounding box center [570, 554] width 136 height 27
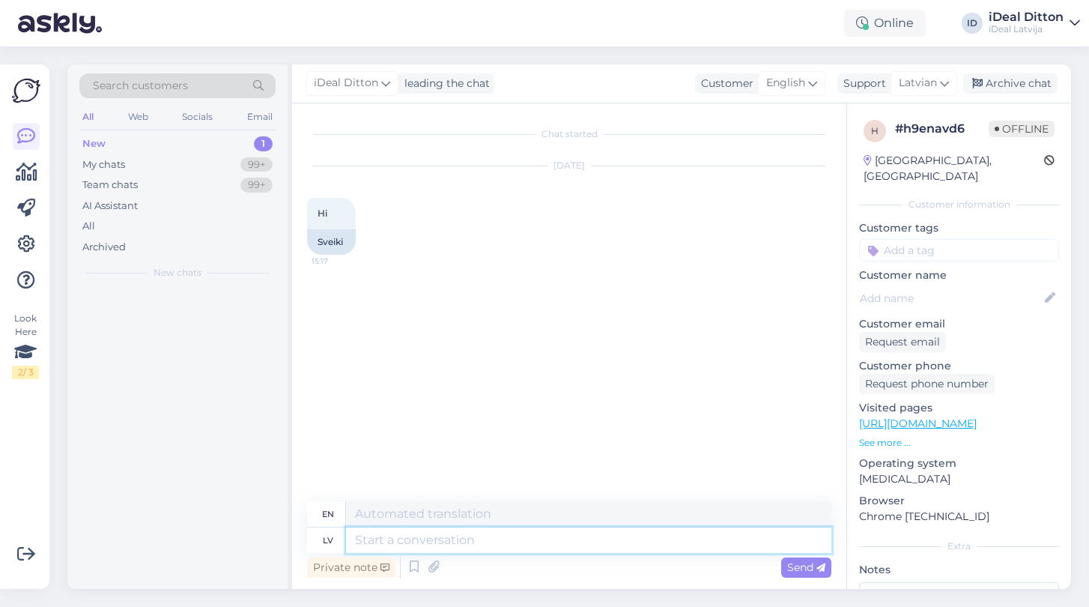
click at [526, 536] on textarea at bounding box center [588, 539] width 485 height 25
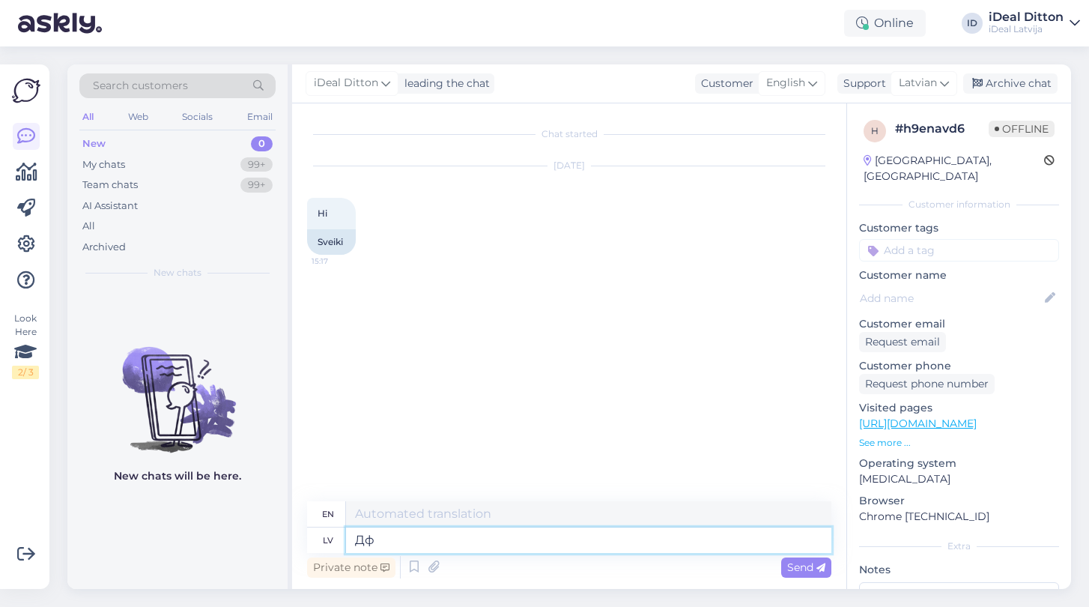
type textarea "Д"
type textarea "Labdien"
type textarea "Hello"
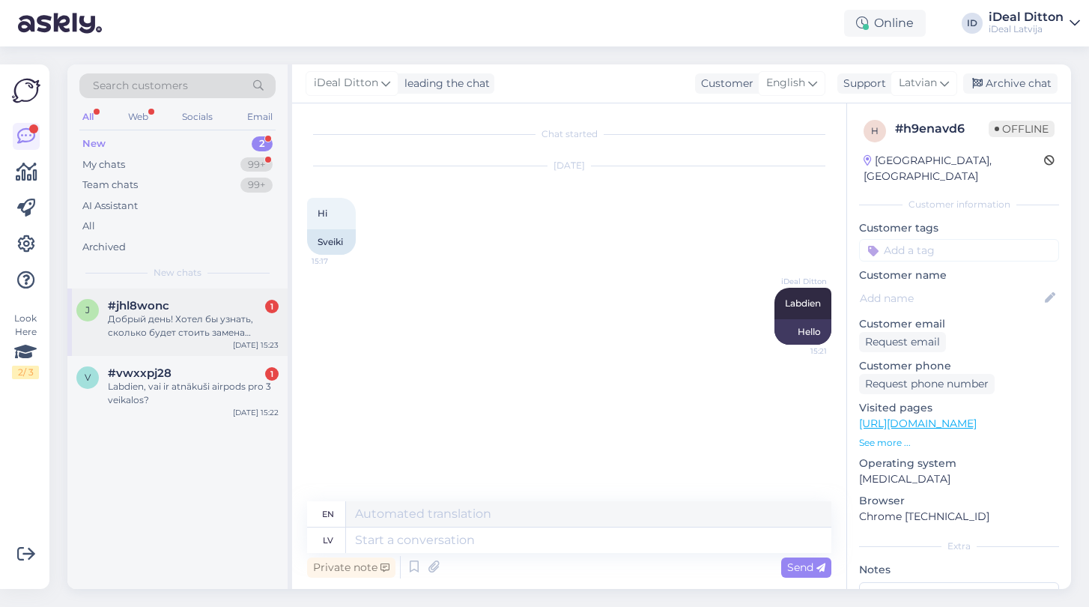
click at [177, 320] on div "Добрый день! Хотел бы узнать, сколько будет стоить замена зажнего стекла на Iph…" at bounding box center [193, 325] width 171 height 27
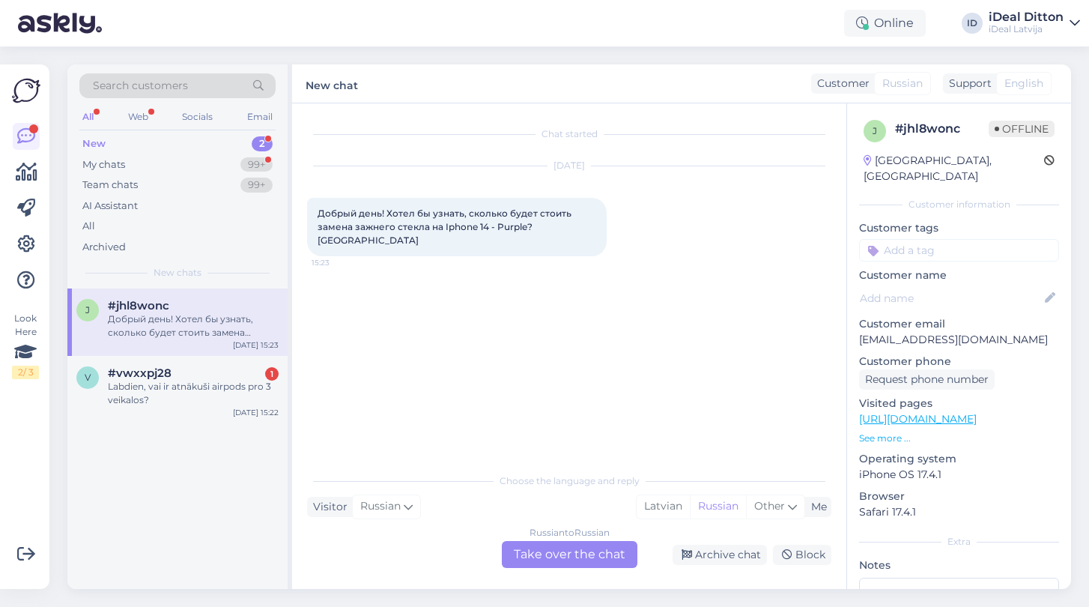
click at [603, 551] on div "Russian to Russian Take over the chat" at bounding box center [570, 554] width 136 height 27
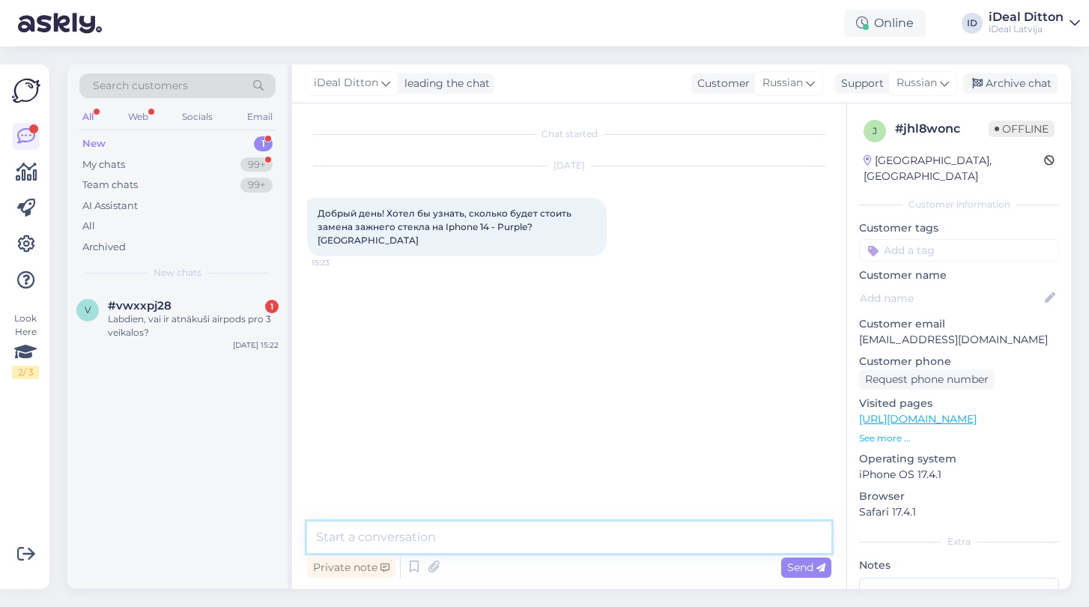
click at [544, 535] on textarea at bounding box center [569, 536] width 524 height 31
type textarea "L"
type textarea "Добрый день - замену будет стоить вместе с работой 199 евро."
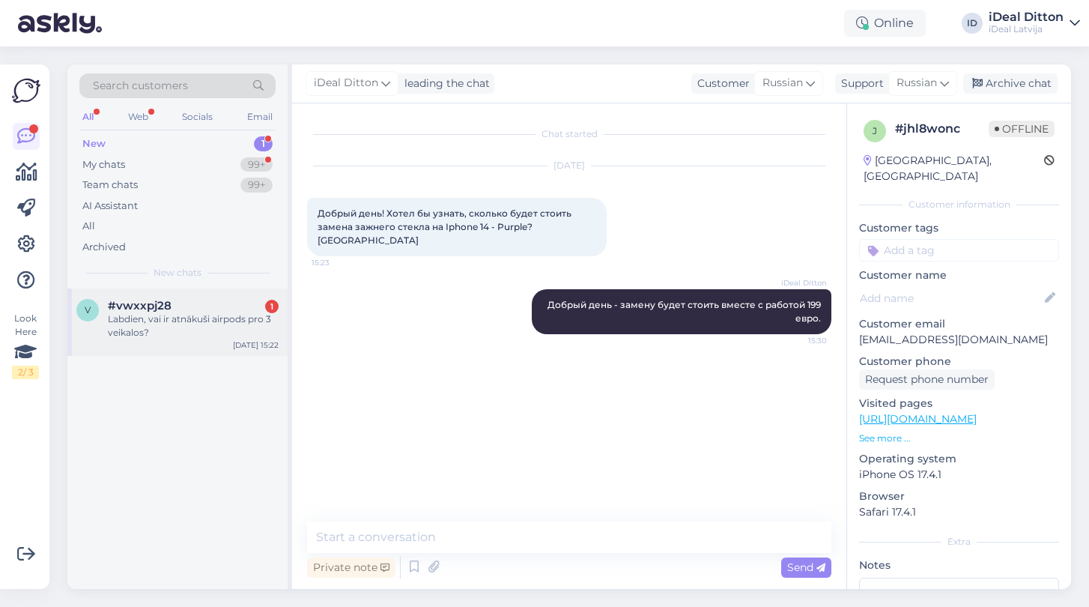
click at [142, 331] on div "Labdien, vai ir atnākuši airpods pro 3 veikalos?" at bounding box center [193, 325] width 171 height 27
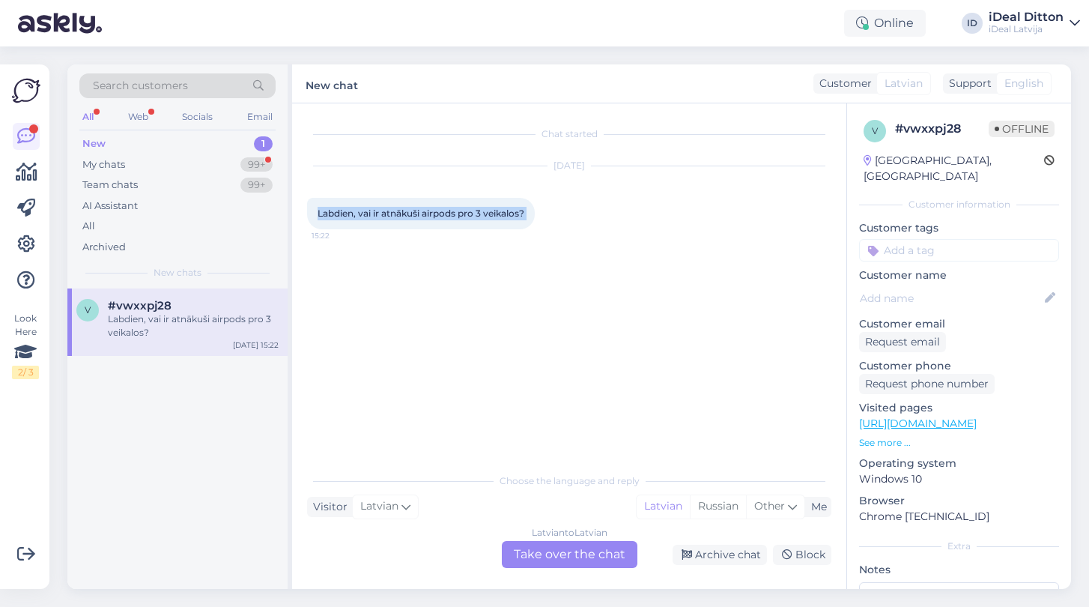
drag, startPoint x: 316, startPoint y: 214, endPoint x: 545, endPoint y: 206, distance: 229.3
click at [535, 206] on div "Labdien, vai ir atnākuši airpods pro 3 veikalos? 15:22" at bounding box center [421, 213] width 228 height 31
click at [127, 164] on div "My chats 99+" at bounding box center [177, 164] width 196 height 21
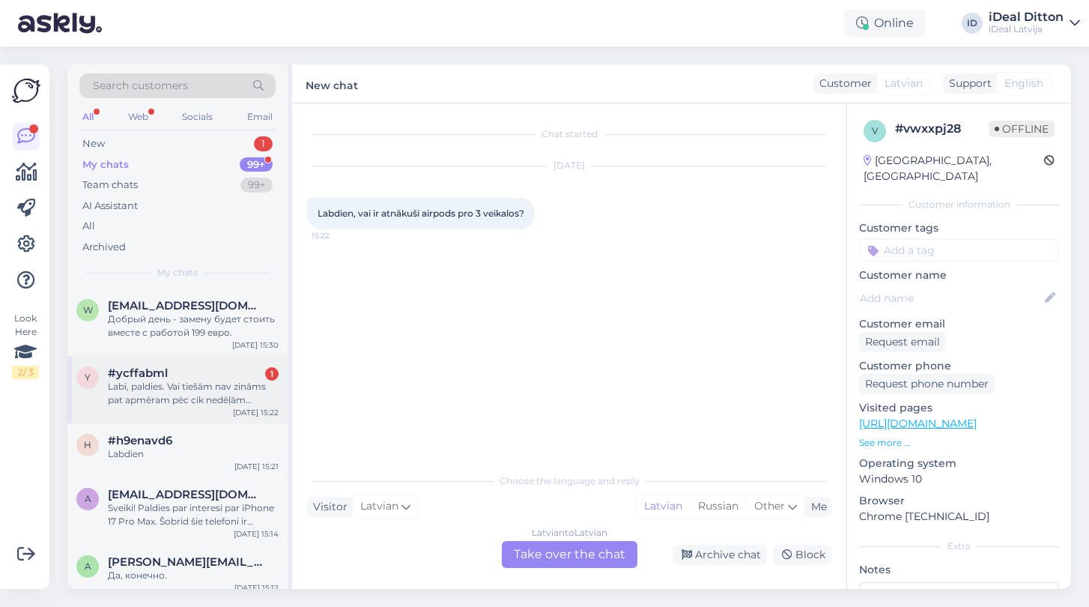
click at [166, 398] on div "Labi, paldies. Vai tiešām nav zināms pat apmēram pēc cik nedēļām atnāktu?" at bounding box center [193, 393] width 171 height 27
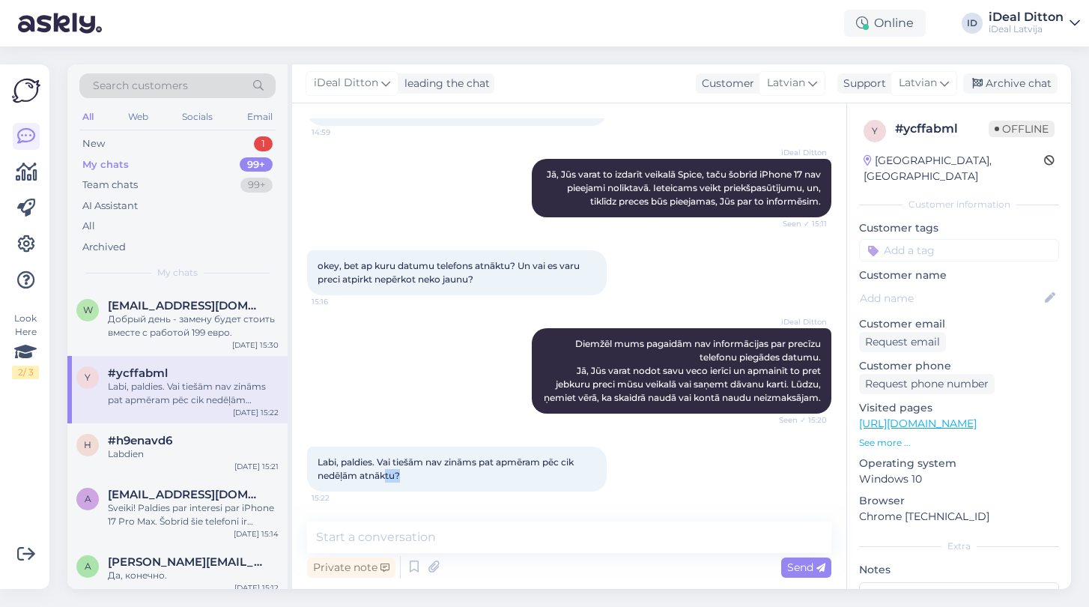
drag, startPoint x: 409, startPoint y: 479, endPoint x: 378, endPoint y: 476, distance: 30.8
click at [378, 476] on div "Labi, paldies. Vai tiešām nav zināms pat apmēram pēc cik nedēļām atnāktu? 15:22" at bounding box center [457, 468] width 300 height 45
click at [378, 476] on span "Labi, paldies. Vai tiešām nav zināms pat apmēram pēc cik nedēļām atnāktu?" at bounding box center [447, 468] width 258 height 25
click at [419, 479] on div "Labi, paldies. Vai tiešām nav zināms pat apmēram pēc cik nedēļām atnāktu? 15:22" at bounding box center [457, 468] width 300 height 45
drag, startPoint x: 419, startPoint y: 479, endPoint x: 312, endPoint y: 458, distance: 110.0
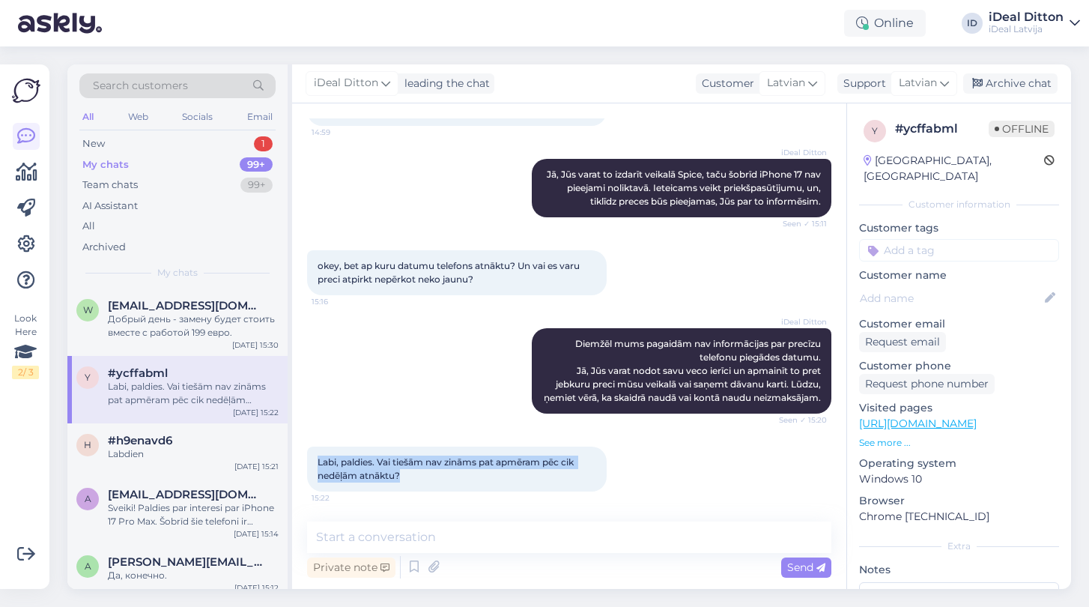
click at [312, 458] on div "Labi, paldies. Vai tiešām nav zināms pat apmēram pēc cik nedēļām atnāktu? 15:22" at bounding box center [457, 468] width 300 height 45
